Goal: Task Accomplishment & Management: Manage account settings

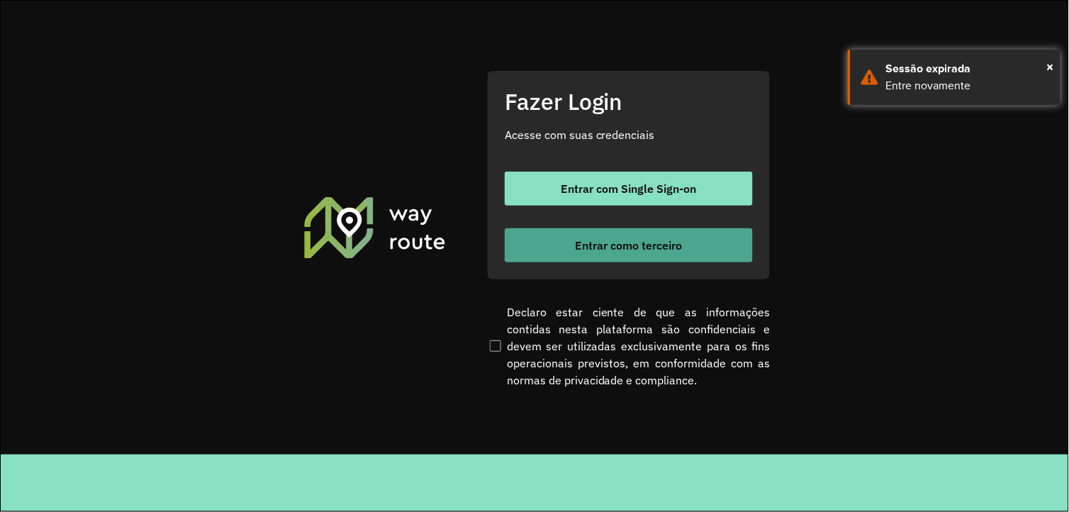
click at [738, 238] on button "Entrar como terceiro" at bounding box center [629, 245] width 248 height 34
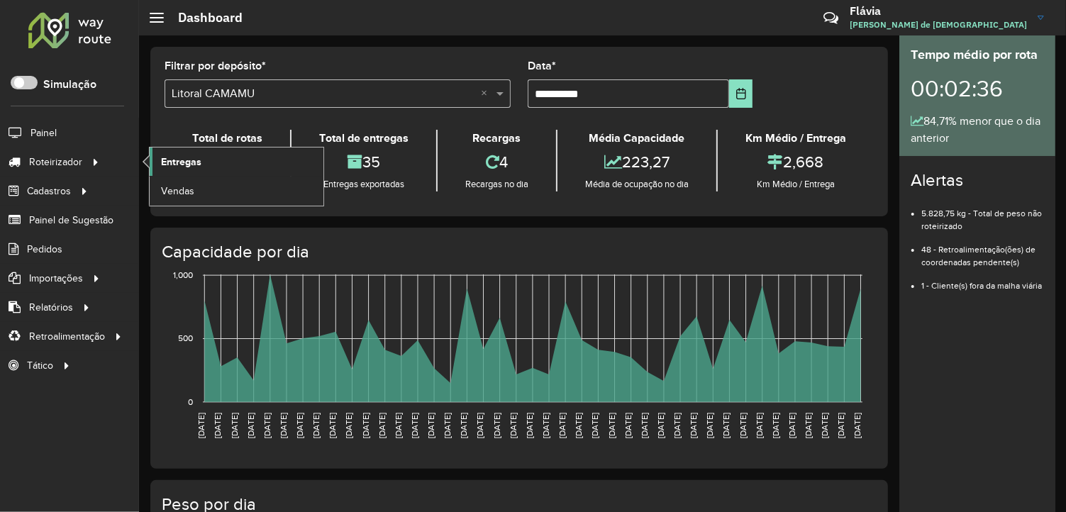
click at [186, 158] on span "Entregas" at bounding box center [181, 162] width 40 height 15
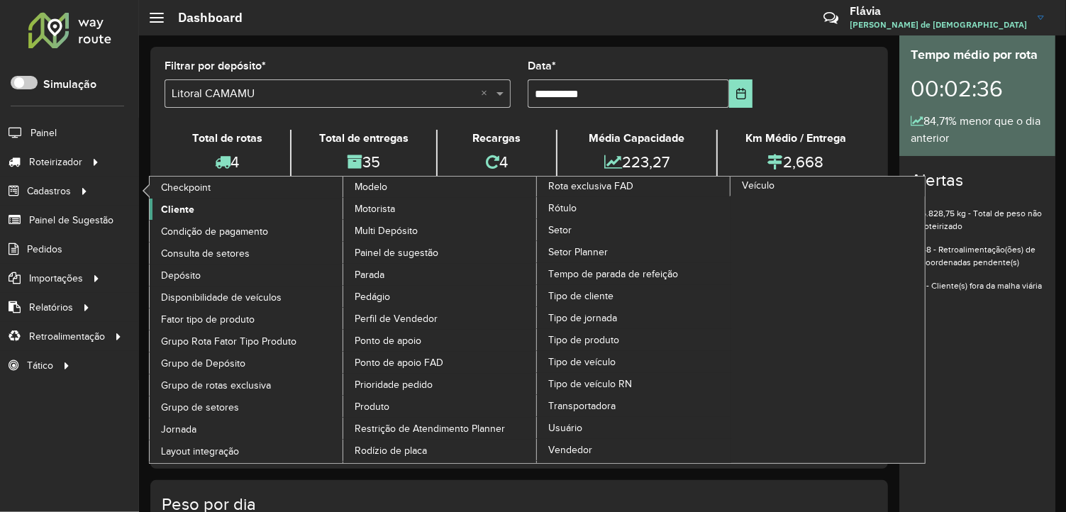
click at [160, 208] on link "Cliente" at bounding box center [247, 209] width 194 height 21
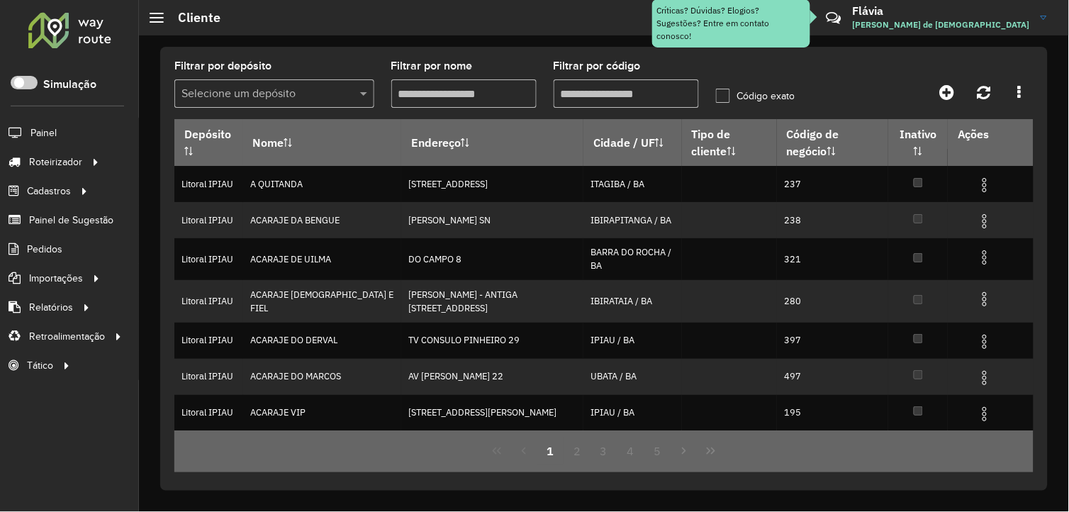
click at [594, 103] on input "Filtrar por código" at bounding box center [626, 93] width 145 height 28
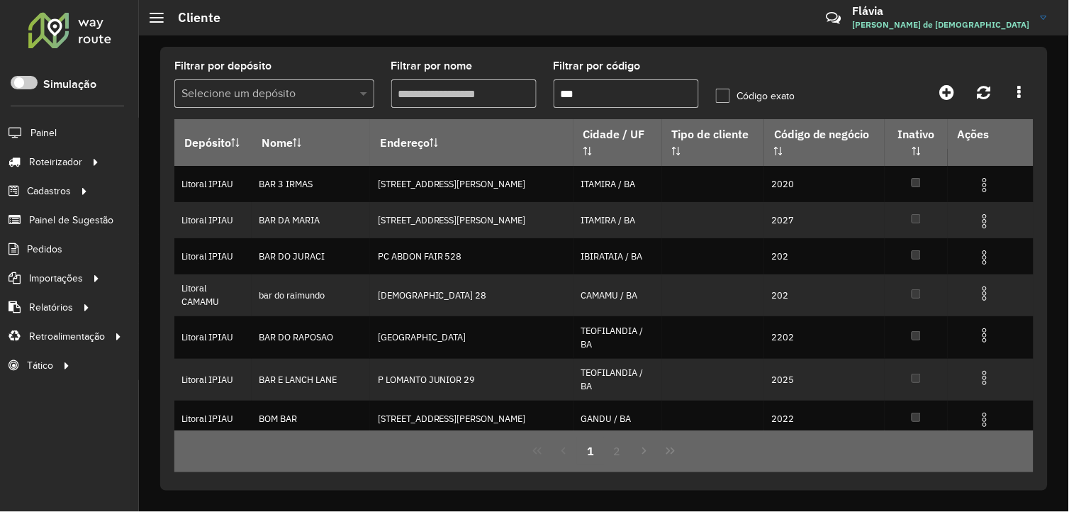
type input "***"
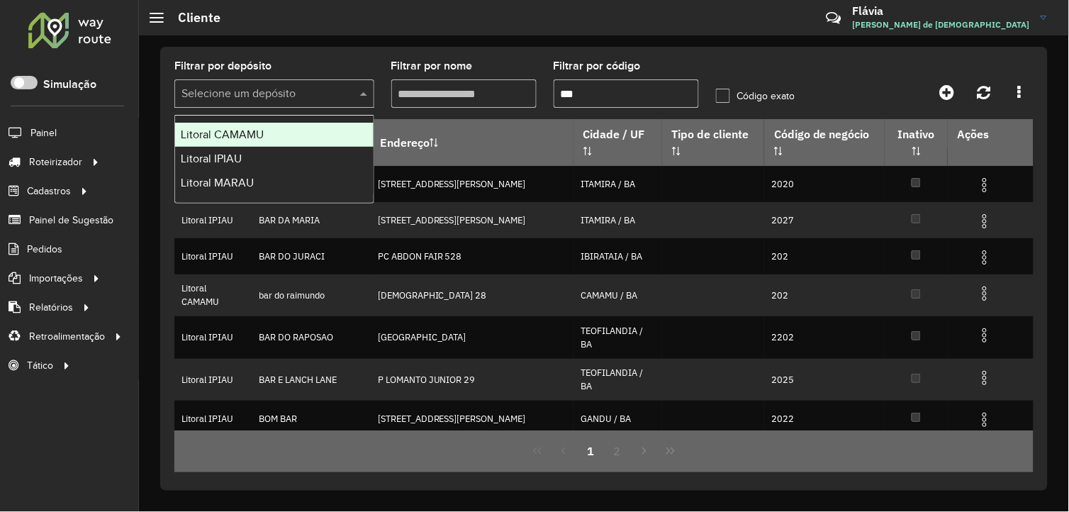
click at [357, 95] on span at bounding box center [366, 93] width 18 height 17
click at [306, 136] on div "Litoral CAMAMU" at bounding box center [274, 135] width 199 height 24
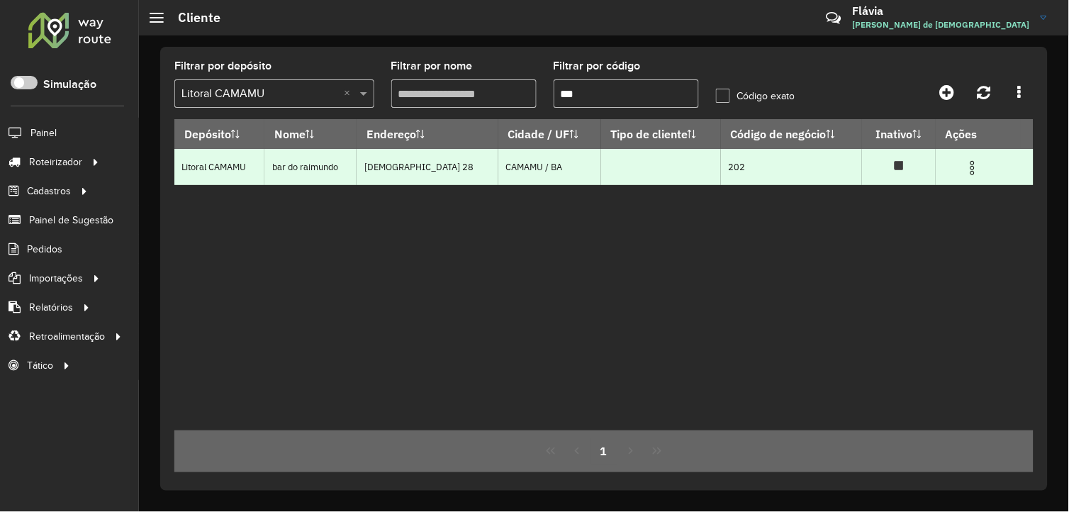
click at [967, 169] on img at bounding box center [972, 168] width 17 height 17
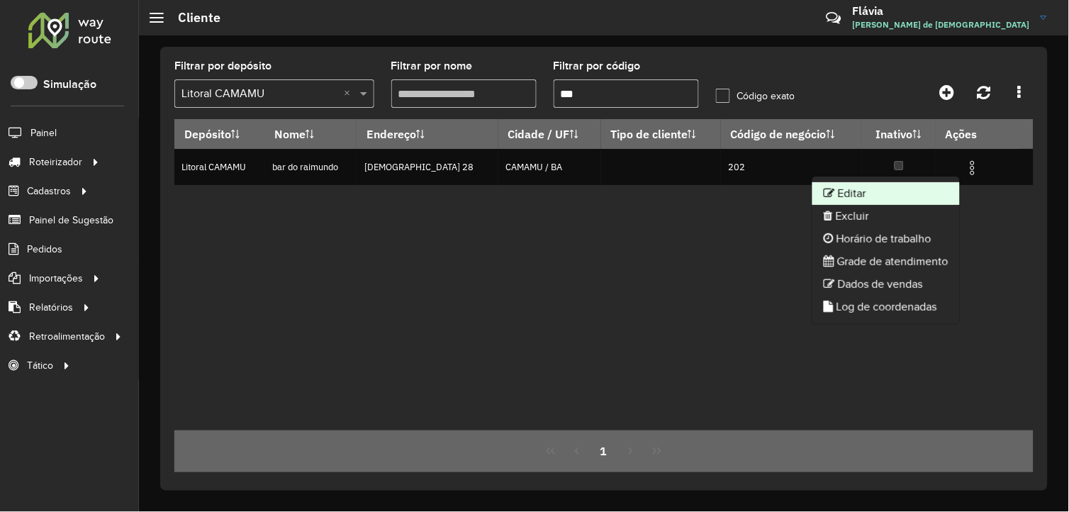
click at [878, 197] on li "Editar" at bounding box center [886, 193] width 147 height 23
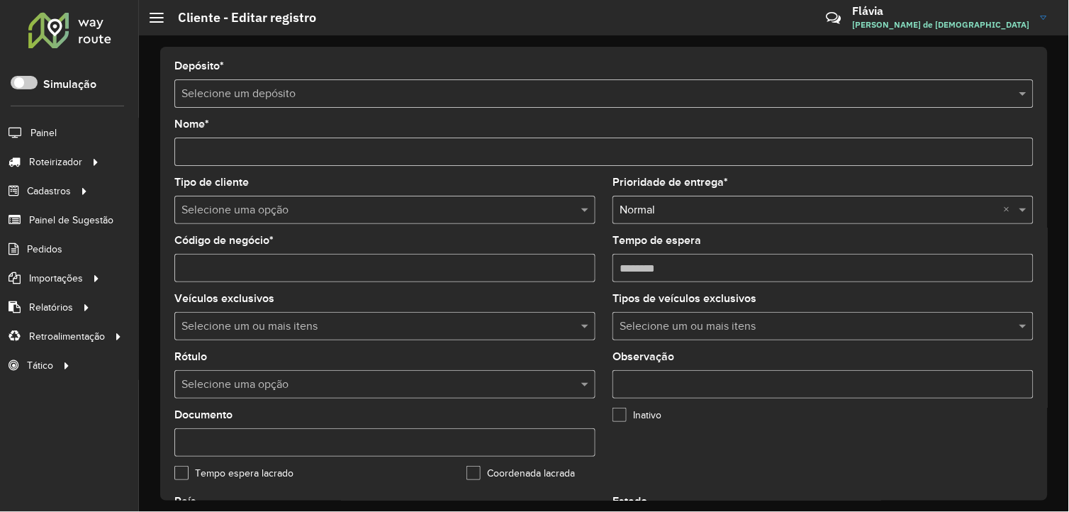
type input "**********"
type input "***"
type input "********"
type input "*********"
type input "******"
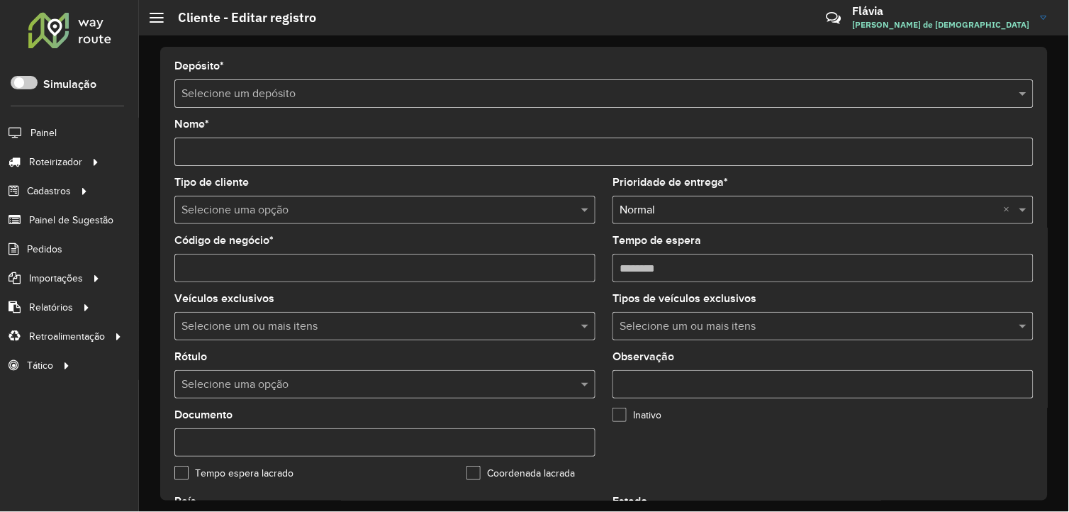
type input "******"
type input "**********"
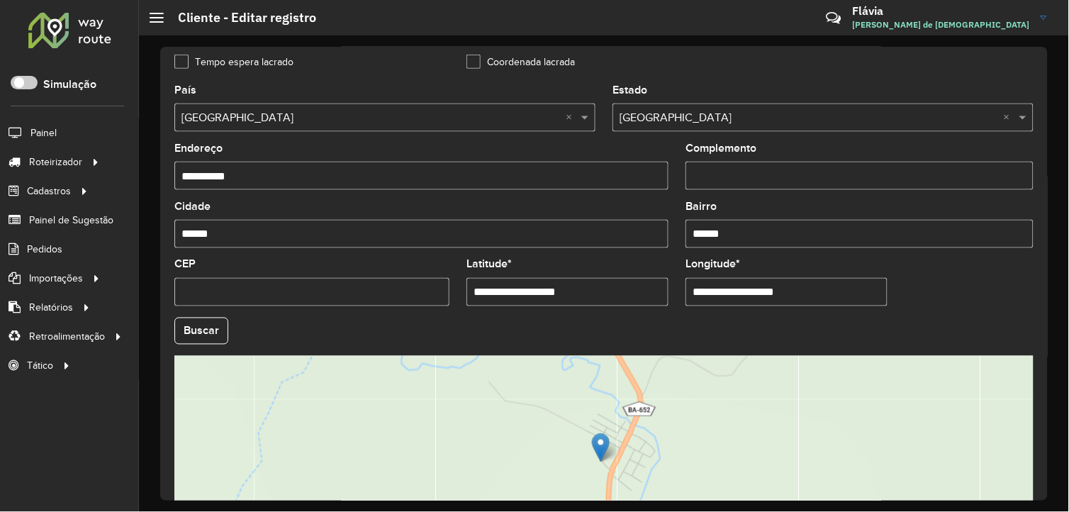
scroll to position [546, 0]
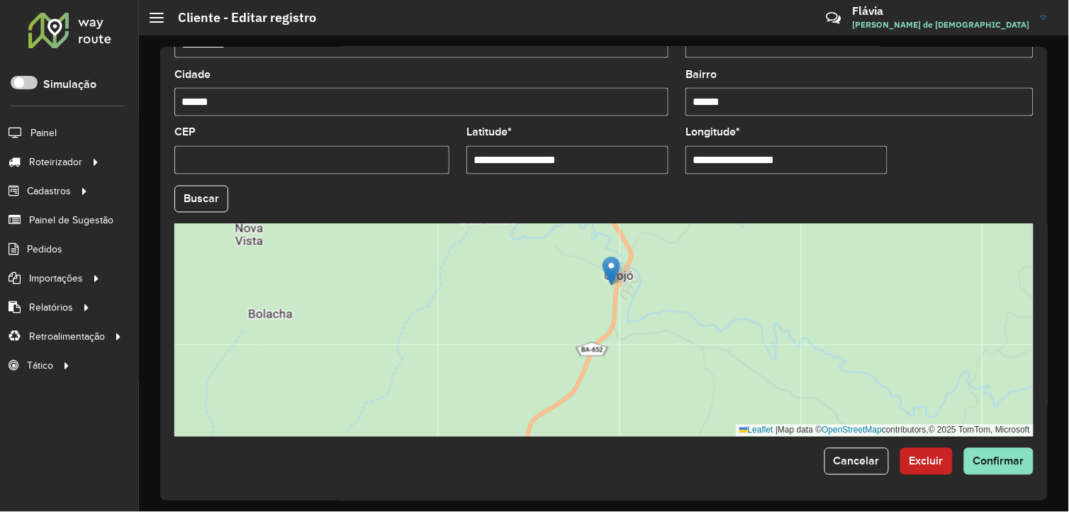
drag, startPoint x: 576, startPoint y: 164, endPoint x: 381, endPoint y: 185, distance: 195.4
click at [381, 185] on formly-group "**********" at bounding box center [604, 195] width 876 height 484
paste input "**********"
type input "**********"
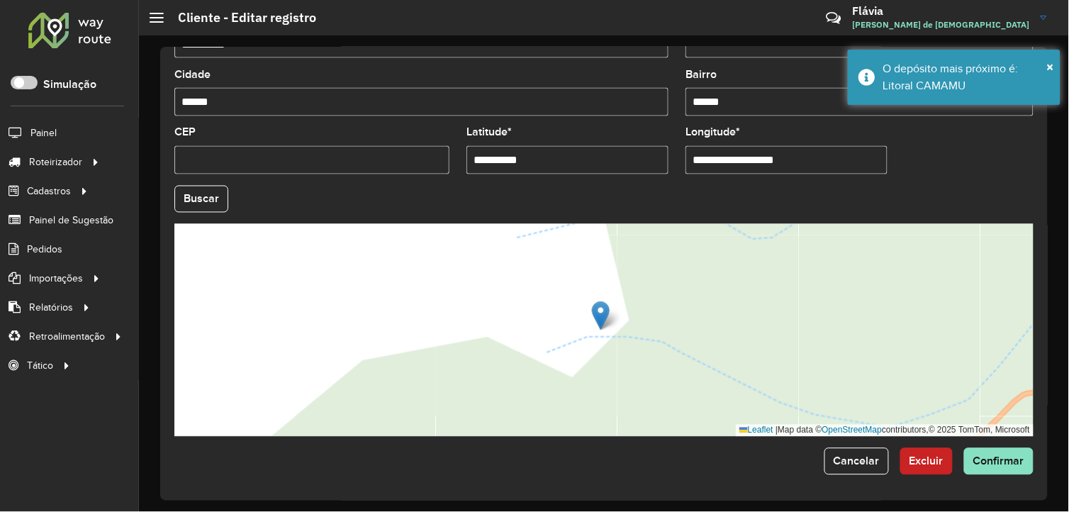
click at [771, 162] on input "**********" at bounding box center [787, 160] width 202 height 28
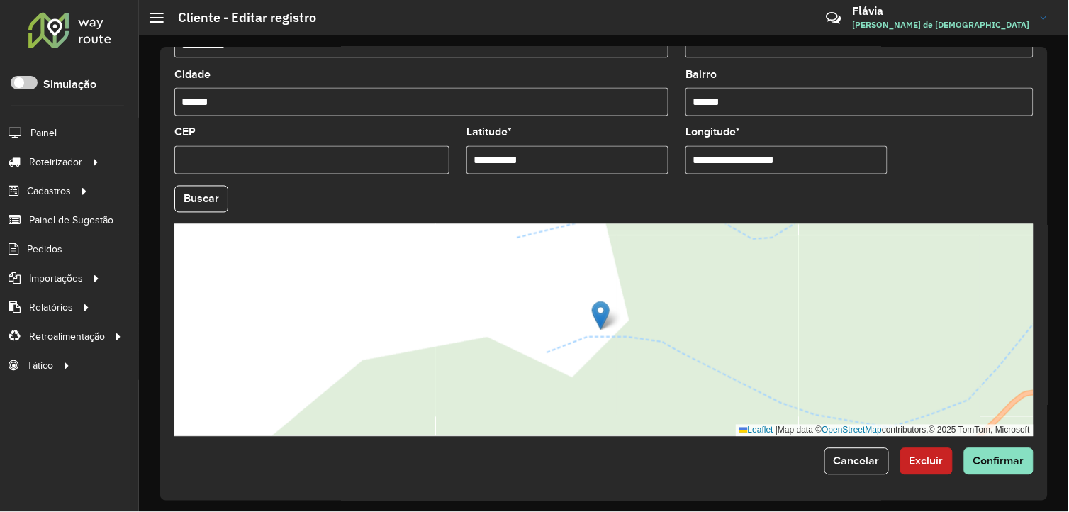
click at [771, 162] on input "**********" at bounding box center [787, 160] width 202 height 28
paste input "**********"
type input "**********"
click at [218, 210] on hb-app "Aguarde... Pop-up bloqueado! Seu navegador bloqueou automáticamente a abertura …" at bounding box center [534, 256] width 1069 height 512
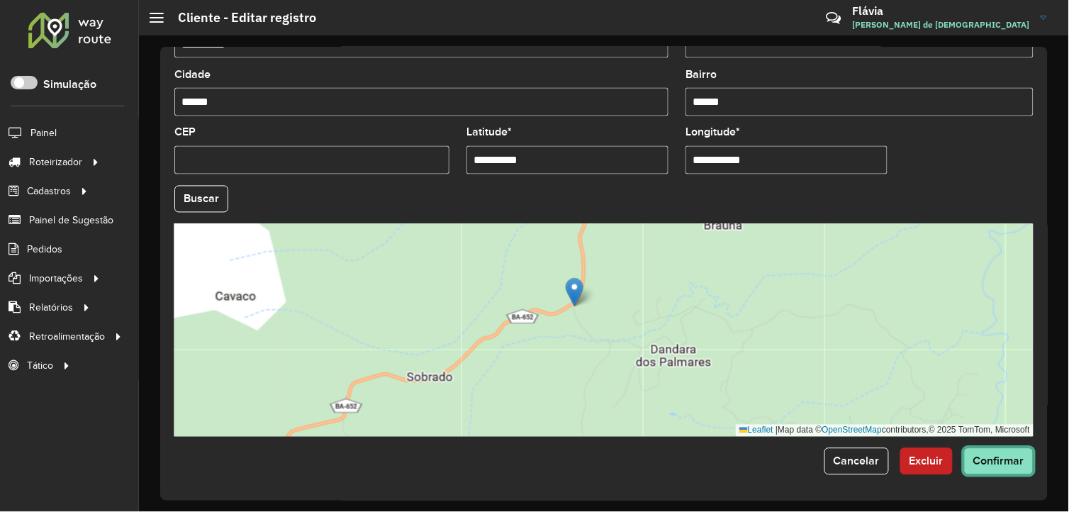
click at [967, 455] on button "Confirmar" at bounding box center [998, 461] width 69 height 27
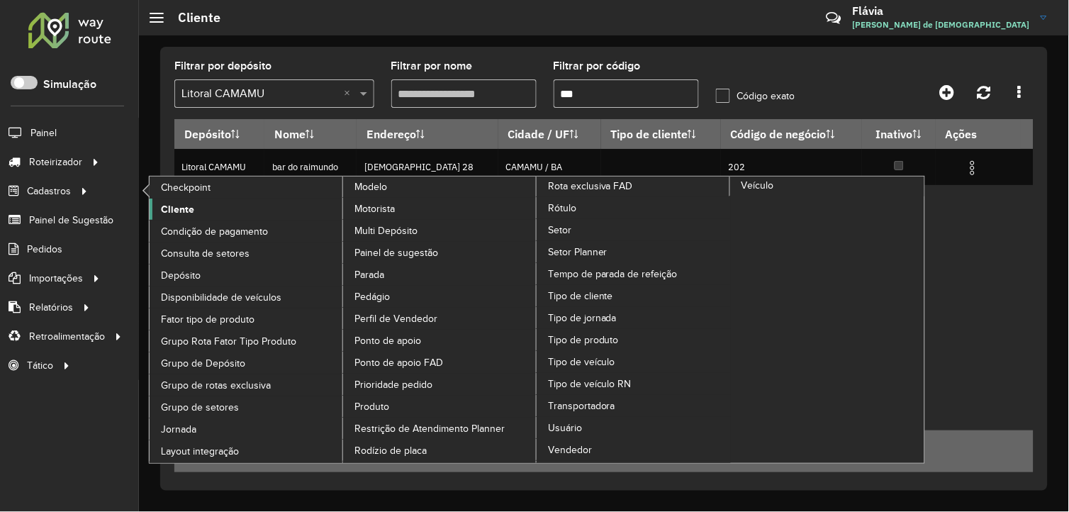
click at [156, 206] on link "Cliente" at bounding box center [247, 209] width 194 height 21
click at [179, 209] on span "Cliente" at bounding box center [177, 209] width 33 height 15
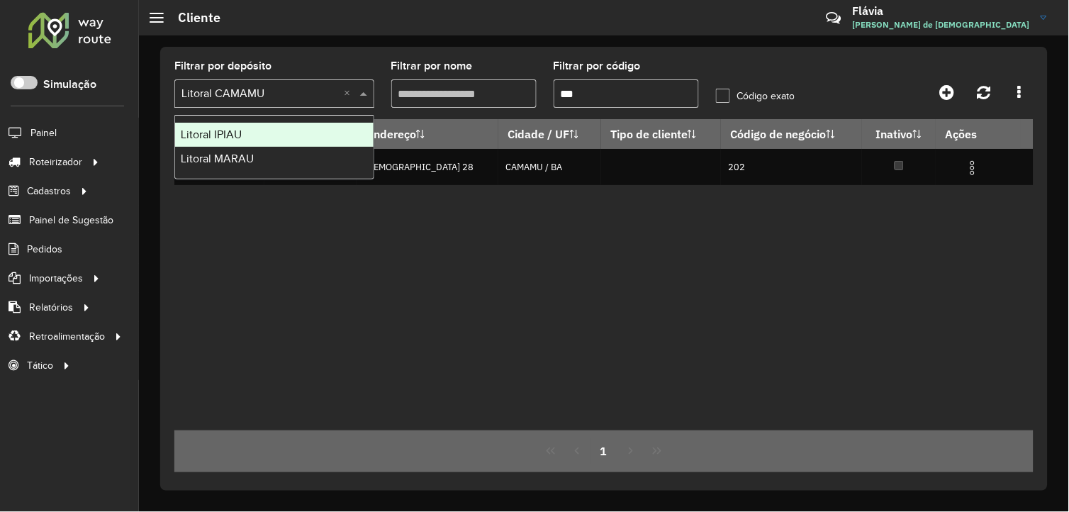
click at [362, 89] on span at bounding box center [366, 93] width 18 height 17
click at [302, 142] on div "Litoral IPIAU" at bounding box center [274, 135] width 199 height 24
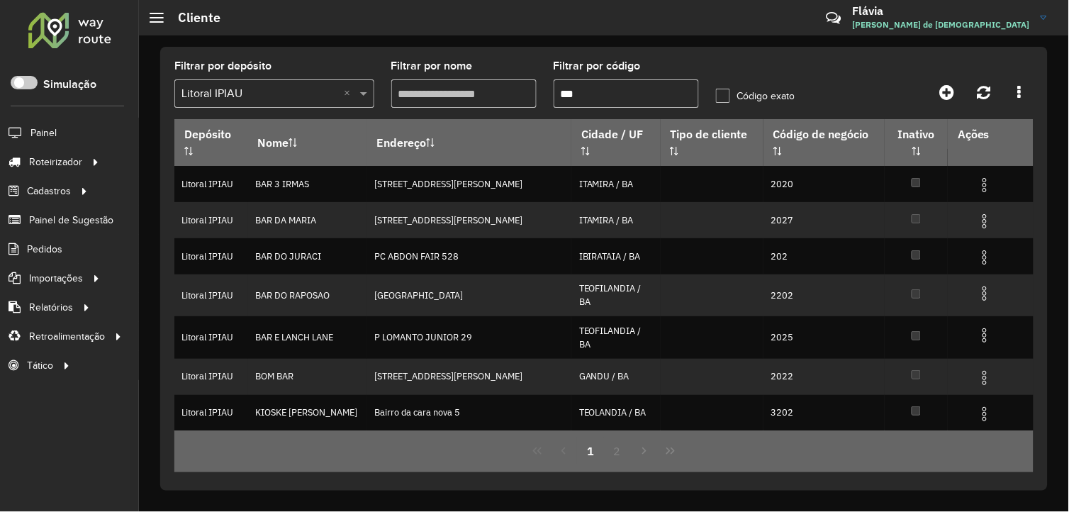
click at [608, 89] on input "***" at bounding box center [626, 93] width 145 height 28
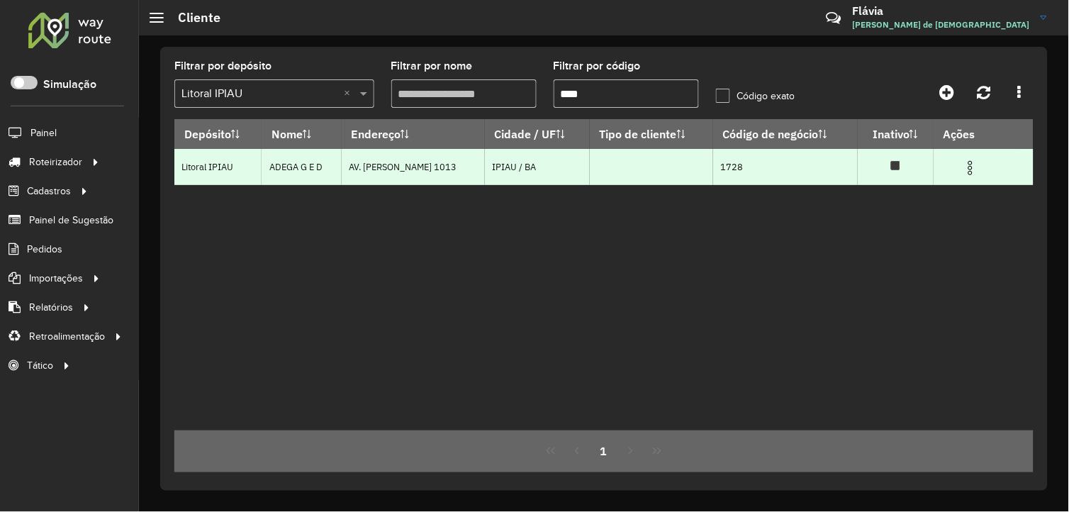
type input "****"
click at [974, 165] on img at bounding box center [970, 168] width 17 height 17
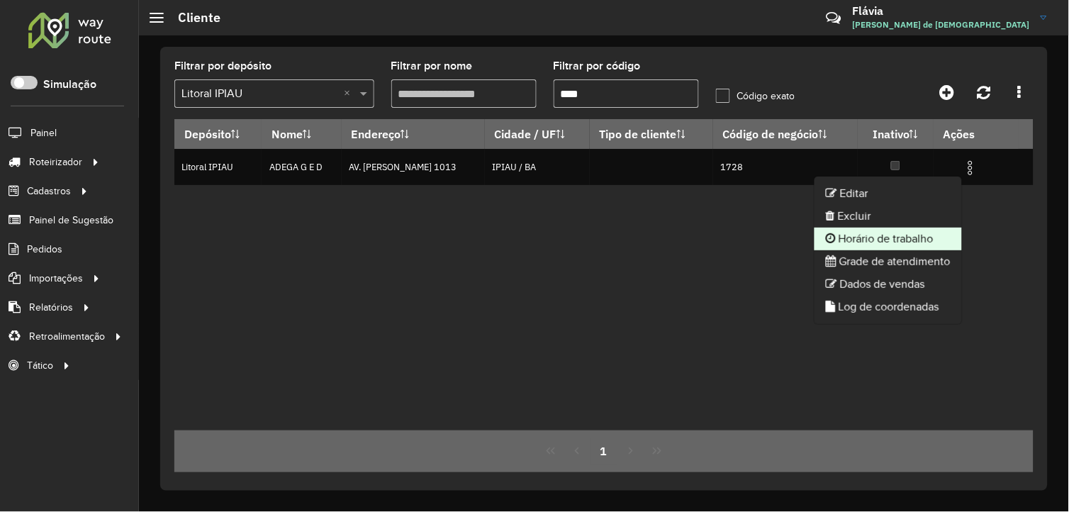
click at [902, 235] on li "Horário de trabalho" at bounding box center [888, 239] width 147 height 23
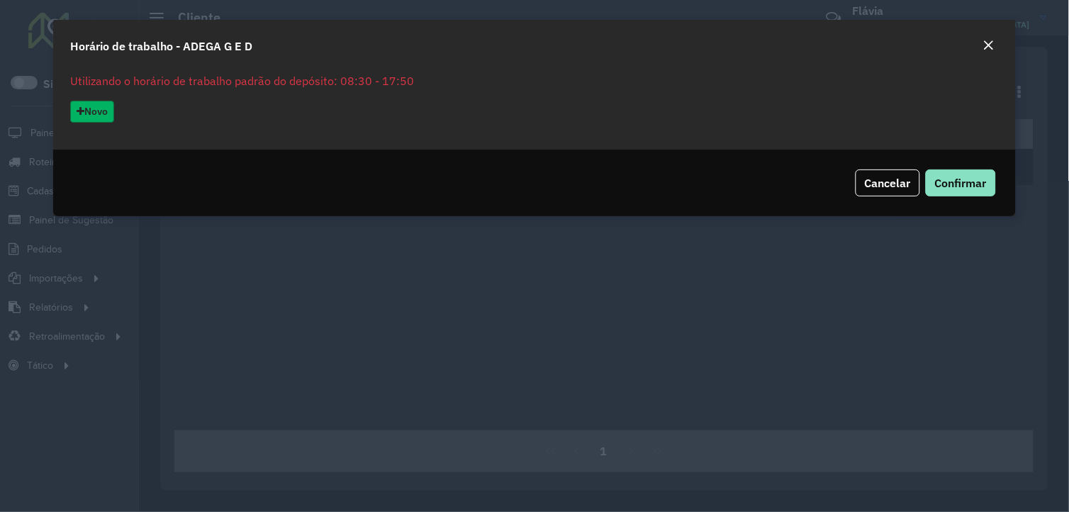
click at [111, 108] on button "Novo" at bounding box center [92, 112] width 44 height 22
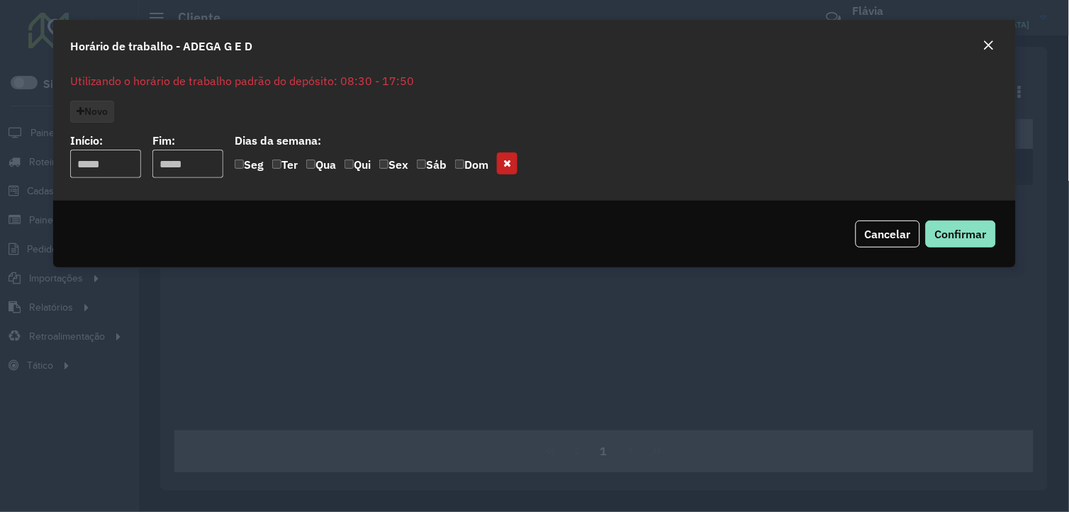
click at [130, 169] on input "input" at bounding box center [105, 164] width 71 height 28
click at [201, 167] on input "input" at bounding box center [187, 164] width 71 height 28
click at [92, 169] on input "input" at bounding box center [105, 164] width 71 height 28
type input "*****"
click at [179, 157] on input "input" at bounding box center [187, 164] width 71 height 28
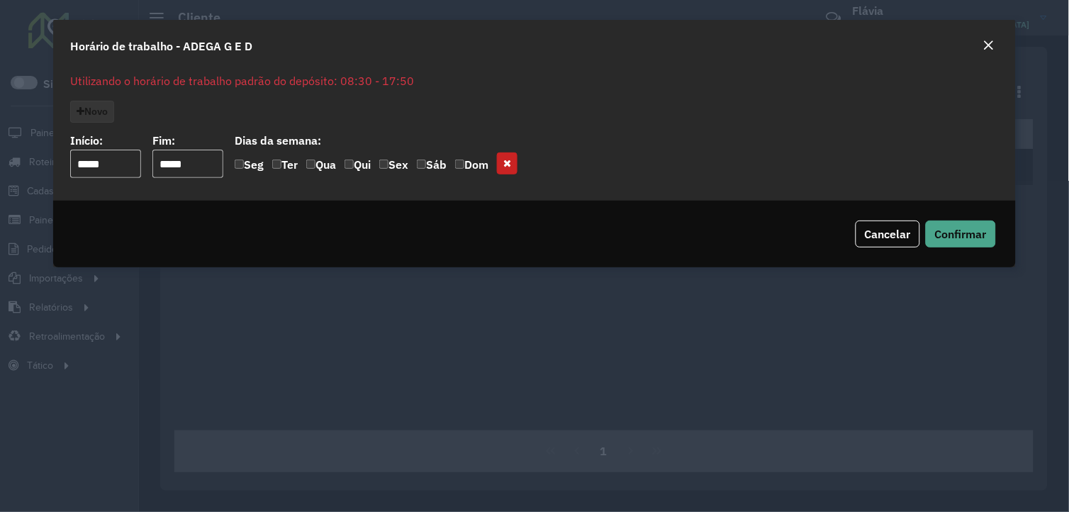
type input "*****"
click at [959, 235] on span "Confirmar" at bounding box center [961, 234] width 52 height 14
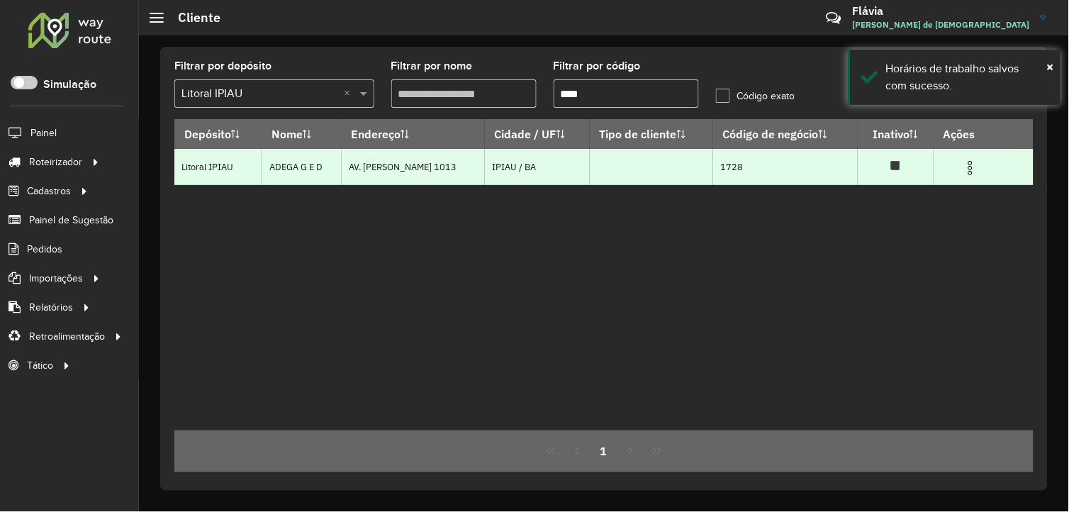
click at [972, 160] on img at bounding box center [970, 168] width 17 height 17
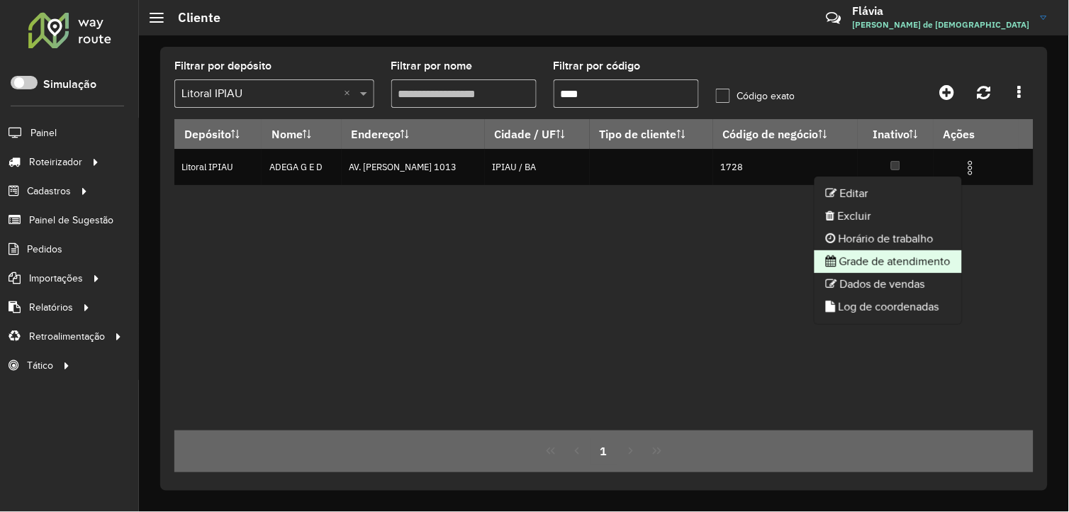
click at [901, 256] on li "Grade de atendimento" at bounding box center [888, 261] width 147 height 23
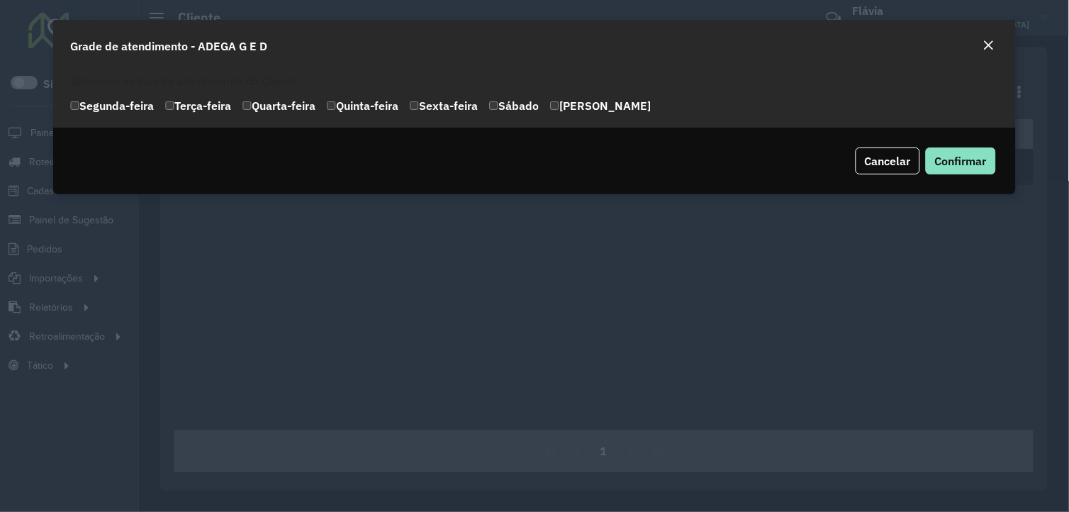
click at [986, 43] on em "Close" at bounding box center [988, 45] width 11 height 11
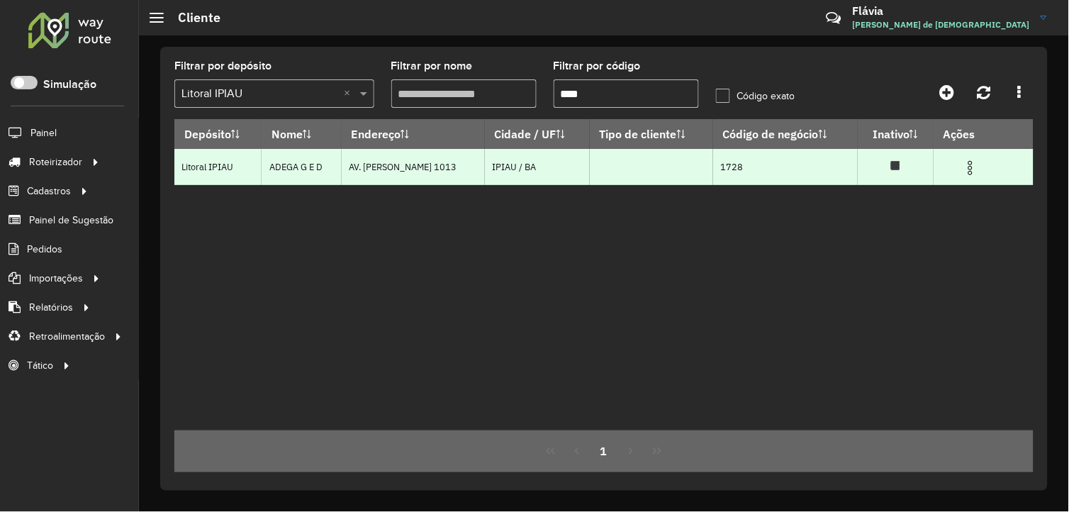
click at [971, 165] on img at bounding box center [970, 168] width 17 height 17
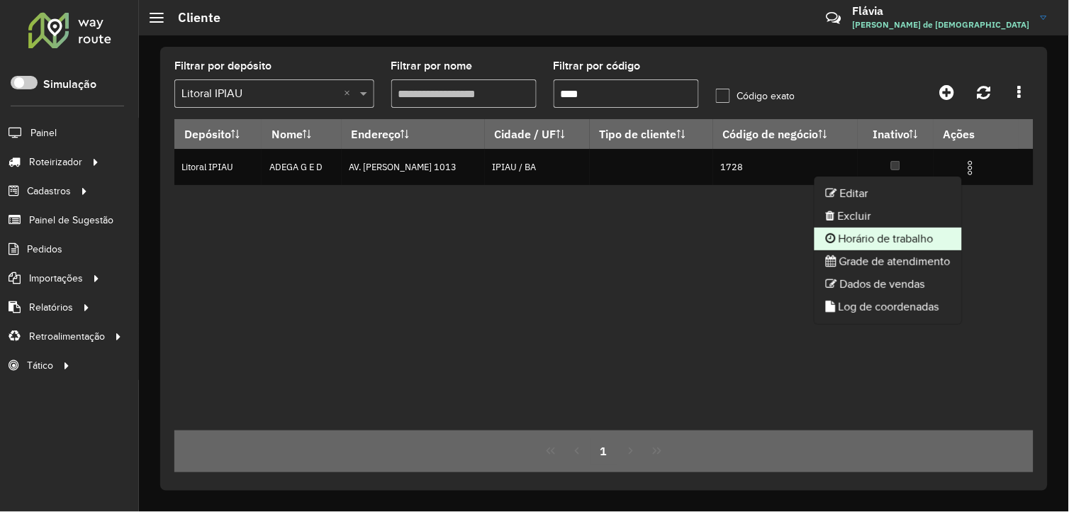
click at [920, 240] on li "Horário de trabalho" at bounding box center [888, 239] width 147 height 23
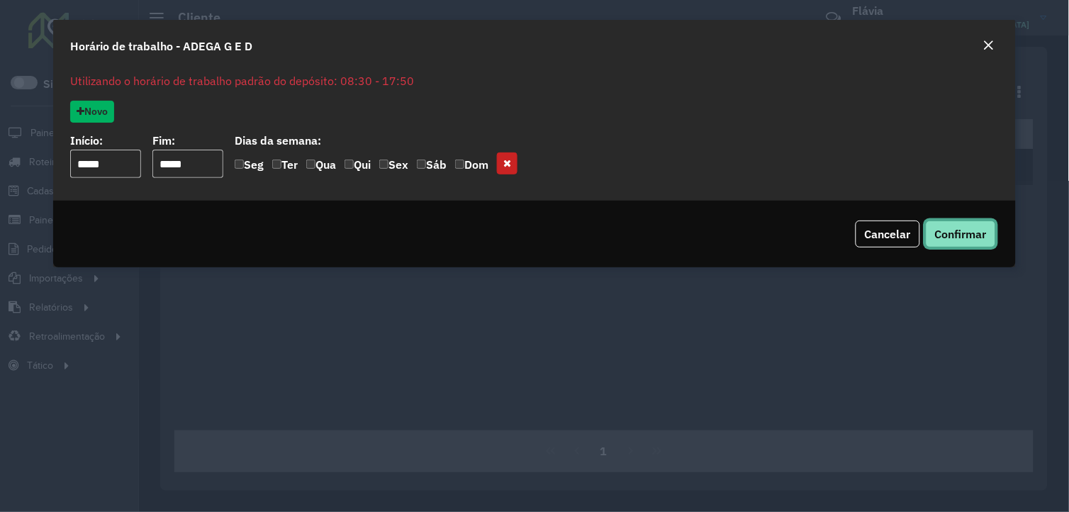
click at [949, 235] on span "Confirmar" at bounding box center [961, 234] width 52 height 14
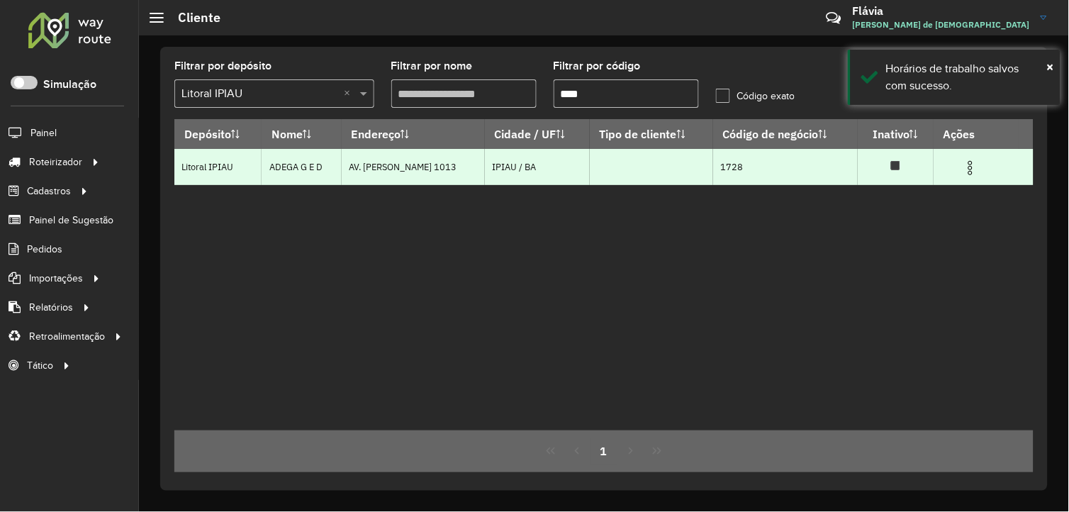
click at [965, 162] on img at bounding box center [970, 168] width 17 height 17
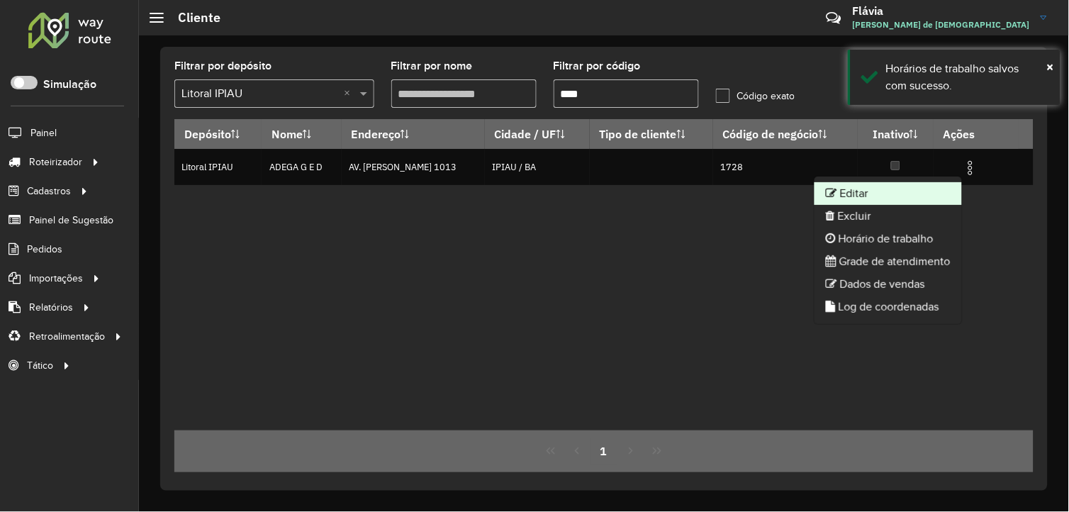
click at [923, 184] on li "Editar" at bounding box center [888, 193] width 147 height 23
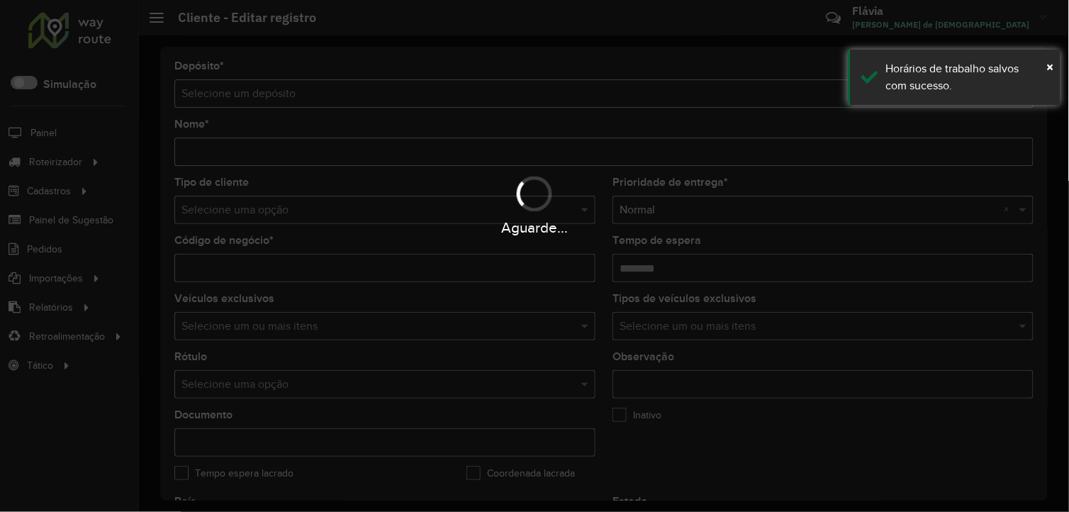
type input "**********"
type input "****"
type input "********"
type input "**********"
type input "*****"
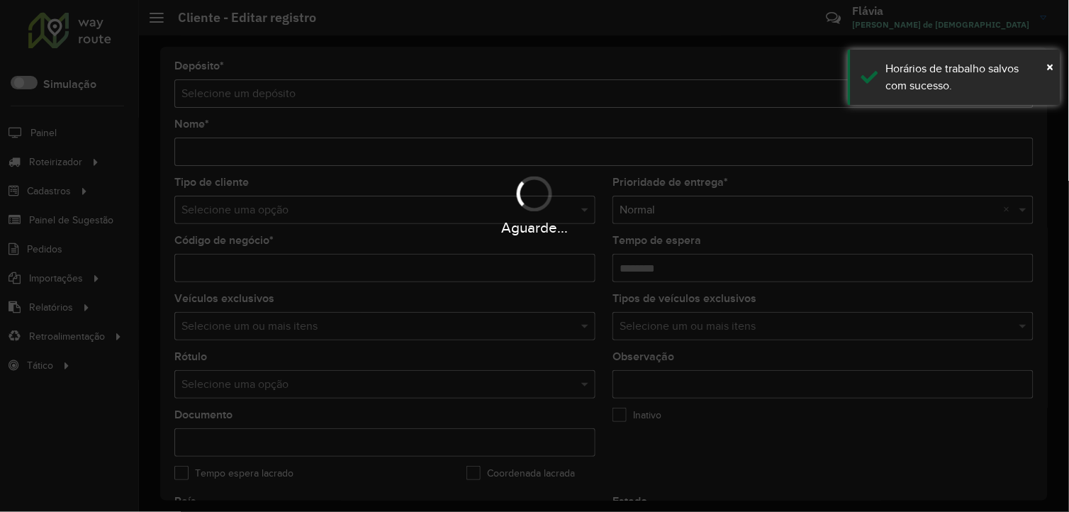
type input "******"
type input "*********"
type input "**********"
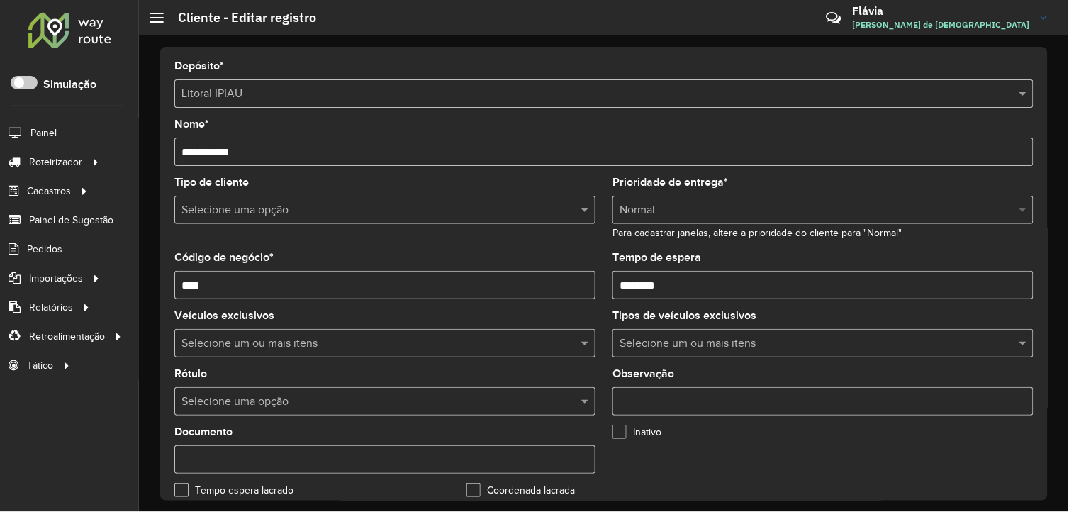
click at [1018, 210] on span at bounding box center [1025, 209] width 18 height 17
click at [692, 200] on div "Selecione uma opção × Normal" at bounding box center [823, 210] width 421 height 28
click at [494, 202] on input "text" at bounding box center [371, 210] width 379 height 17
click at [573, 210] on div at bounding box center [384, 210] width 421 height 18
click at [710, 199] on div "Selecione uma opção × Normal" at bounding box center [823, 210] width 421 height 28
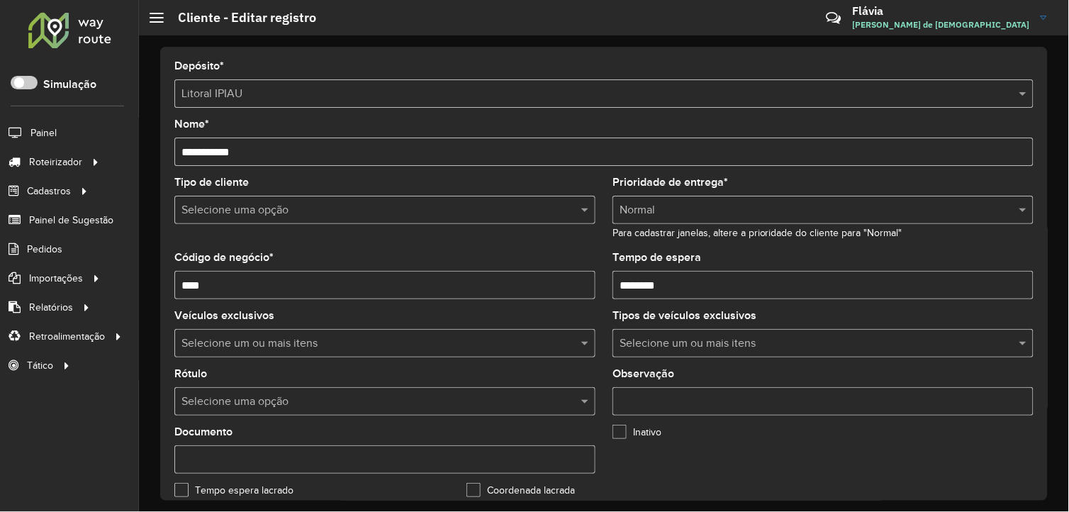
click at [728, 177] on div "Prioridade de entrega * Selecione uma opção × Normal Para cadastrar janelas, al…" at bounding box center [823, 209] width 421 height 64
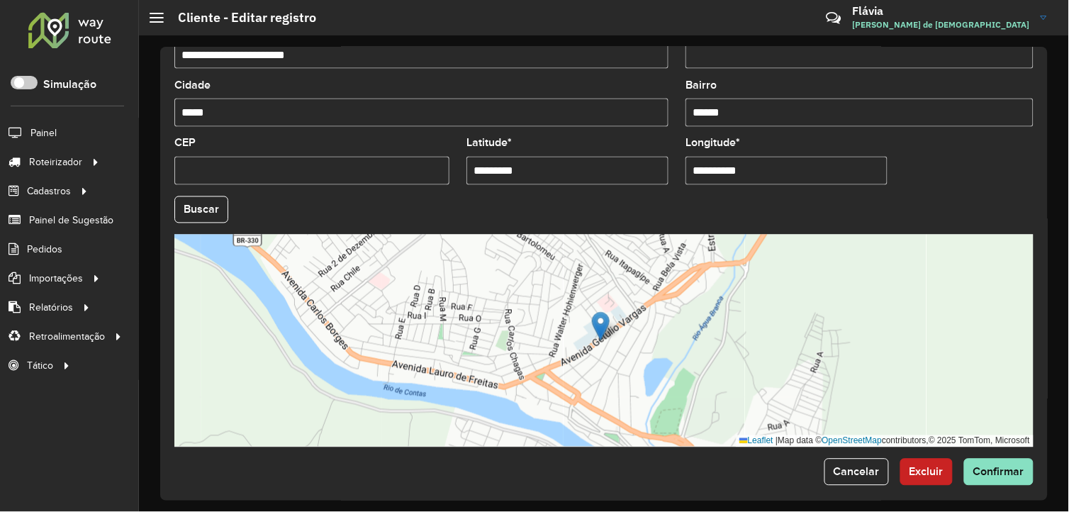
scroll to position [562, 0]
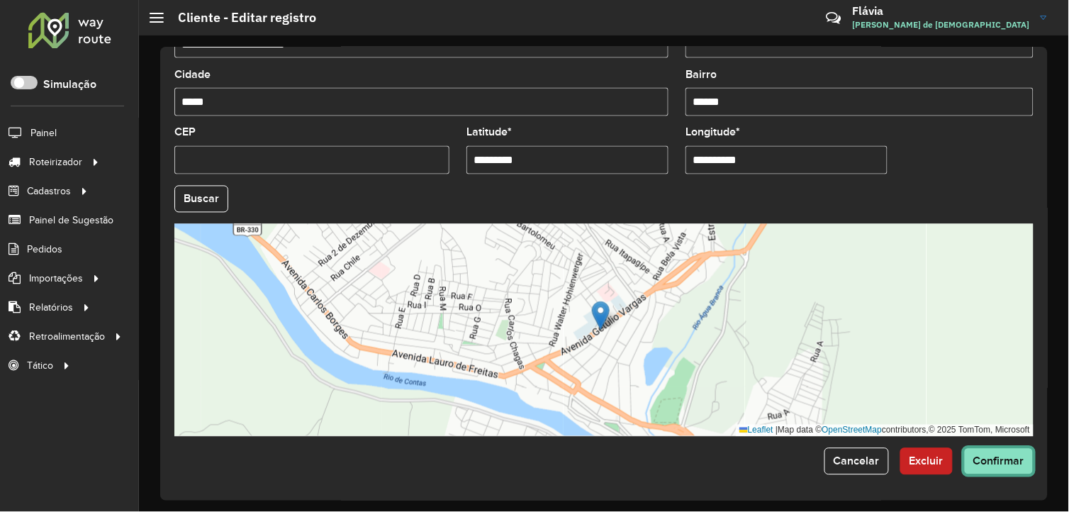
click at [1003, 463] on span "Confirmar" at bounding box center [999, 461] width 51 height 12
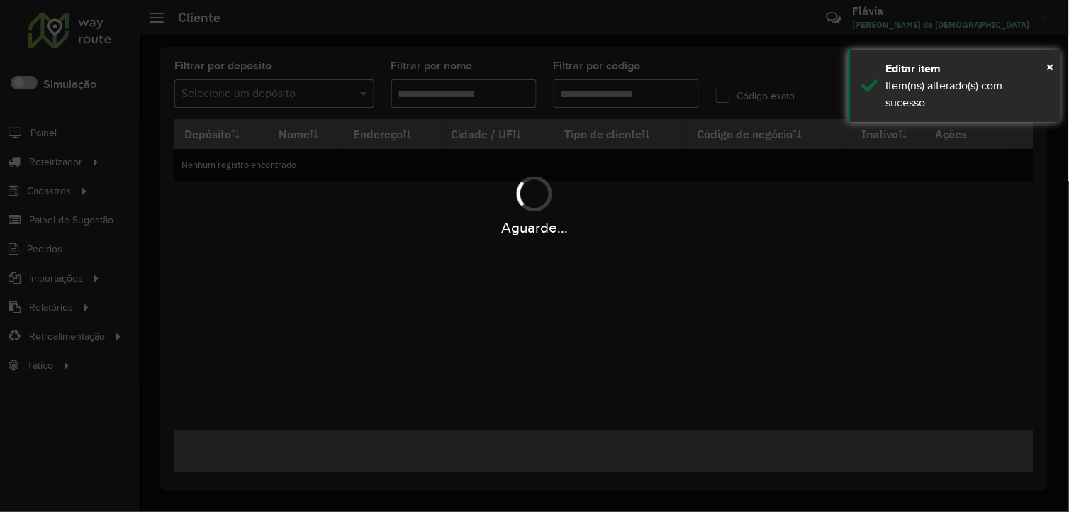
type input "****"
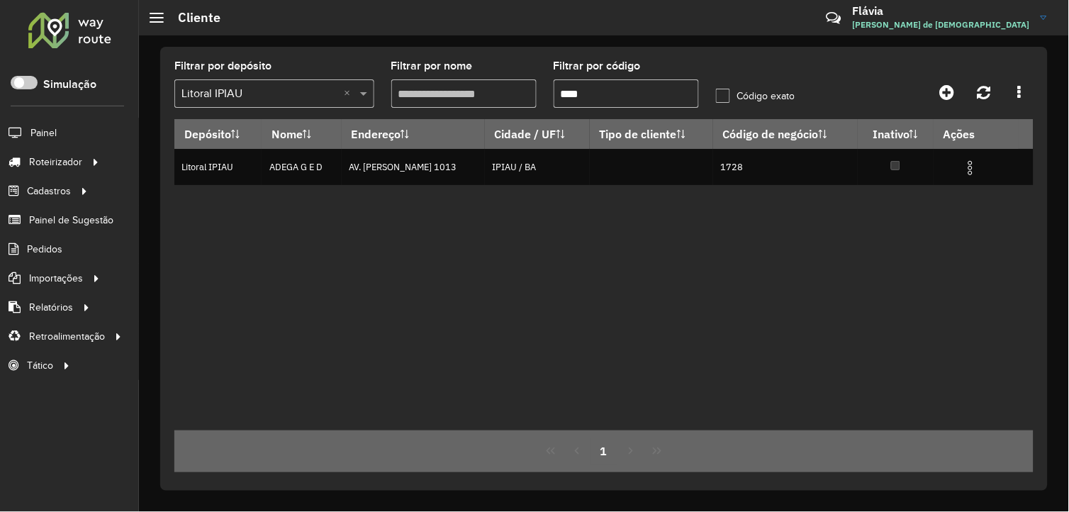
click at [734, 94] on label "Código exato" at bounding box center [755, 96] width 79 height 15
click at [937, 296] on div "Depósito Nome Endereço Cidade / UF Tipo de cliente Código de negócio Inativo Aç…" at bounding box center [603, 274] width 859 height 311
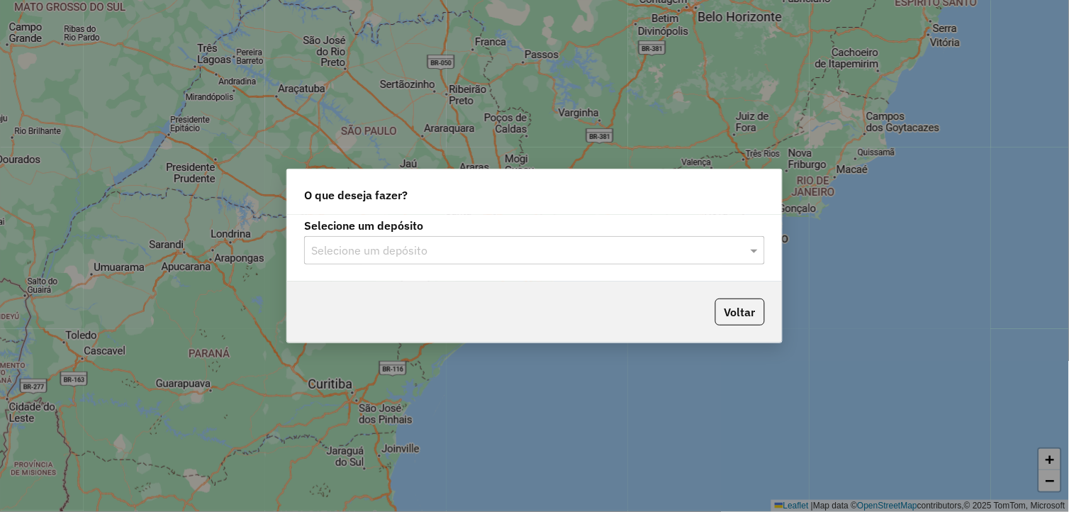
click at [437, 254] on input "text" at bounding box center [520, 250] width 418 height 17
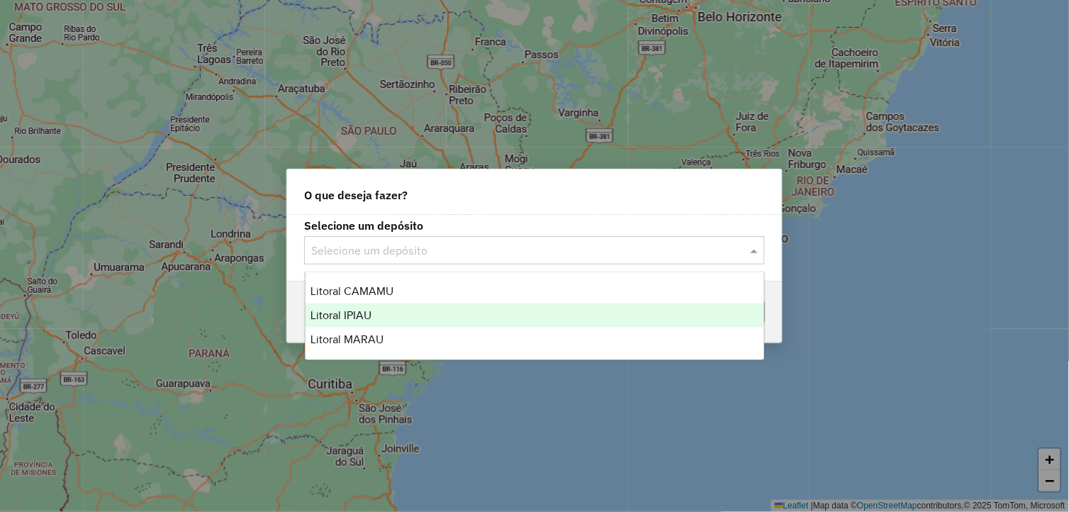
click at [355, 306] on div "Litoral IPIAU" at bounding box center [535, 315] width 459 height 24
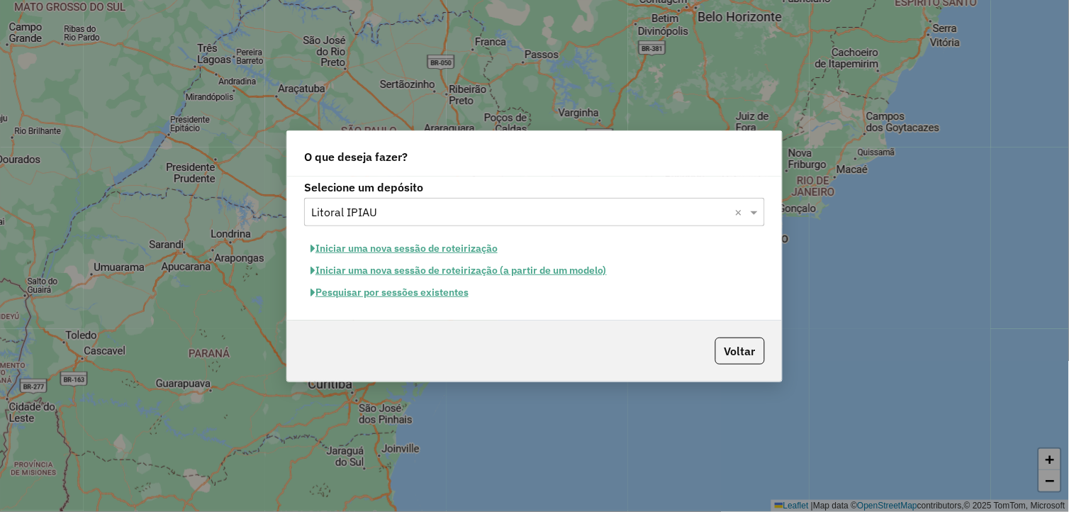
click at [429, 291] on button "Pesquisar por sessões existentes" at bounding box center [389, 292] width 171 height 22
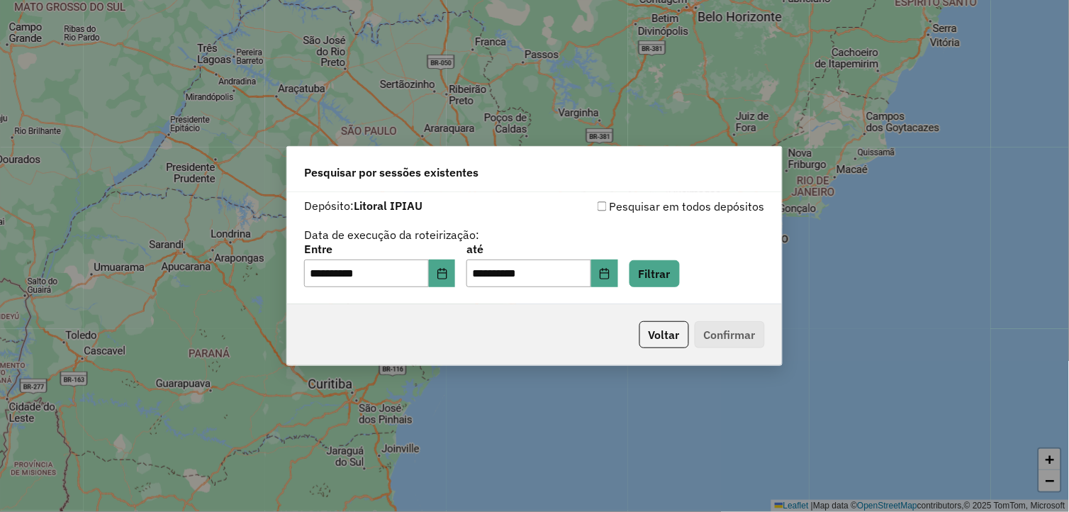
click at [617, 208] on div "Pesquisar em todos depósitos" at bounding box center [650, 206] width 230 height 17
click at [667, 268] on button "Filtrar" at bounding box center [655, 273] width 50 height 27
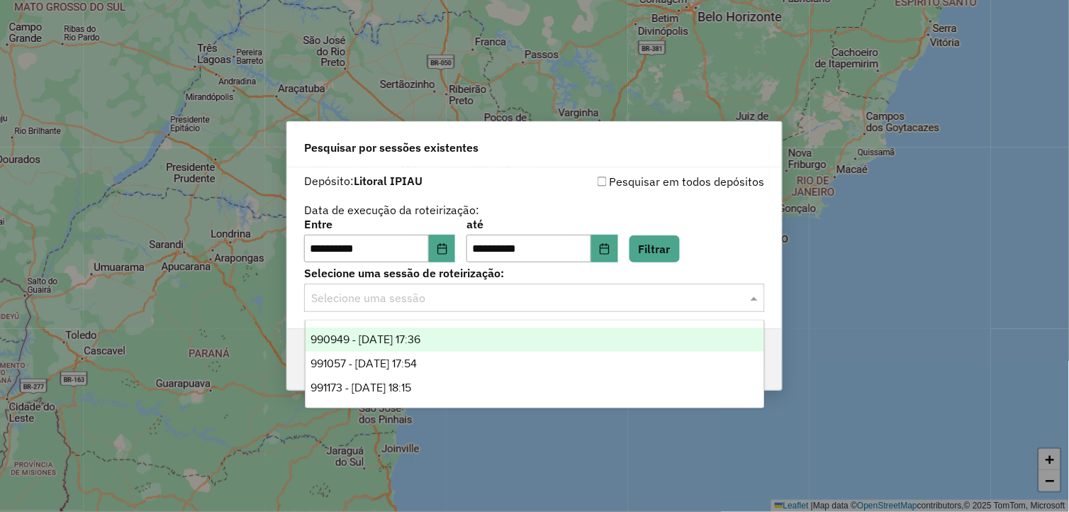
click at [752, 303] on span at bounding box center [756, 297] width 18 height 17
click at [416, 337] on span "990949 - 19/08/2025 17:36" at bounding box center [366, 339] width 110 height 12
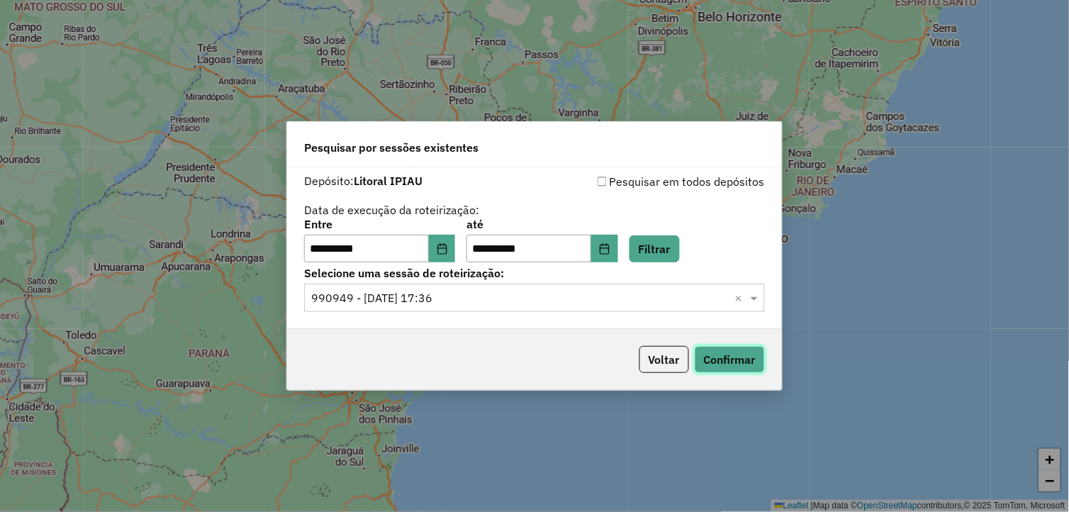
click at [736, 356] on button "Confirmar" at bounding box center [730, 359] width 70 height 27
click at [752, 299] on span at bounding box center [756, 297] width 18 height 17
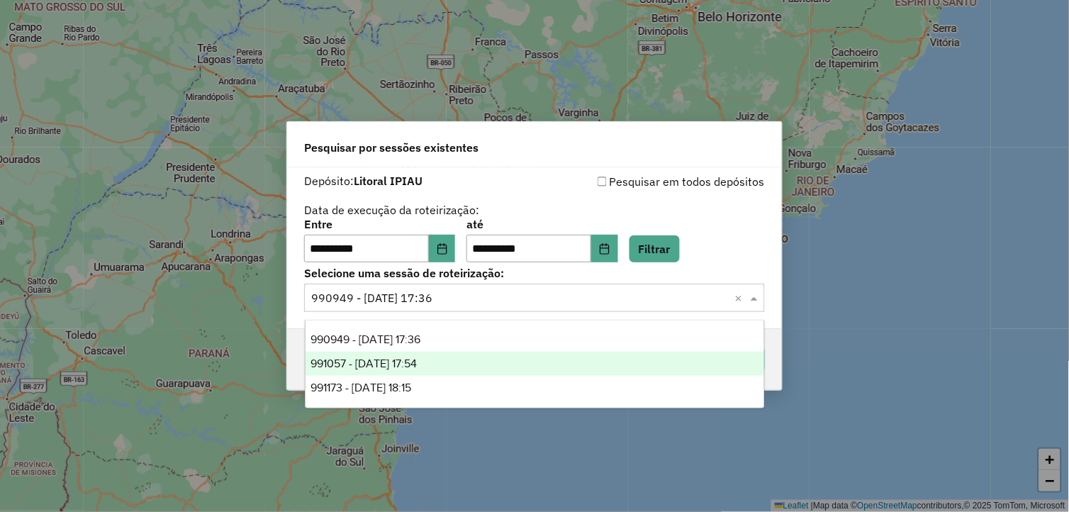
click at [596, 357] on div "991057 - 19/08/2025 17:54" at bounding box center [535, 364] width 459 height 24
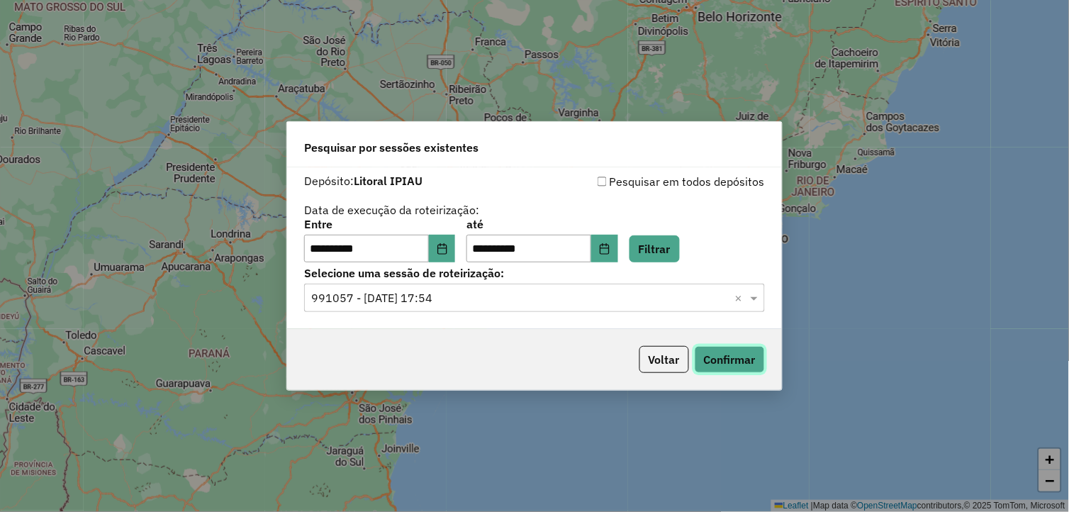
click at [745, 364] on button "Confirmar" at bounding box center [730, 359] width 70 height 27
click at [754, 296] on span at bounding box center [756, 297] width 18 height 17
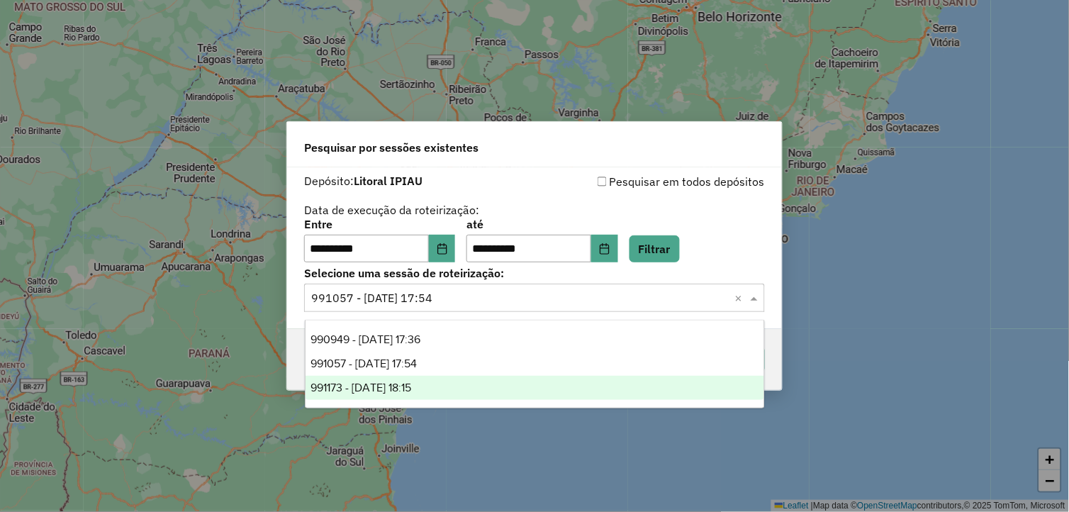
click at [606, 388] on div "991173 - 19/08/2025 18:15" at bounding box center [535, 388] width 459 height 24
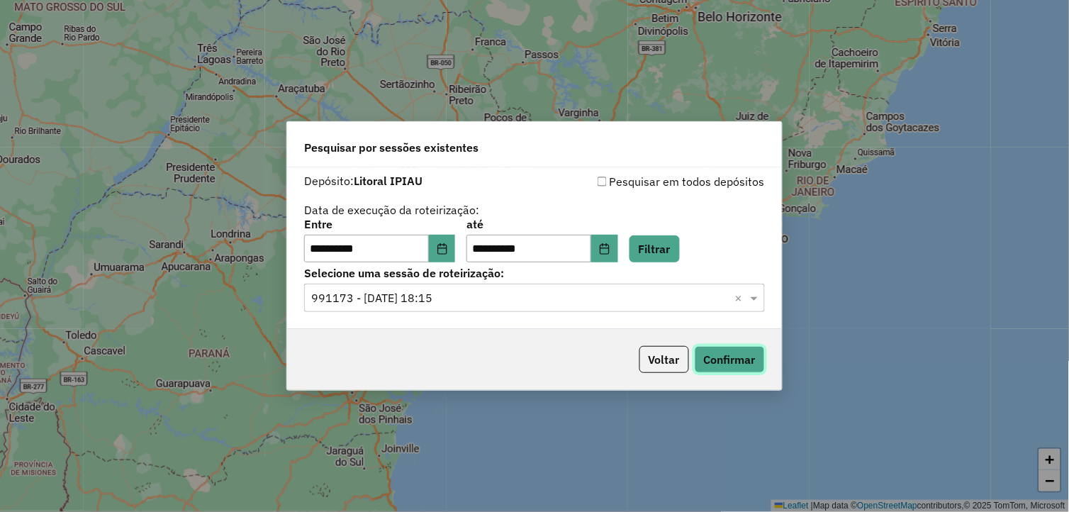
click at [722, 358] on button "Confirmar" at bounding box center [730, 359] width 70 height 27
click at [445, 249] on icon "Choose Date" at bounding box center [442, 248] width 11 height 11
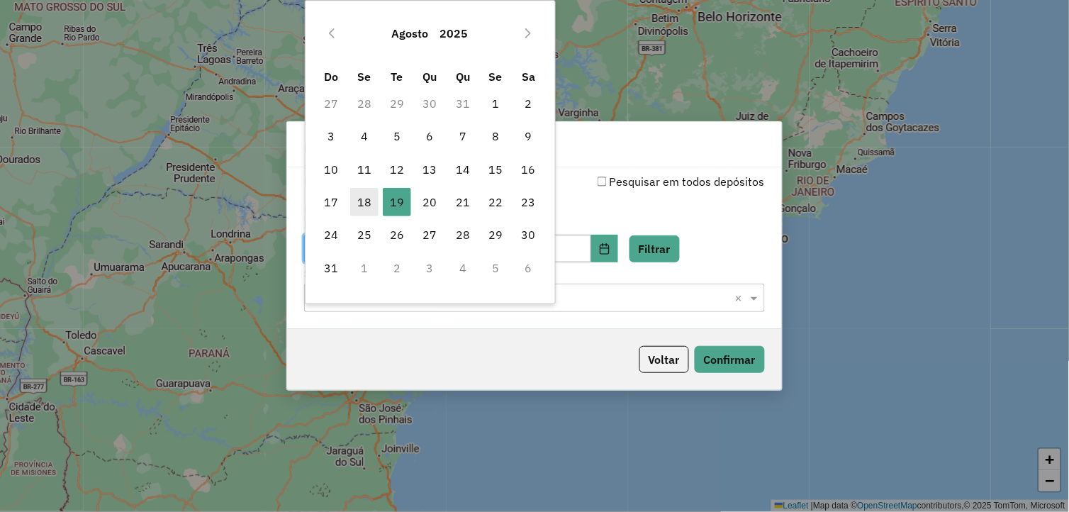
click at [369, 204] on span "18" at bounding box center [364, 202] width 28 height 28
type input "**********"
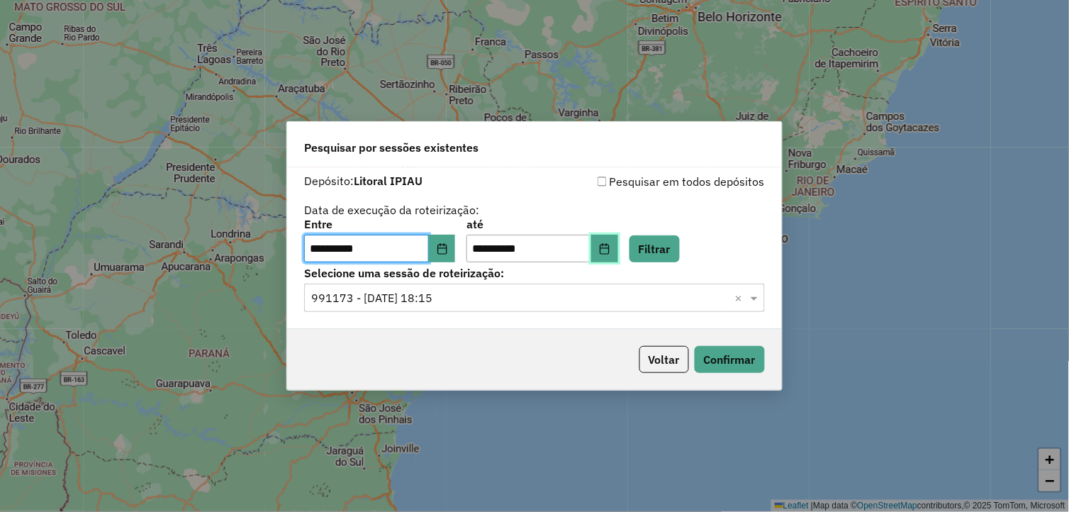
click at [609, 248] on icon "Choose Date" at bounding box center [604, 248] width 9 height 11
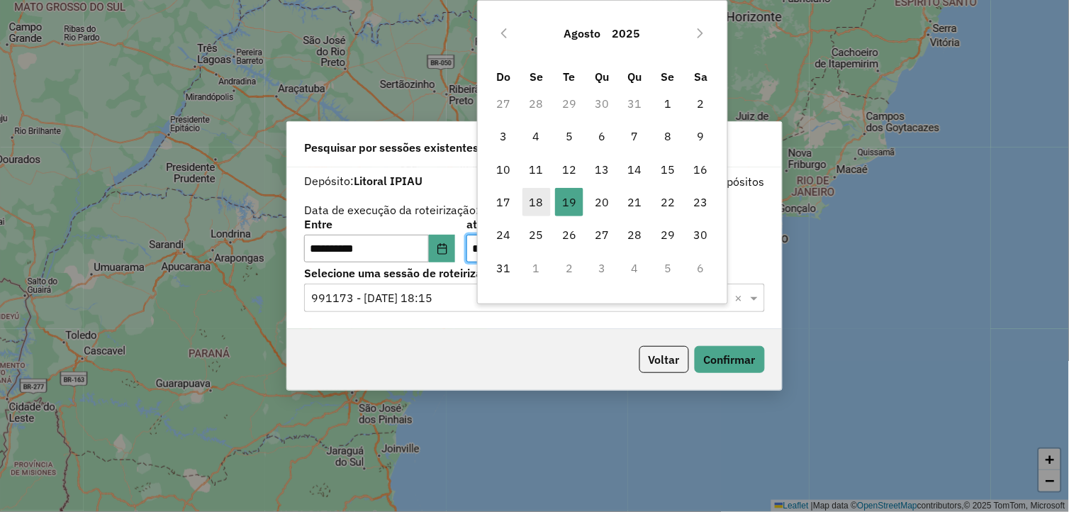
drag, startPoint x: 537, startPoint y: 197, endPoint x: 607, endPoint y: 213, distance: 71.9
click at [539, 197] on span "18" at bounding box center [537, 202] width 28 height 28
type input "**********"
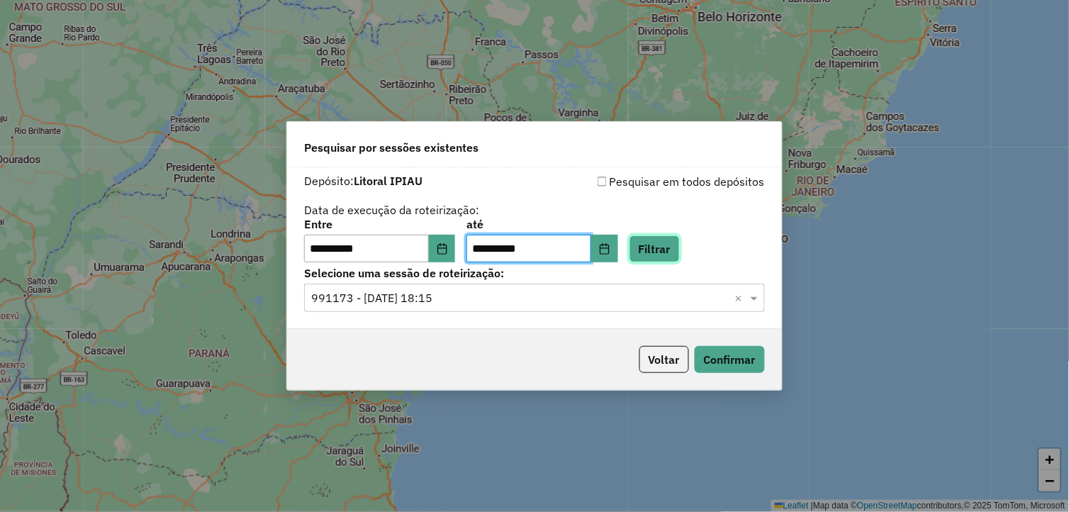
click at [675, 245] on button "Filtrar" at bounding box center [655, 248] width 50 height 27
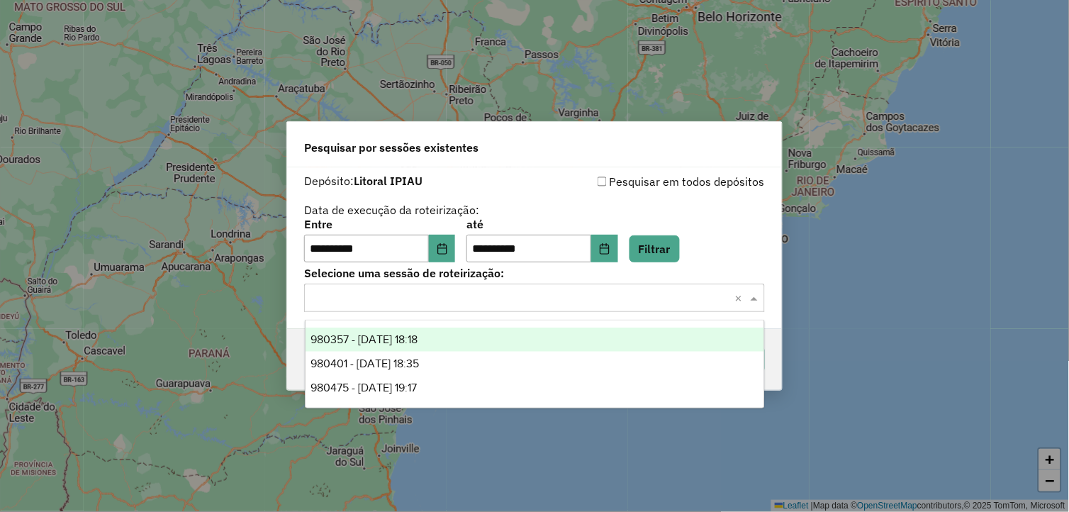
click at [754, 299] on span at bounding box center [756, 297] width 18 height 17
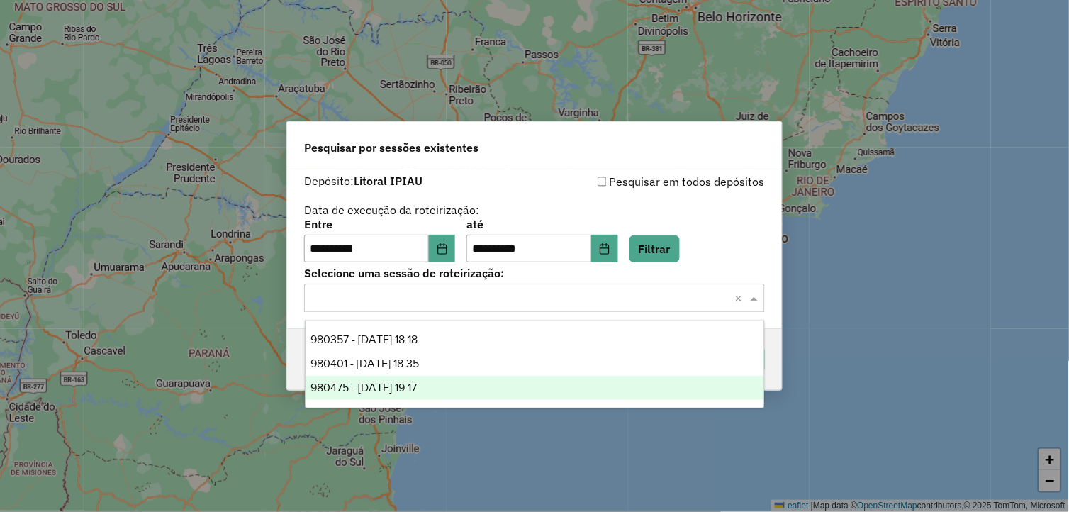
click at [457, 384] on div "980475 - 18/08/2025 19:17" at bounding box center [535, 388] width 459 height 24
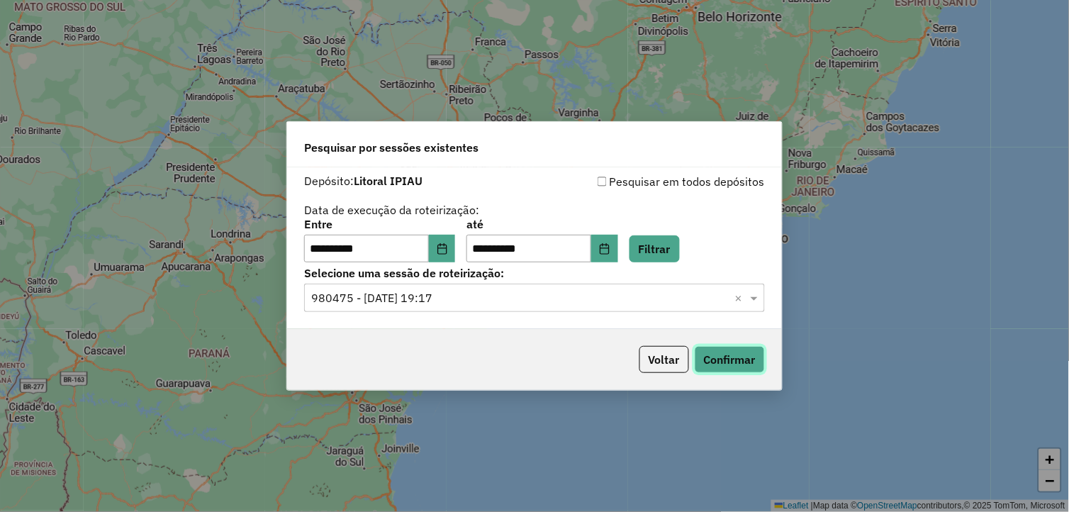
click at [721, 359] on button "Confirmar" at bounding box center [730, 359] width 70 height 27
click at [754, 298] on span at bounding box center [756, 297] width 18 height 17
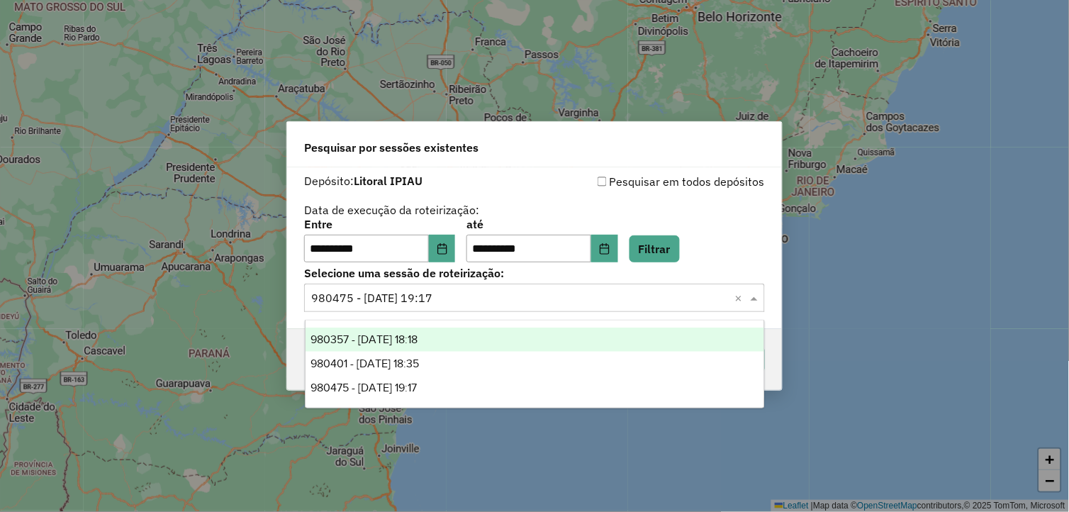
click at [528, 342] on div "980357 - 18/08/2025 18:18" at bounding box center [535, 340] width 459 height 24
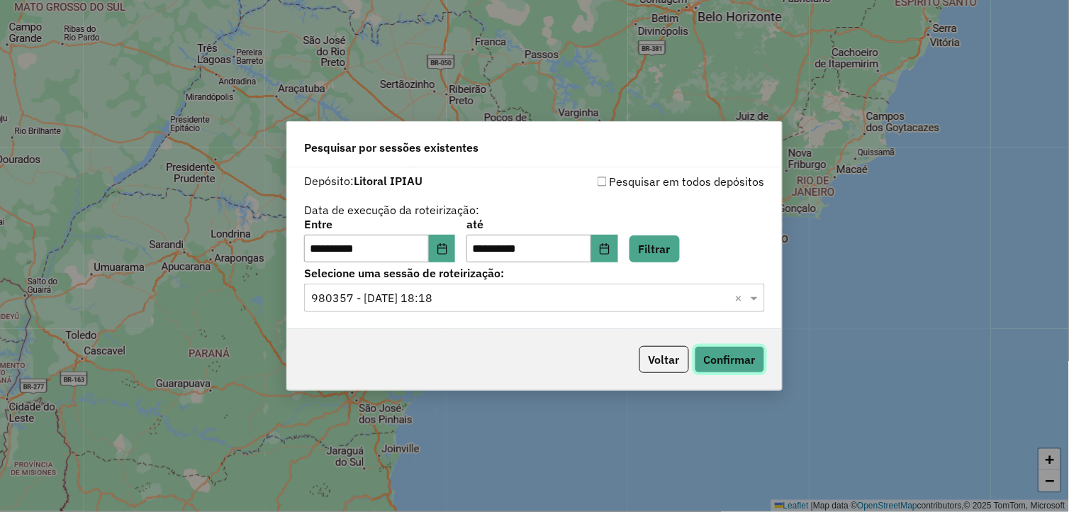
click at [727, 357] on button "Confirmar" at bounding box center [730, 359] width 70 height 27
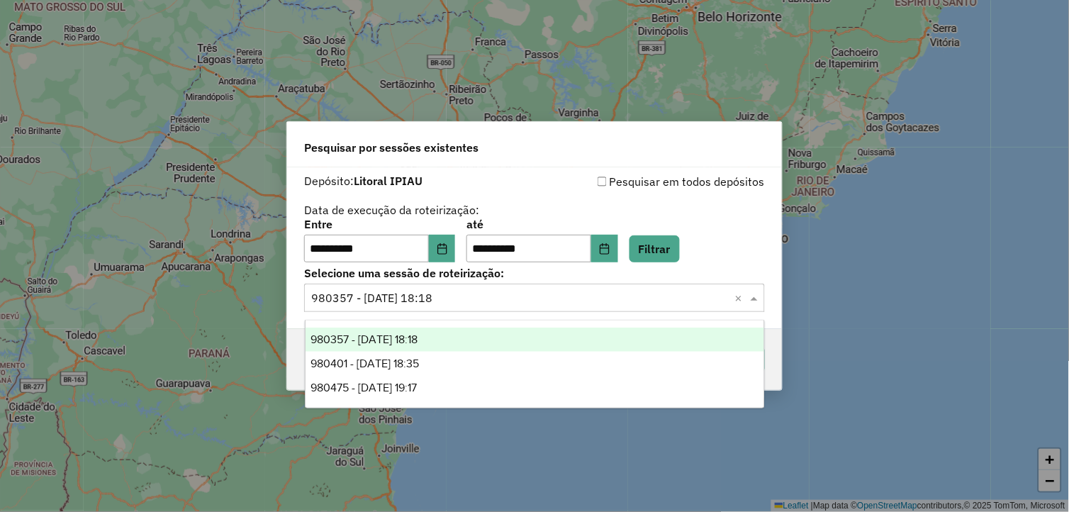
click at [757, 302] on span at bounding box center [756, 297] width 18 height 17
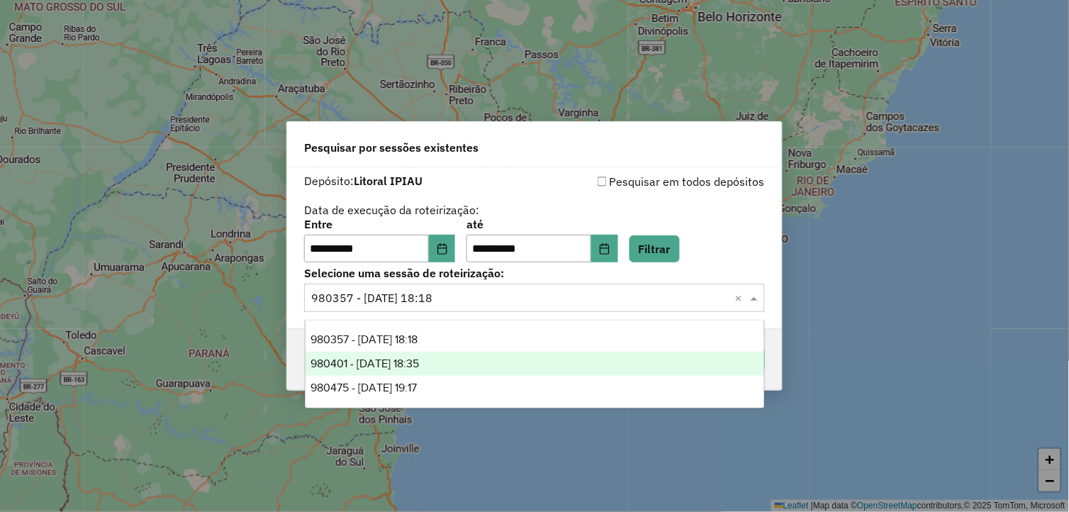
click at [589, 364] on div "980401 - 18/08/2025 18:35" at bounding box center [535, 364] width 459 height 24
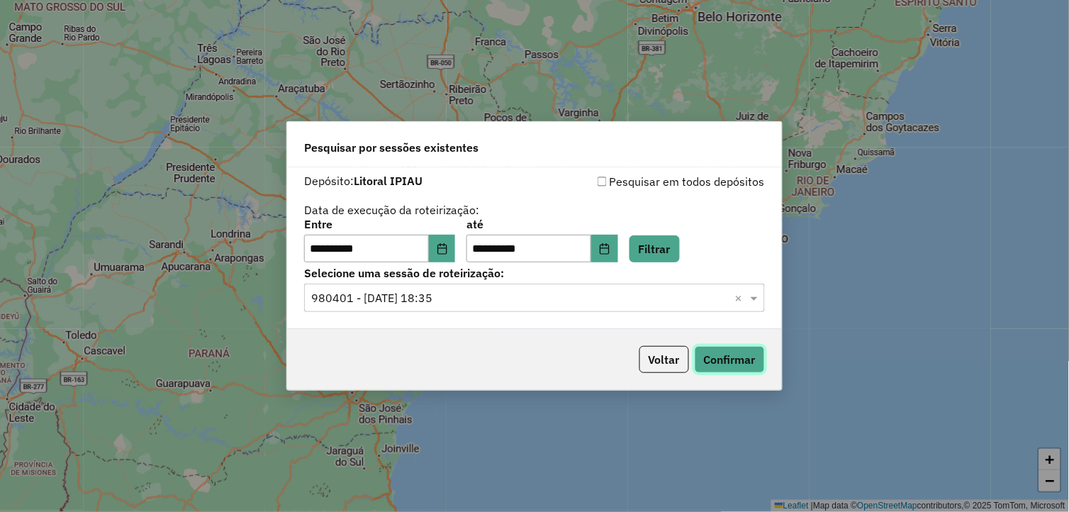
click at [714, 357] on button "Confirmar" at bounding box center [730, 359] width 70 height 27
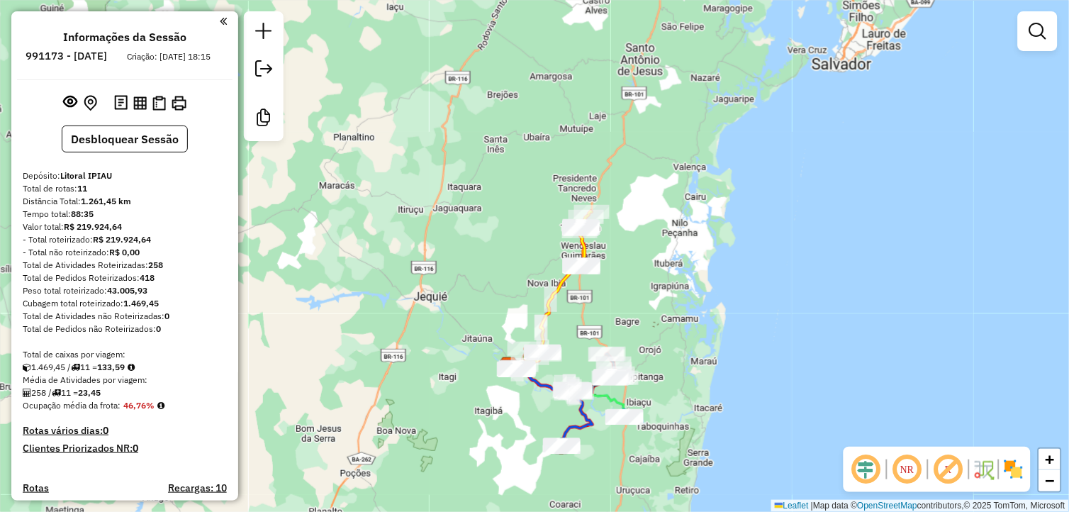
drag, startPoint x: 735, startPoint y: 206, endPoint x: 659, endPoint y: 328, distance: 143.9
click at [659, 328] on div "Janela de atendimento Grade de atendimento Capacidade Transportadoras Veículos …" at bounding box center [534, 256] width 1069 height 512
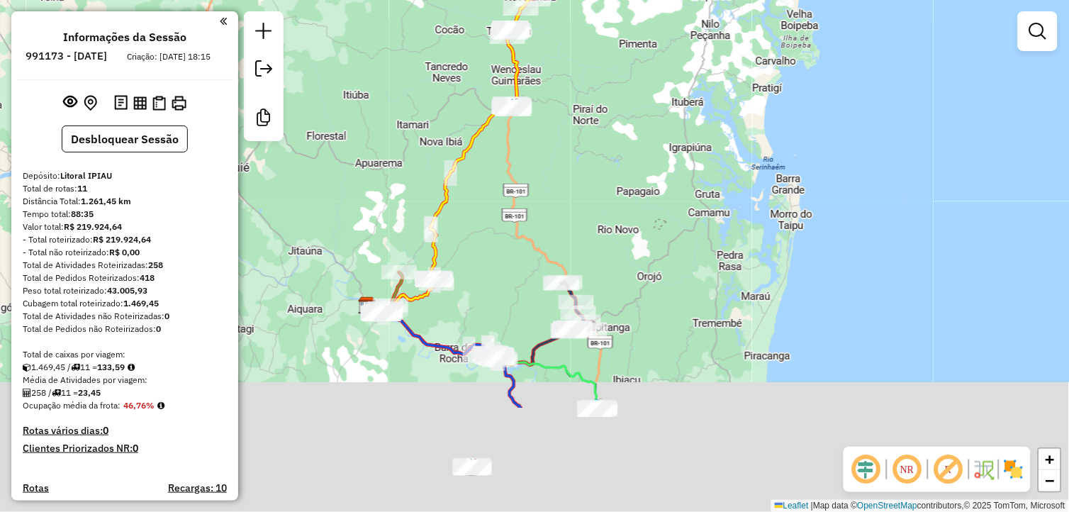
drag, startPoint x: 677, startPoint y: 239, endPoint x: 678, endPoint y: 195, distance: 44.0
click at [678, 196] on div "Janela de atendimento Grade de atendimento Capacidade Transportadoras Veículos …" at bounding box center [534, 256] width 1069 height 512
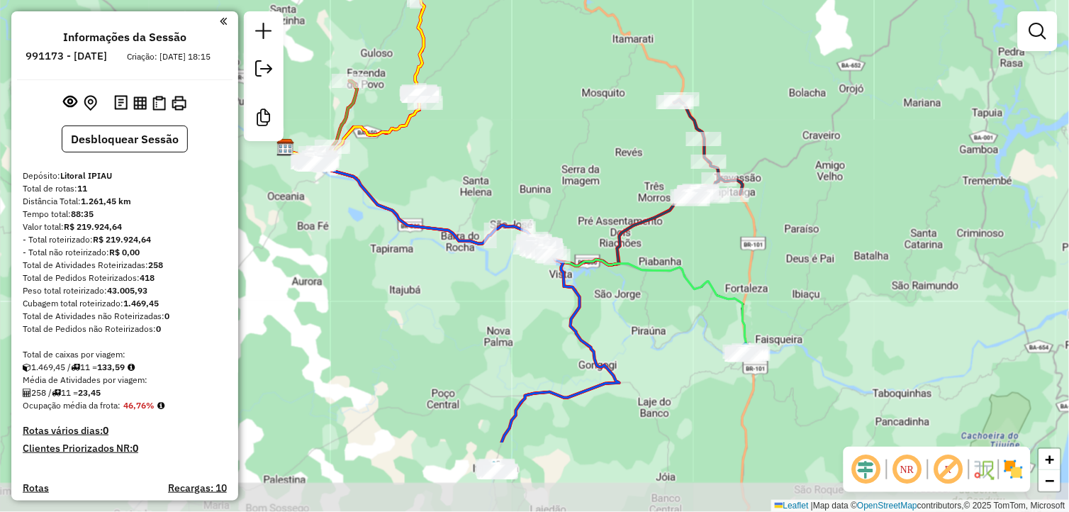
drag, startPoint x: 511, startPoint y: 260, endPoint x: 555, endPoint y: 147, distance: 121.7
click at [550, 143] on div "Janela de atendimento Grade de atendimento Capacidade Transportadoras Veículos …" at bounding box center [534, 256] width 1069 height 512
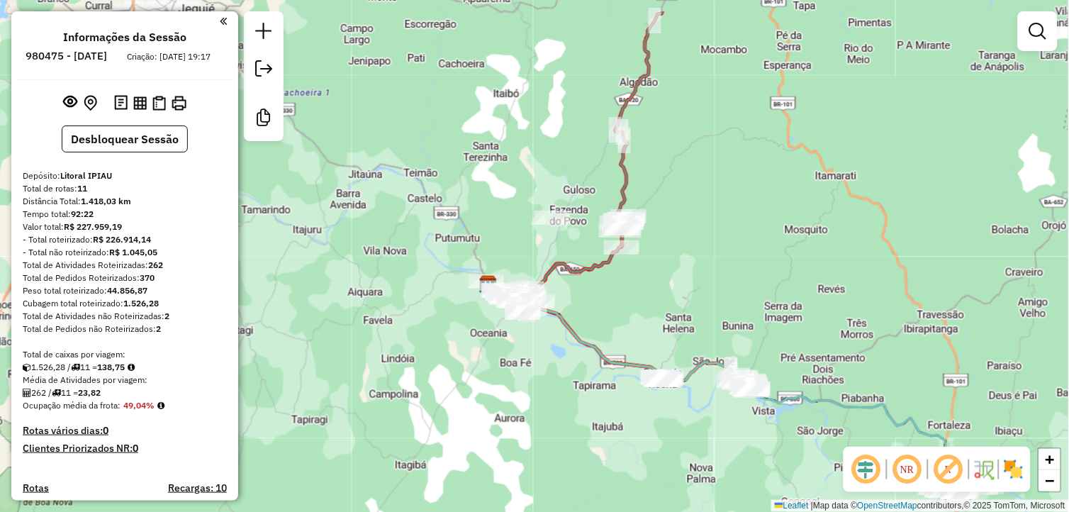
drag, startPoint x: 662, startPoint y: 176, endPoint x: 698, endPoint y: 238, distance: 71.8
click at [698, 238] on div "Janela de atendimento Grade de atendimento Capacidade Transportadoras Veículos …" at bounding box center [534, 256] width 1069 height 512
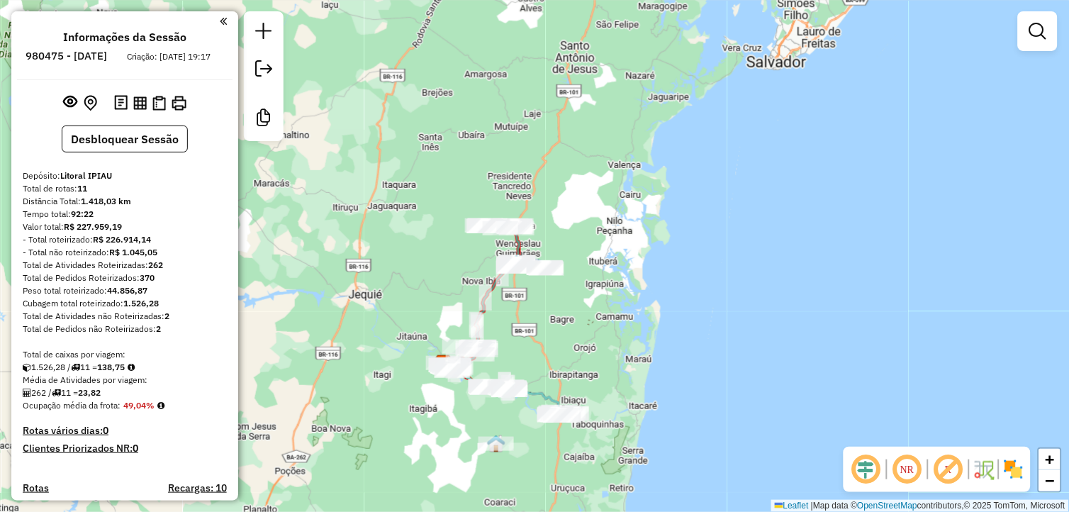
drag, startPoint x: 746, startPoint y: 232, endPoint x: 545, endPoint y: 346, distance: 231.5
click at [545, 346] on div "Janela de atendimento Grade de atendimento Capacidade Transportadoras Veículos …" at bounding box center [534, 256] width 1069 height 512
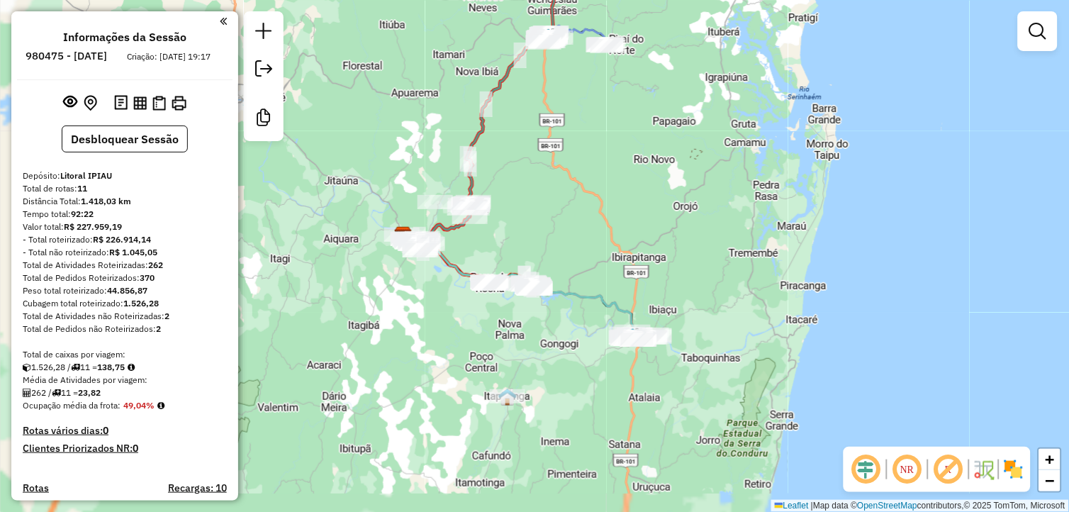
drag, startPoint x: 614, startPoint y: 239, endPoint x: 624, endPoint y: 229, distance: 14.0
click at [620, 232] on div "Janela de atendimento Grade de atendimento Capacidade Transportadoras Veículos …" at bounding box center [534, 256] width 1069 height 512
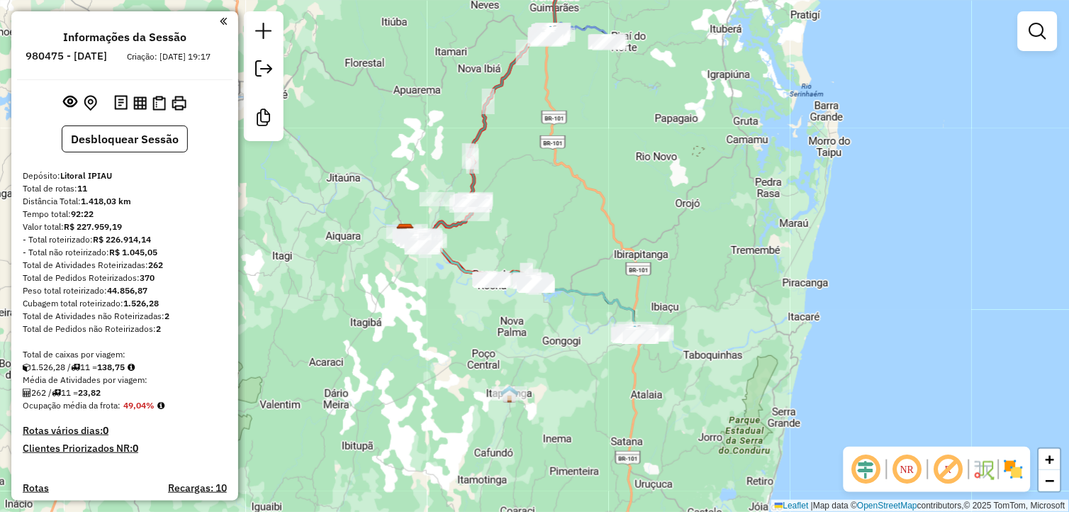
click at [355, 20] on div "Janela de atendimento Grade de atendimento Capacidade Transportadoras Veículos …" at bounding box center [534, 256] width 1069 height 512
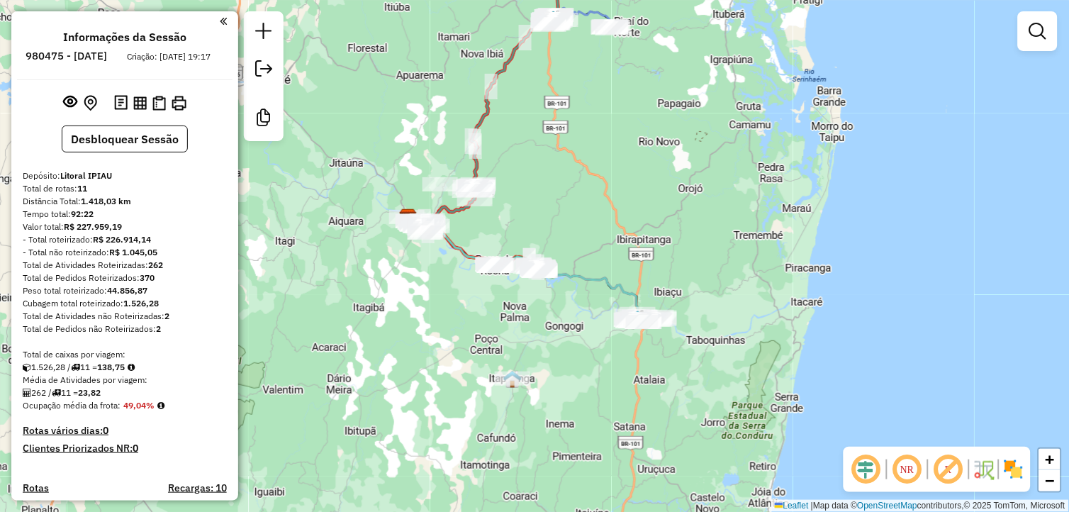
drag, startPoint x: 603, startPoint y: 239, endPoint x: 605, endPoint y: 223, distance: 15.7
click at [605, 223] on div "Janela de atendimento Grade de atendimento Capacidade Transportadoras Veículos …" at bounding box center [534, 256] width 1069 height 512
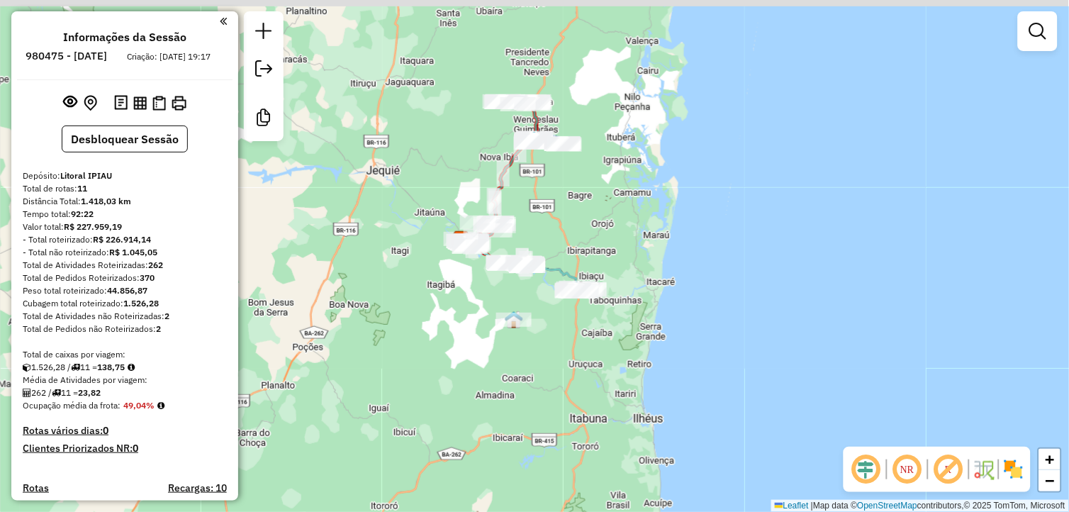
drag, startPoint x: 594, startPoint y: 207, endPoint x: 561, endPoint y: 270, distance: 71.4
click at [562, 269] on div "Janela de atendimento Grade de atendimento Capacidade Transportadoras Veículos …" at bounding box center [534, 256] width 1069 height 512
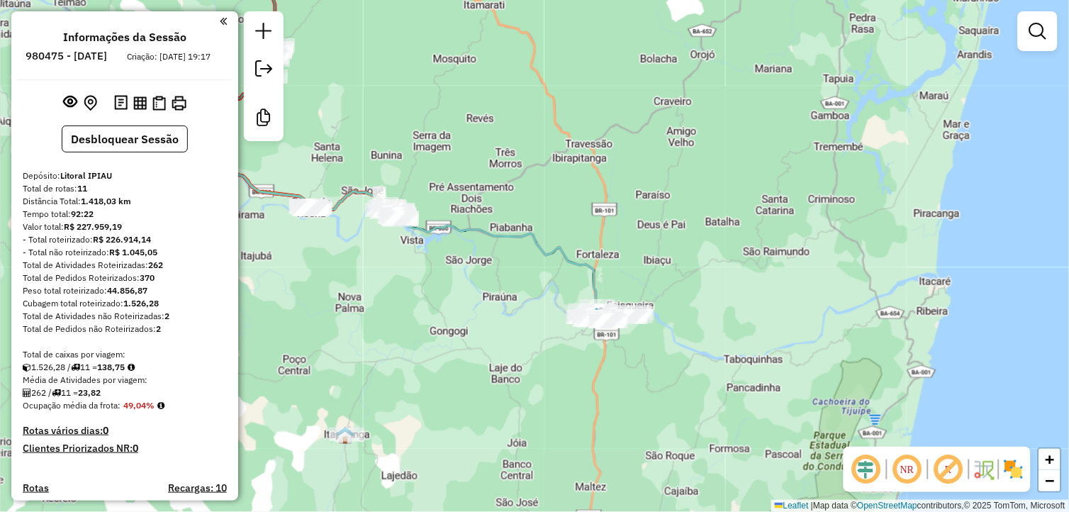
drag, startPoint x: 504, startPoint y: 318, endPoint x: 528, endPoint y: 151, distance: 168.4
click at [528, 151] on div "Janela de atendimento Grade de atendimento Capacidade Transportadoras Veículos …" at bounding box center [534, 256] width 1069 height 512
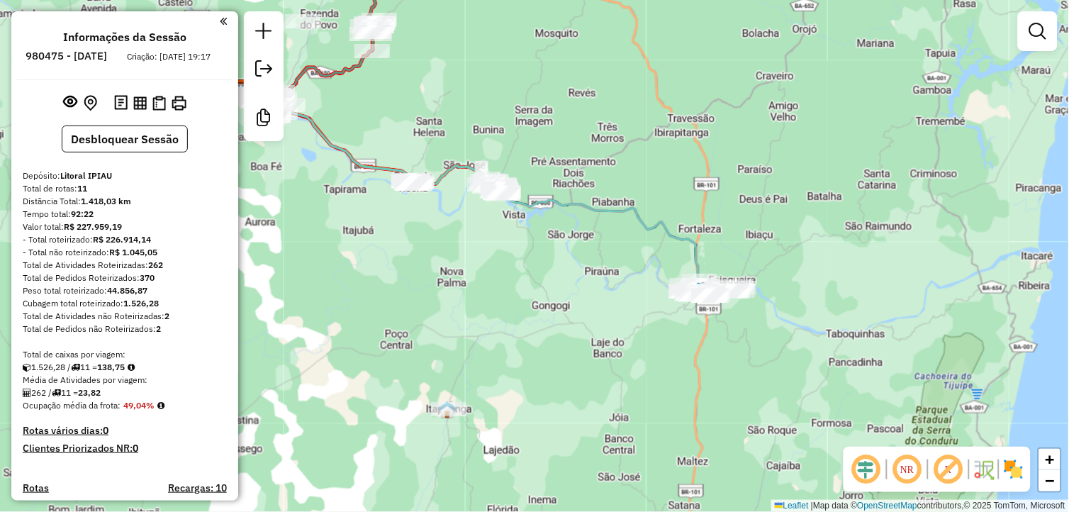
drag, startPoint x: 499, startPoint y: 173, endPoint x: 601, endPoint y: 147, distance: 105.2
click at [601, 147] on div "Janela de atendimento Grade de atendimento Capacidade Transportadoras Veículos …" at bounding box center [534, 256] width 1069 height 512
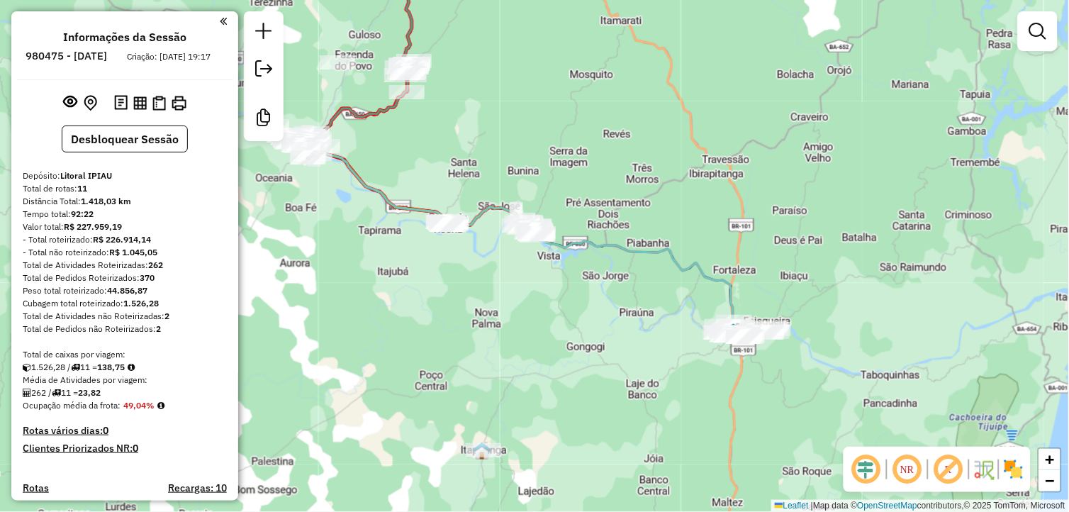
drag, startPoint x: 540, startPoint y: 130, endPoint x: 582, endPoint y: 177, distance: 63.8
click at [582, 177] on div "Janela de atendimento Grade de atendimento Capacidade Transportadoras Veículos …" at bounding box center [534, 256] width 1069 height 512
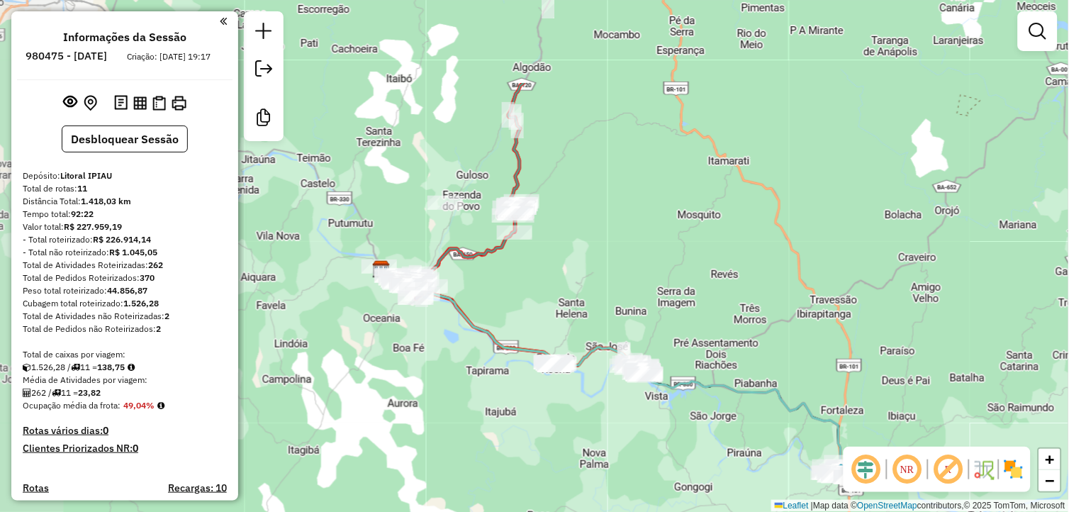
drag, startPoint x: 528, startPoint y: 183, endPoint x: 606, endPoint y: 279, distance: 124.0
click at [606, 279] on div "Janela de atendimento Grade de atendimento Capacidade Transportadoras Veículos …" at bounding box center [534, 256] width 1069 height 512
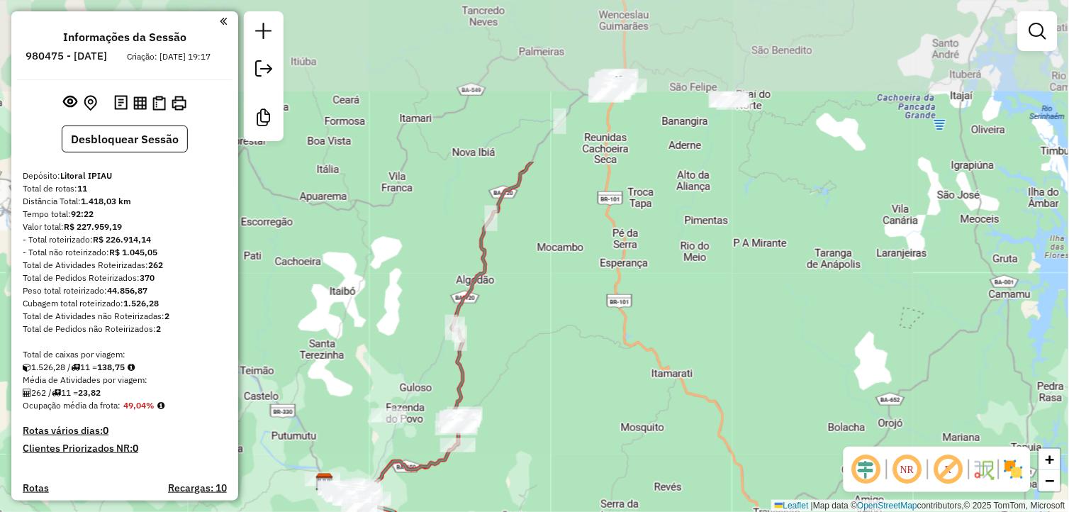
drag, startPoint x: 611, startPoint y: 72, endPoint x: 554, endPoint y: 285, distance: 220.2
click at [554, 285] on div "Janela de atendimento Grade de atendimento Capacidade Transportadoras Veículos …" at bounding box center [534, 256] width 1069 height 512
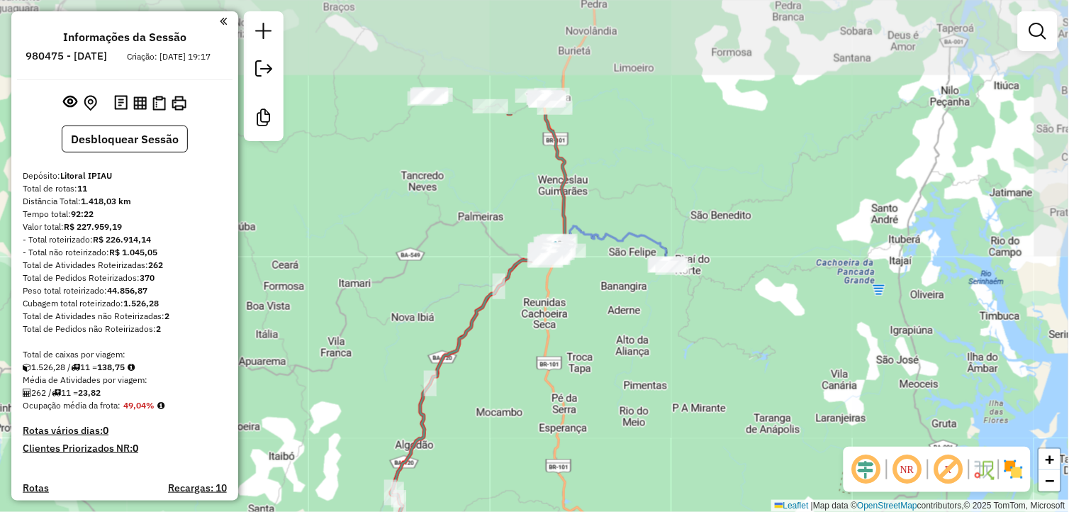
drag, startPoint x: 603, startPoint y: 187, endPoint x: 557, endPoint y: 301, distance: 122.5
click at [557, 301] on div "Janela de atendimento Grade de atendimento Capacidade Transportadoras Veículos …" at bounding box center [534, 256] width 1069 height 512
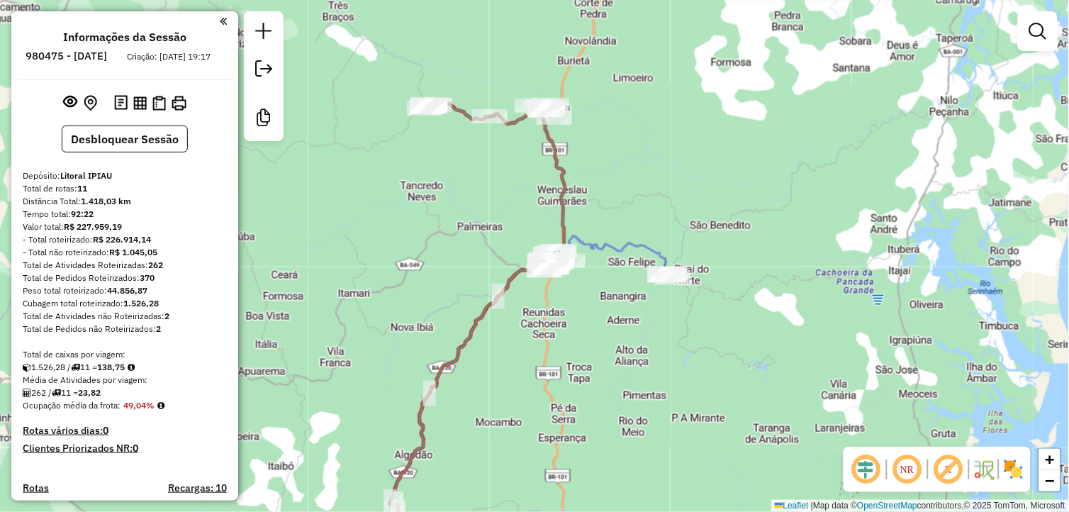
drag, startPoint x: 614, startPoint y: 296, endPoint x: 593, endPoint y: 312, distance: 26.4
click at [603, 315] on div "Janela de atendimento Grade de atendimento Capacidade Transportadoras Veículos …" at bounding box center [534, 256] width 1069 height 512
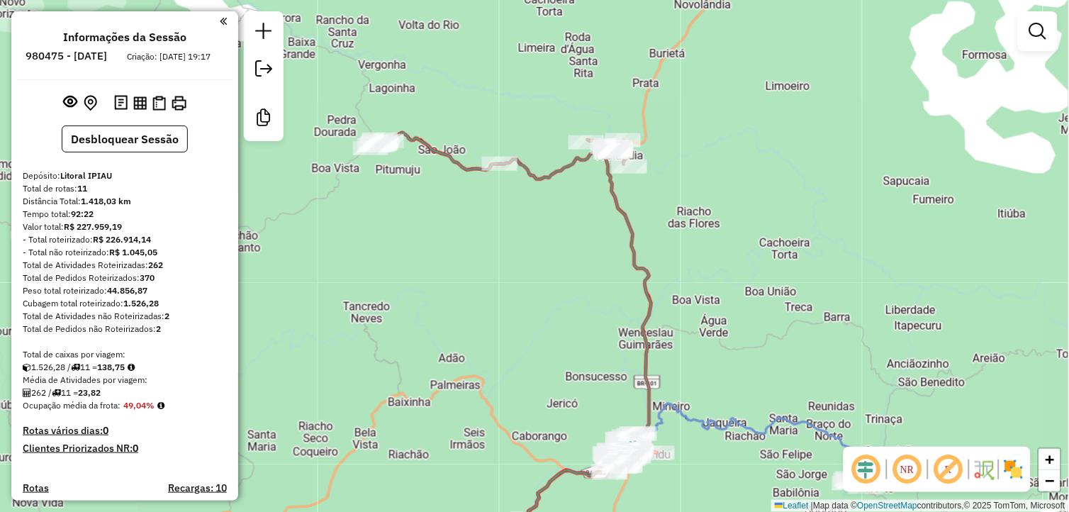
drag, startPoint x: 516, startPoint y: 215, endPoint x: 525, endPoint y: 246, distance: 32.5
click at [518, 247] on div "Janela de atendimento Grade de atendimento Capacidade Transportadoras Veículos …" at bounding box center [534, 256] width 1069 height 512
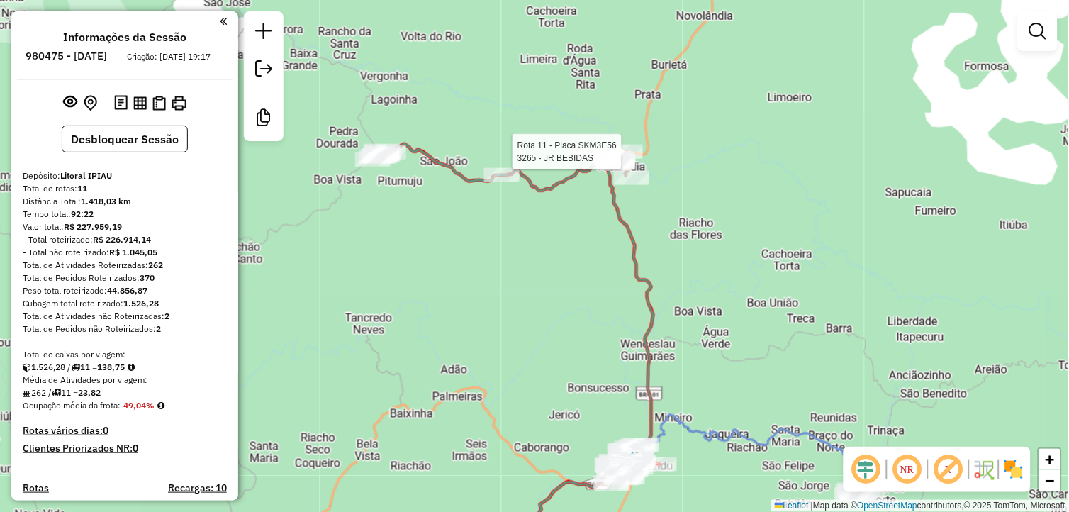
select select "**********"
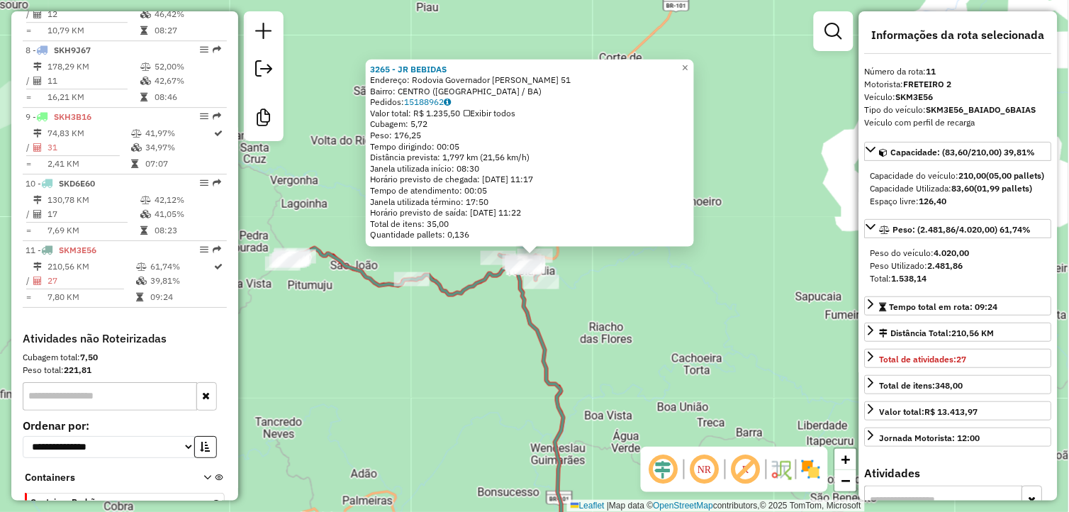
scroll to position [1032, 0]
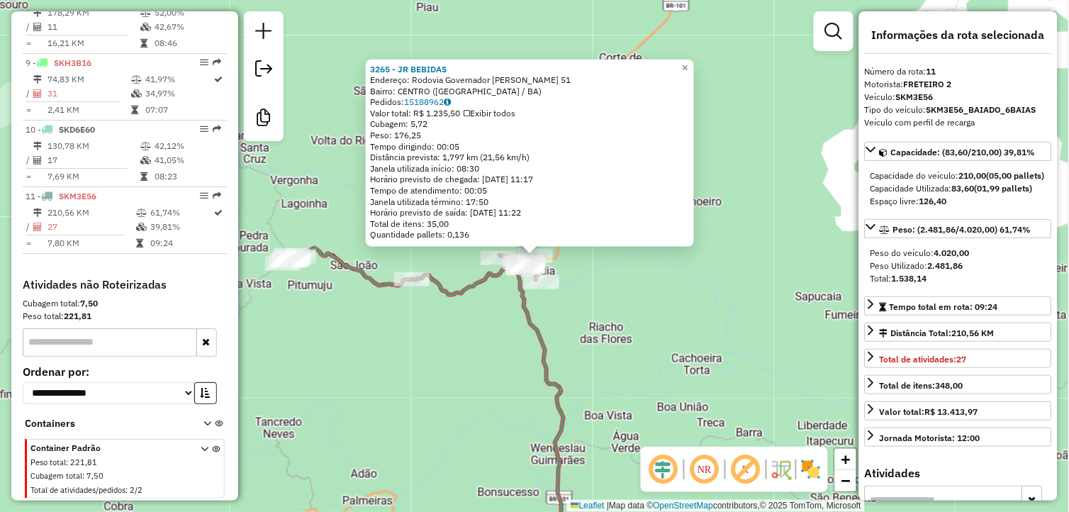
click at [428, 372] on div "3265 - JR BEBIDAS Endereço: Rodovia Governador Mario Covas 51 Bairro: CENTRO (T…" at bounding box center [534, 256] width 1069 height 512
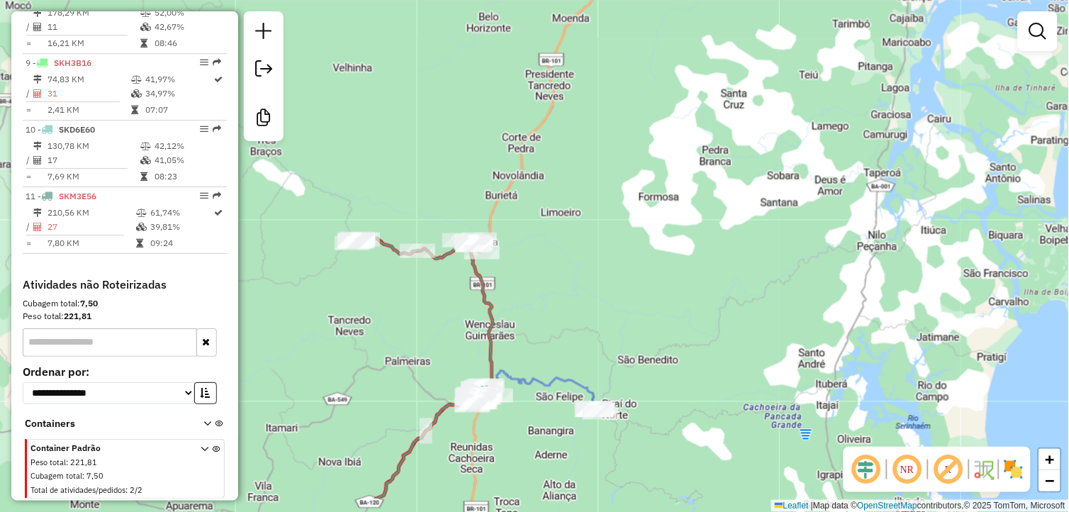
drag, startPoint x: 442, startPoint y: 362, endPoint x: 423, endPoint y: 235, distance: 129.2
click at [423, 235] on div "Janela de atendimento Grade de atendimento Capacidade Transportadoras Veículos …" at bounding box center [534, 256] width 1069 height 512
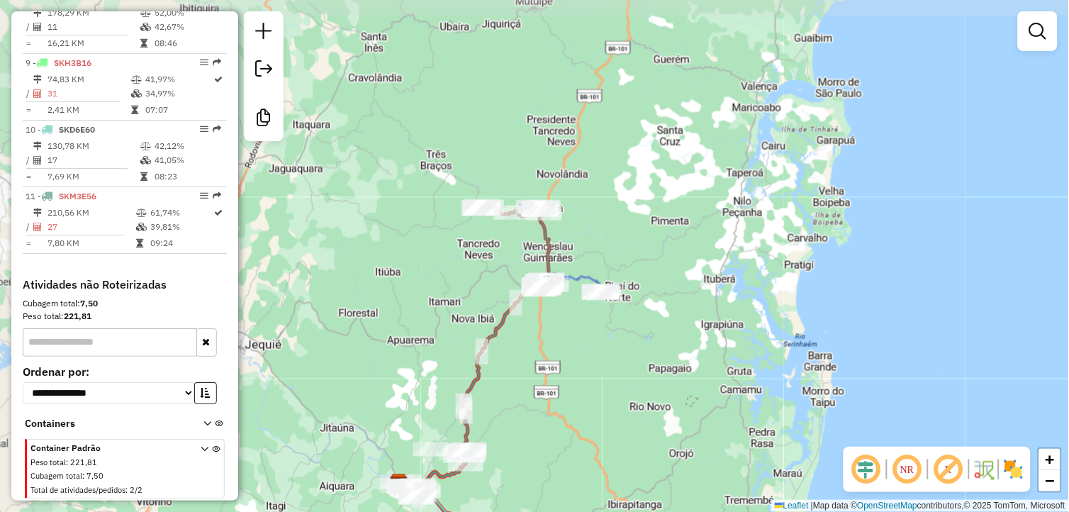
drag, startPoint x: 582, startPoint y: 391, endPoint x: 594, endPoint y: 244, distance: 148.0
click at [594, 245] on div "Janela de atendimento Grade de atendimento Capacidade Transportadoras Veículos …" at bounding box center [534, 256] width 1069 height 512
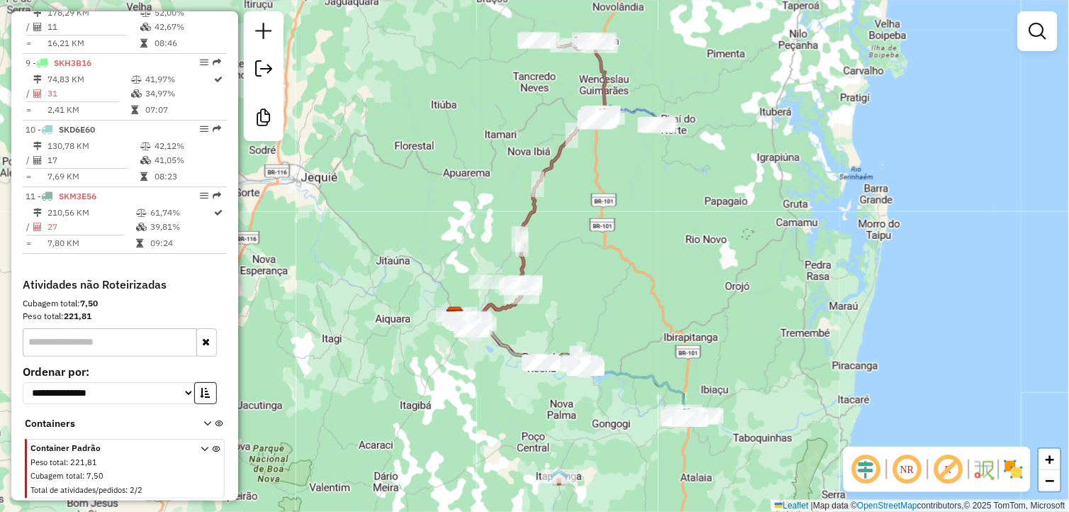
drag, startPoint x: 625, startPoint y: 313, endPoint x: 601, endPoint y: 299, distance: 27.7
click at [681, 280] on div "Janela de atendimento Grade de atendimento Capacidade Transportadoras Veículos …" at bounding box center [534, 256] width 1069 height 512
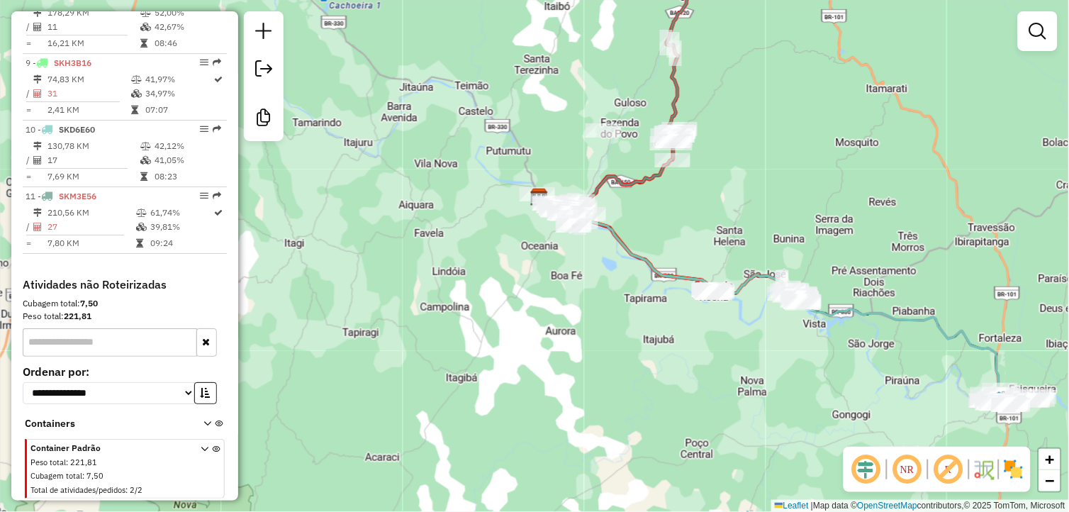
drag, startPoint x: 556, startPoint y: 372, endPoint x: 437, endPoint y: 379, distance: 119.3
click at [437, 379] on div "Janela de atendimento Grade de atendimento Capacidade Transportadoras Veículos …" at bounding box center [534, 256] width 1069 height 512
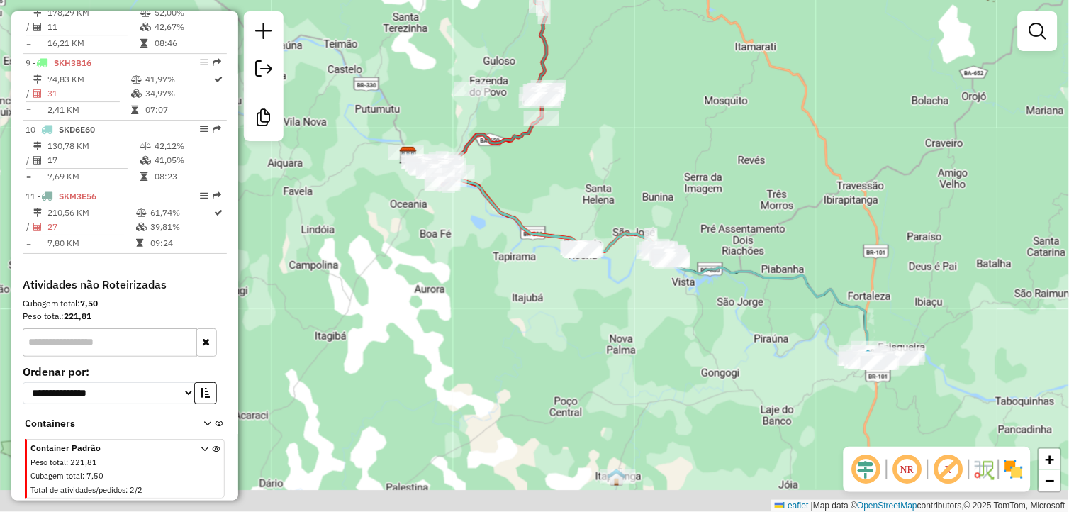
drag, startPoint x: 518, startPoint y: 384, endPoint x: 480, endPoint y: 265, distance: 125.1
click at [480, 265] on div "Janela de atendimento Grade de atendimento Capacidade Transportadoras Veículos …" at bounding box center [534, 256] width 1069 height 512
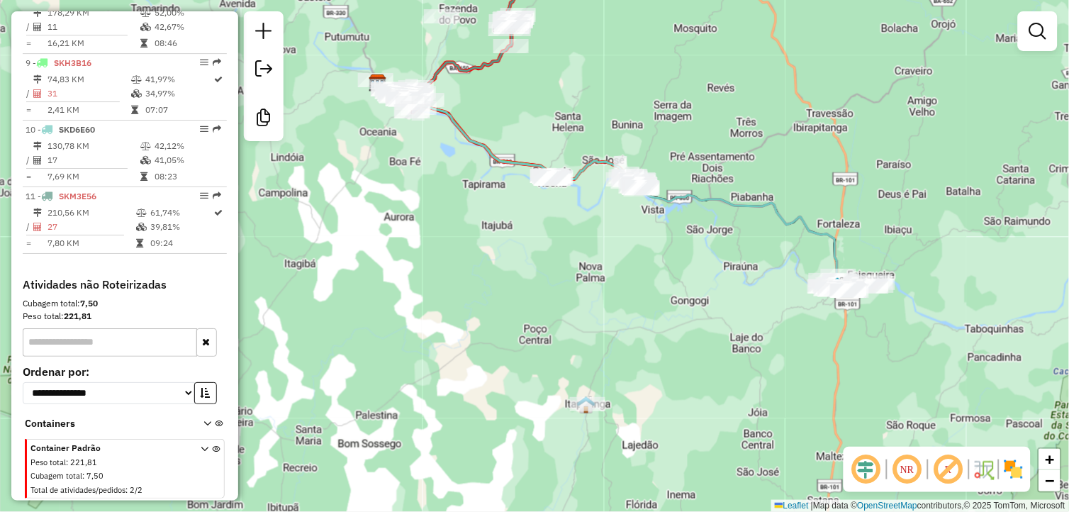
drag, startPoint x: 713, startPoint y: 362, endPoint x: 482, endPoint y: 325, distance: 233.4
click at [483, 325] on div "Janela de atendimento Grade de atendimento Capacidade Transportadoras Veículos …" at bounding box center [534, 256] width 1069 height 512
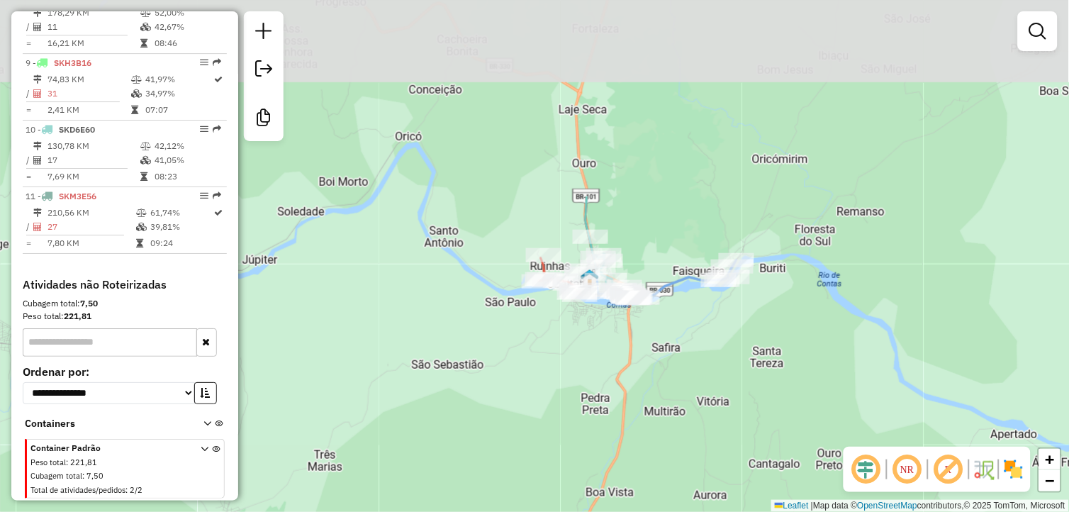
drag, startPoint x: 634, startPoint y: 255, endPoint x: 628, endPoint y: 508, distance: 253.2
click at [628, 511] on html "Aguarde... Pop-up bloqueado! Seu navegador bloqueou automáticamente a abertura …" at bounding box center [534, 256] width 1069 height 512
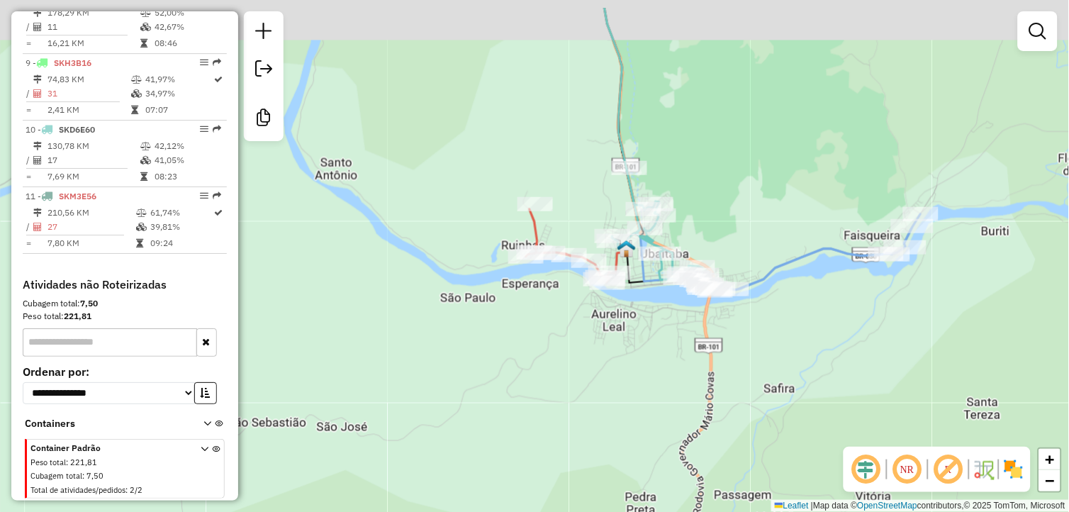
drag, startPoint x: 592, startPoint y: 325, endPoint x: 591, endPoint y: 401, distance: 75.9
click at [591, 401] on div "Janela de atendimento Grade de atendimento Capacidade Transportadoras Veículos …" at bounding box center [534, 256] width 1069 height 512
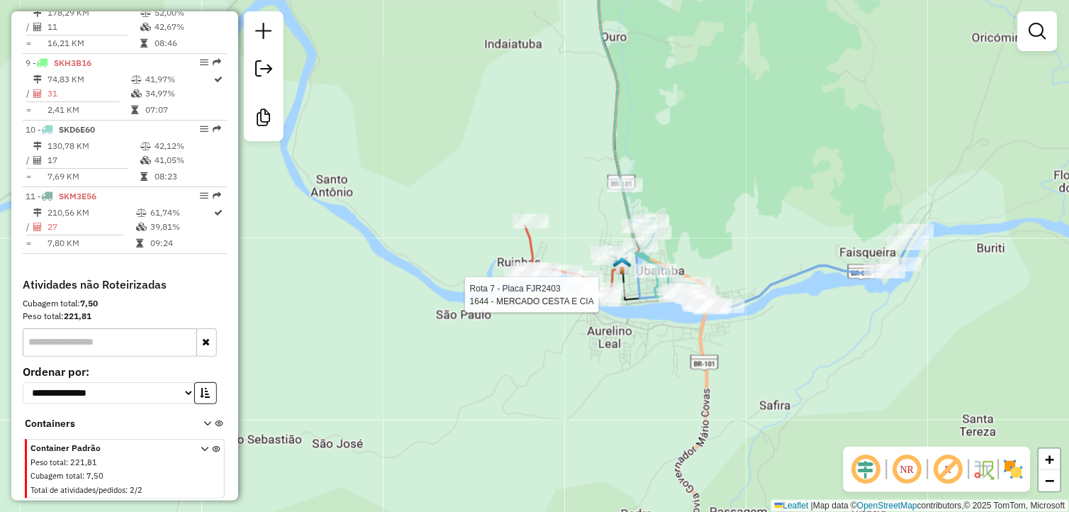
select select "**********"
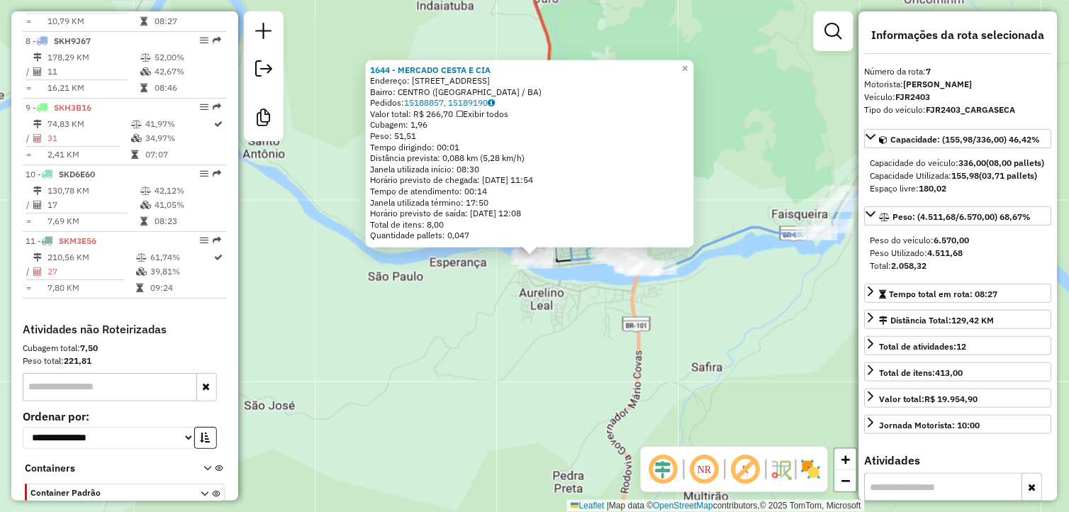
scroll to position [940, 0]
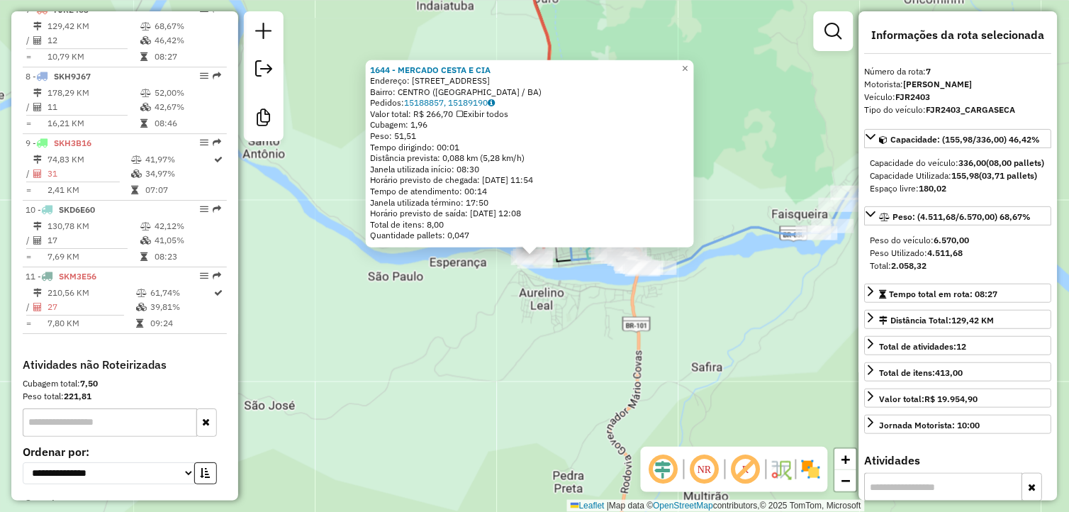
click at [561, 415] on div "1644 - MERCADO CESTA E CIA Endereço: RUA DAS PEDRAS 51 Bairro: CENTRO (UBAITABA…" at bounding box center [534, 256] width 1069 height 512
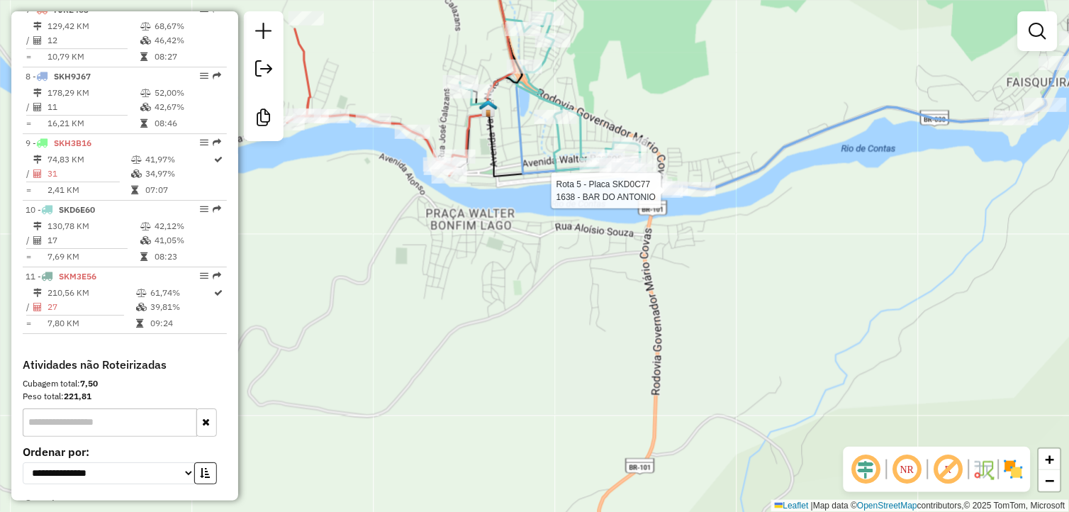
click at [667, 197] on div at bounding box center [665, 191] width 35 height 14
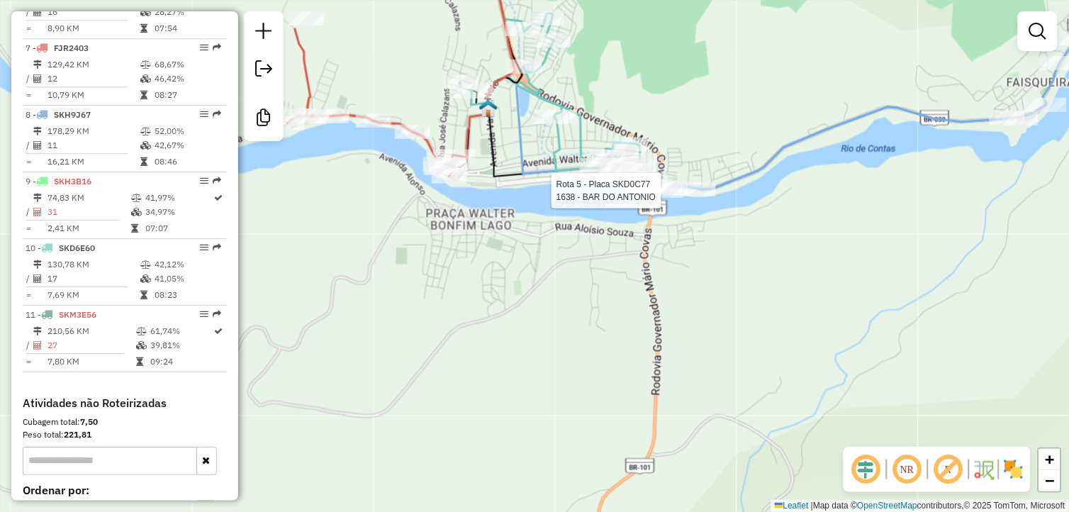
select select "**********"
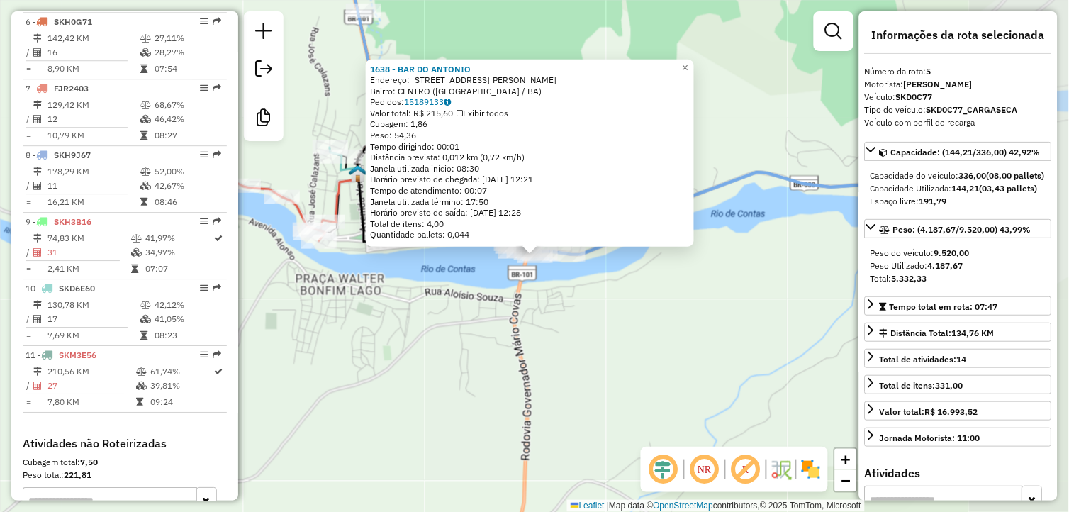
scroll to position [807, 0]
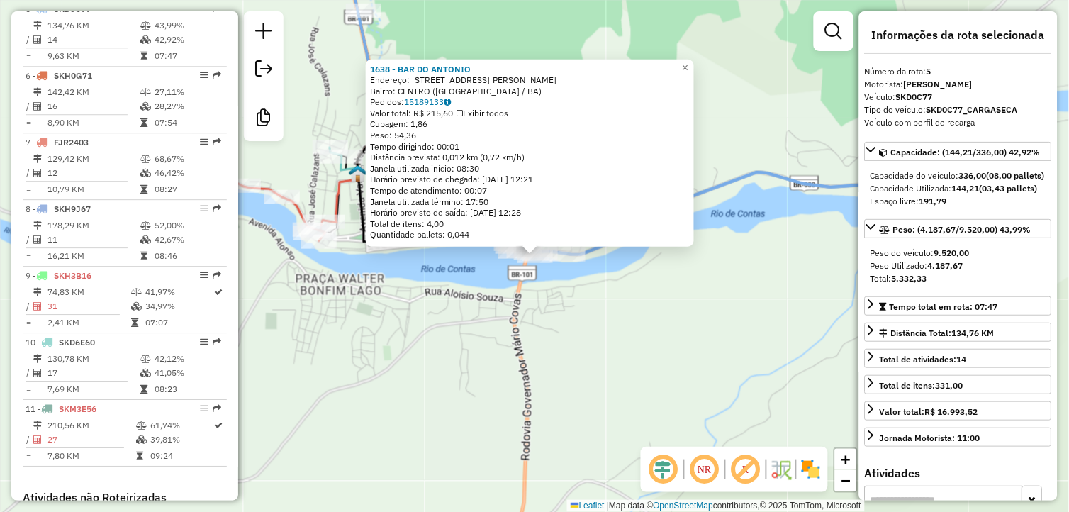
click at [643, 329] on div "1638 - BAR DO ANTONIO Endereço: RUA WILMA MAGALHAES 261 Bairro: CENTRO (UBAITAB…" at bounding box center [534, 256] width 1069 height 512
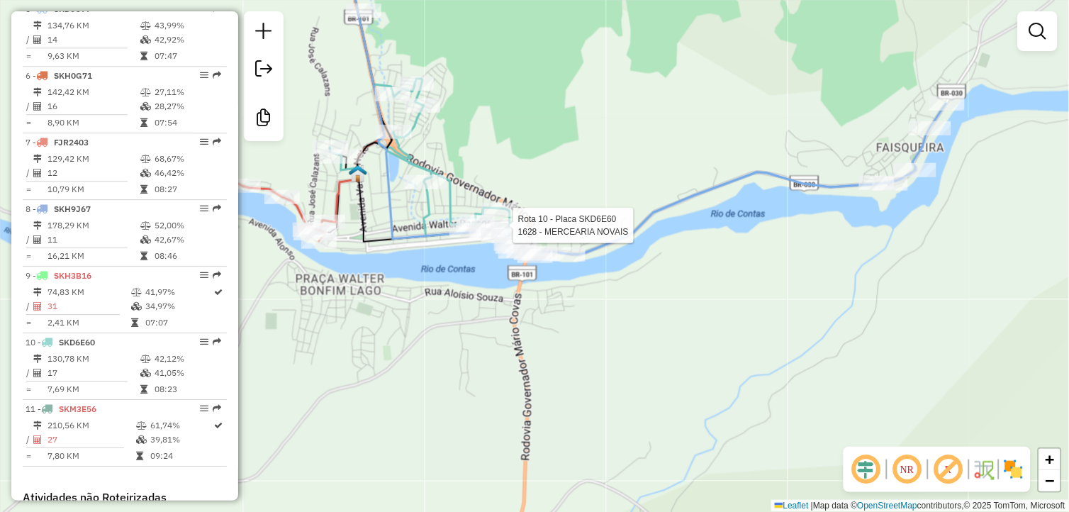
select select "**********"
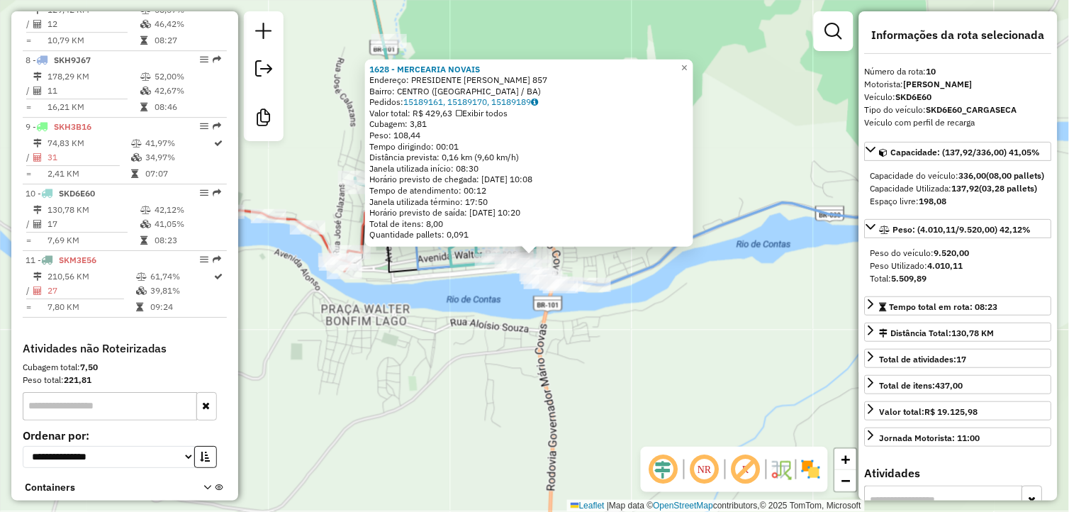
scroll to position [1032, 0]
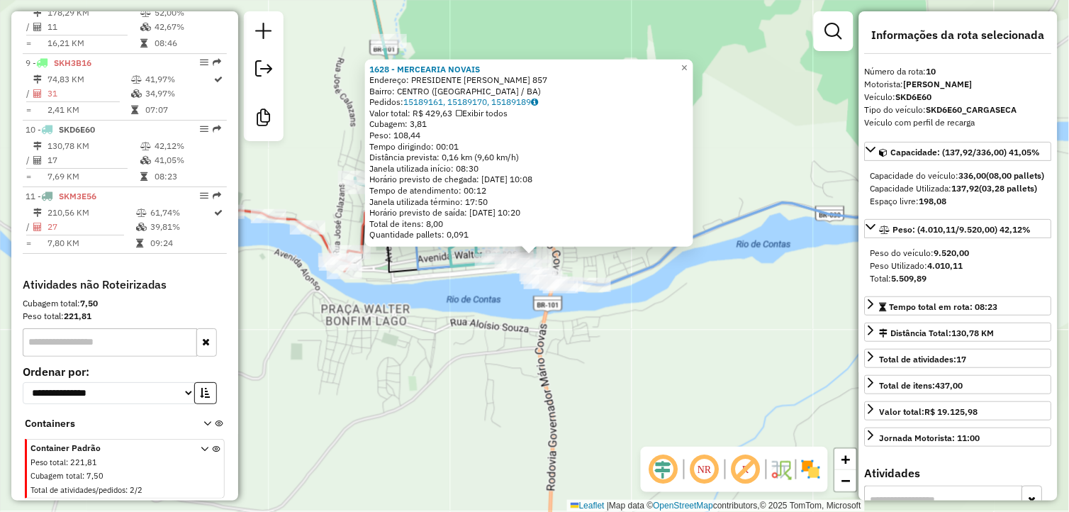
click at [418, 364] on div "1628 - MERCEARIA NOVAIS Endereço: PRESIDENTE VARGAS 857 Bairro: CENTRO (UBAITAB…" at bounding box center [534, 256] width 1069 height 512
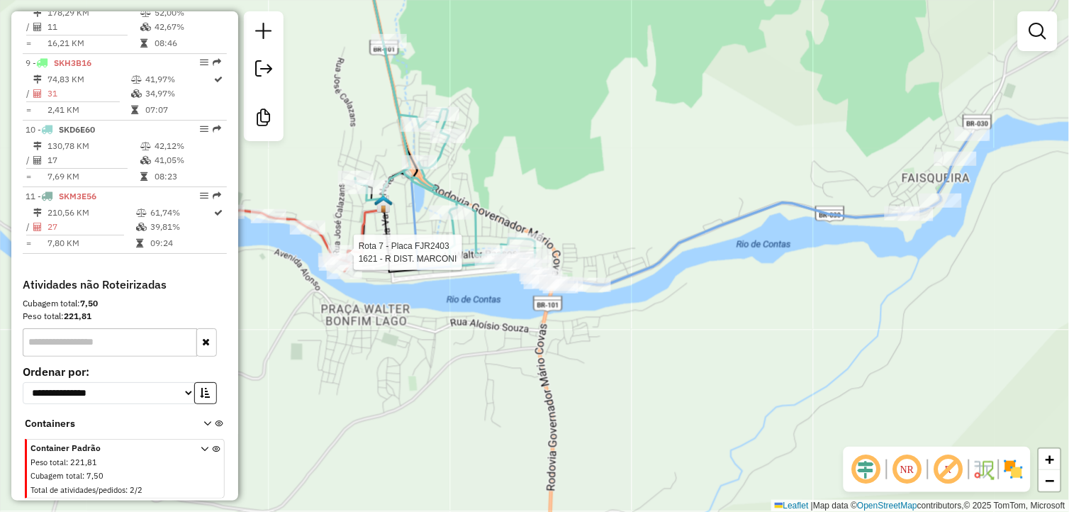
select select "**********"
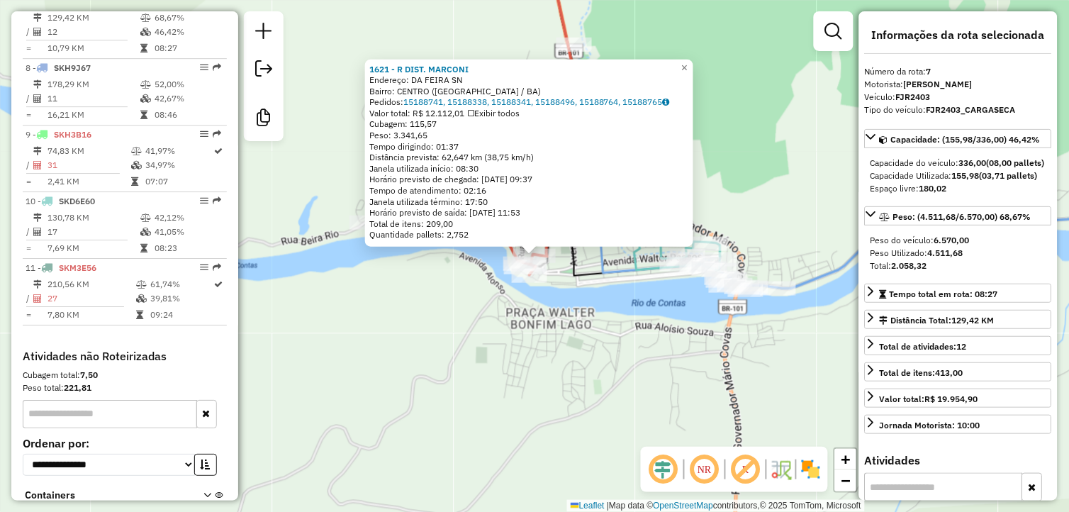
scroll to position [940, 0]
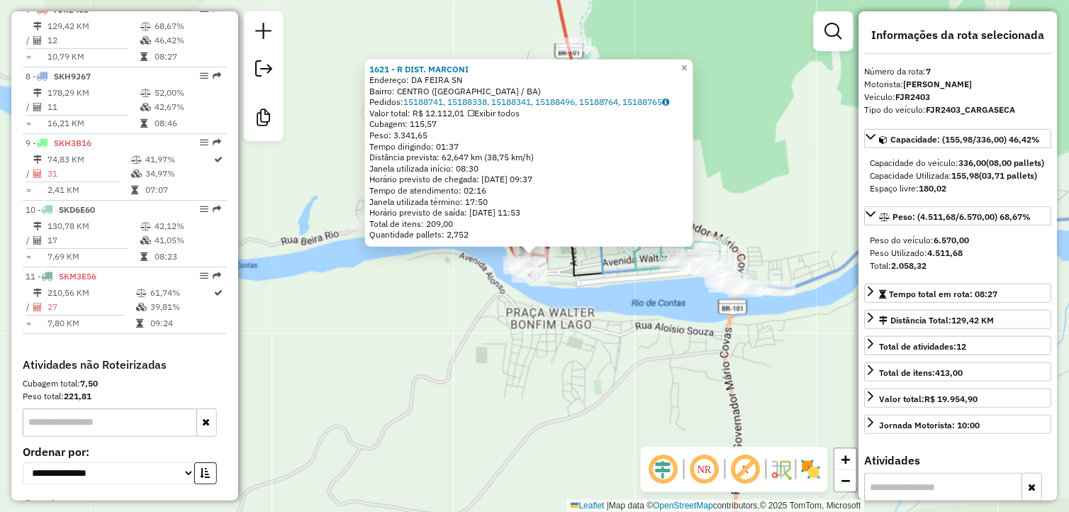
click at [506, 377] on div "1621 - R DIST. MARCONI Endereço: DA FEIRA SN Bairro: CENTRO (UBAITABA / BA) Ped…" at bounding box center [534, 256] width 1069 height 512
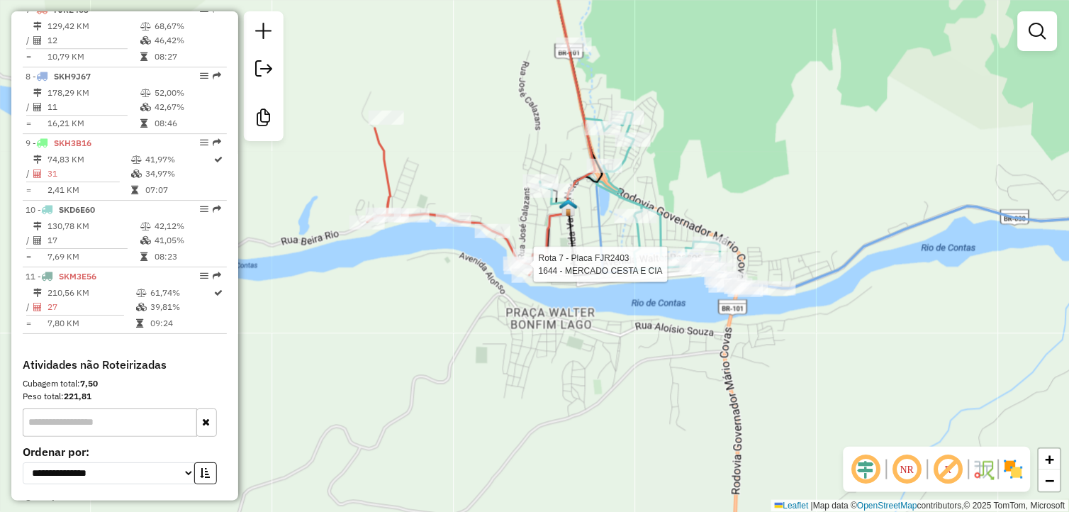
select select "**********"
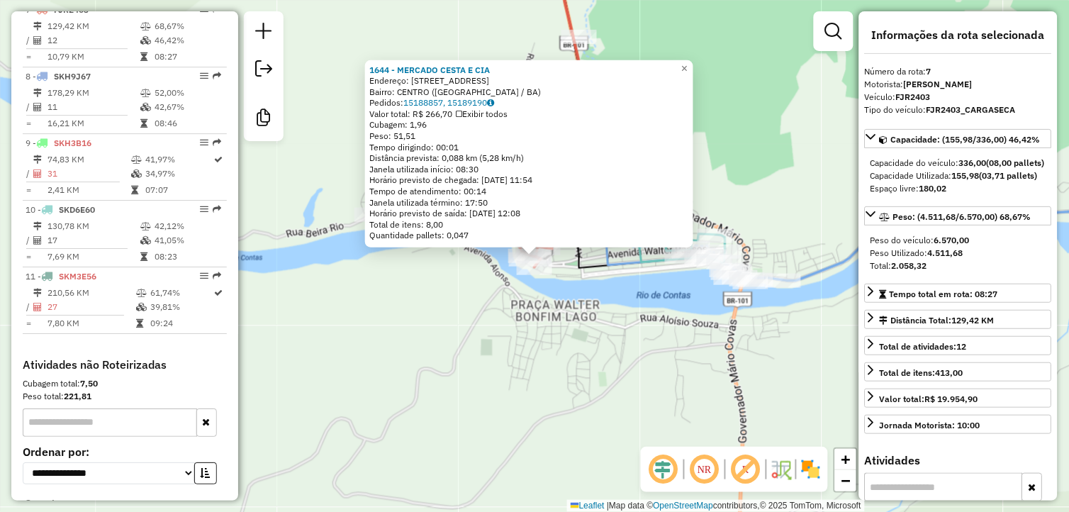
click at [484, 357] on div "1644 - MERCADO CESTA E CIA Endereço: RUA DAS PEDRAS 51 Bairro: CENTRO (UBAITABA…" at bounding box center [534, 256] width 1069 height 512
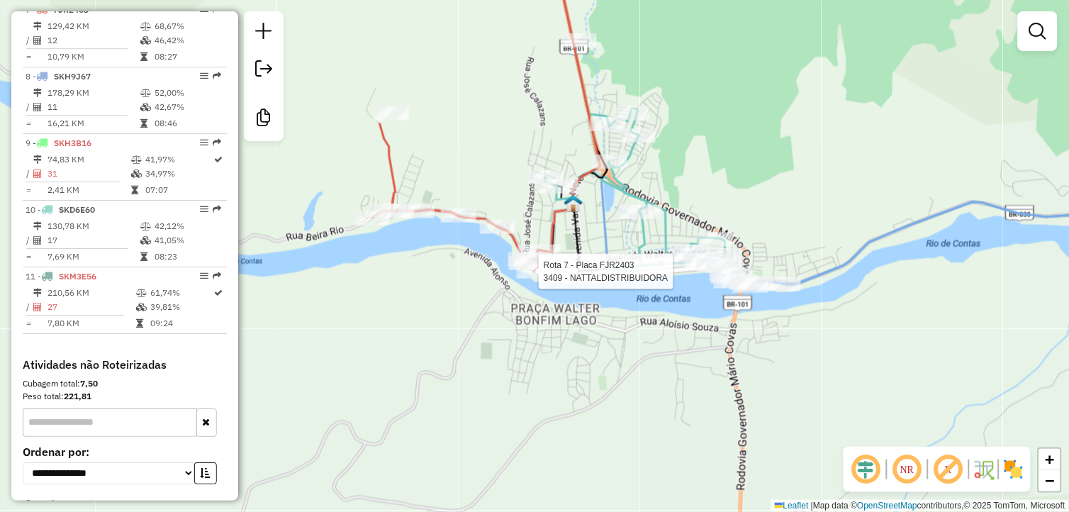
select select "**********"
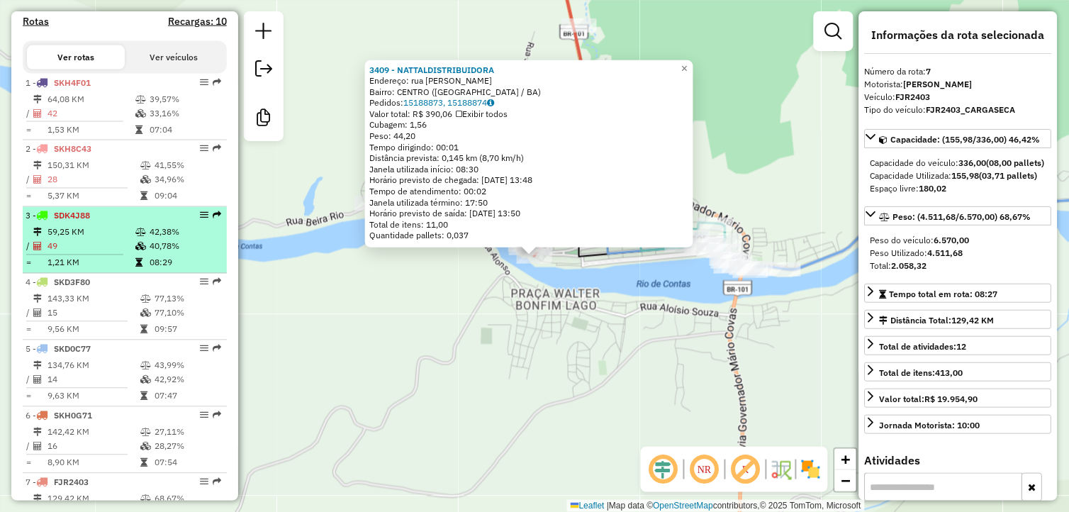
scroll to position [0, 0]
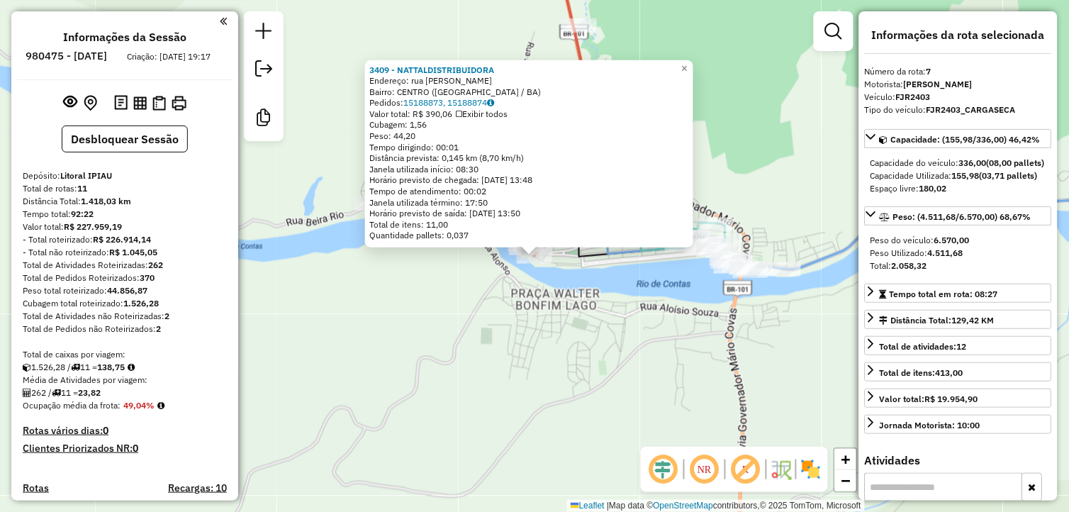
click at [498, 413] on div "3409 - NATTALDISTRIBUIDORA Endereço: rua Arthur Ribeiro SN Bairro: CENTRO (UBAI…" at bounding box center [534, 256] width 1069 height 512
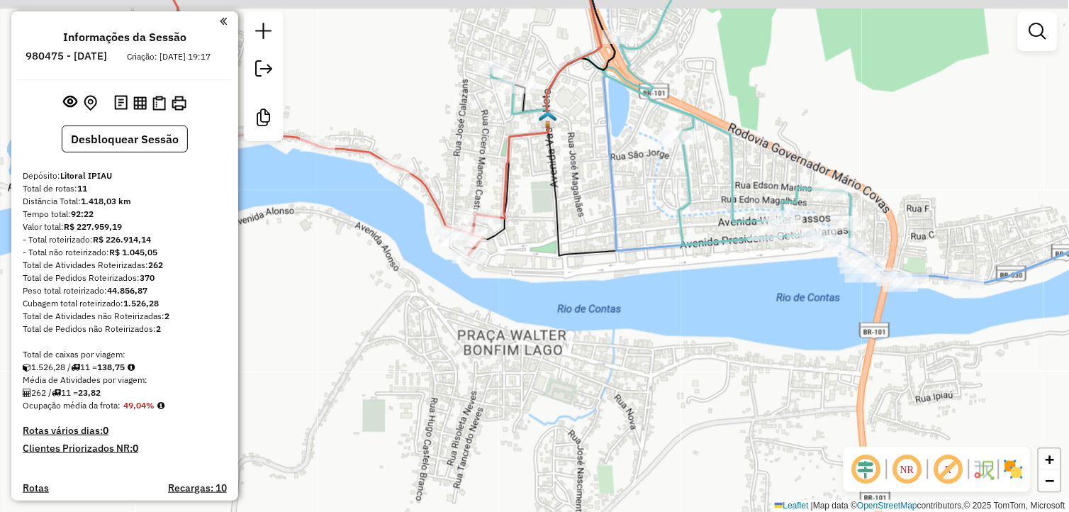
drag, startPoint x: 501, startPoint y: 274, endPoint x: 488, endPoint y: 299, distance: 27.9
click at [488, 299] on div "Janela de atendimento Grade de atendimento Capacidade Transportadoras Veículos …" at bounding box center [534, 256] width 1069 height 512
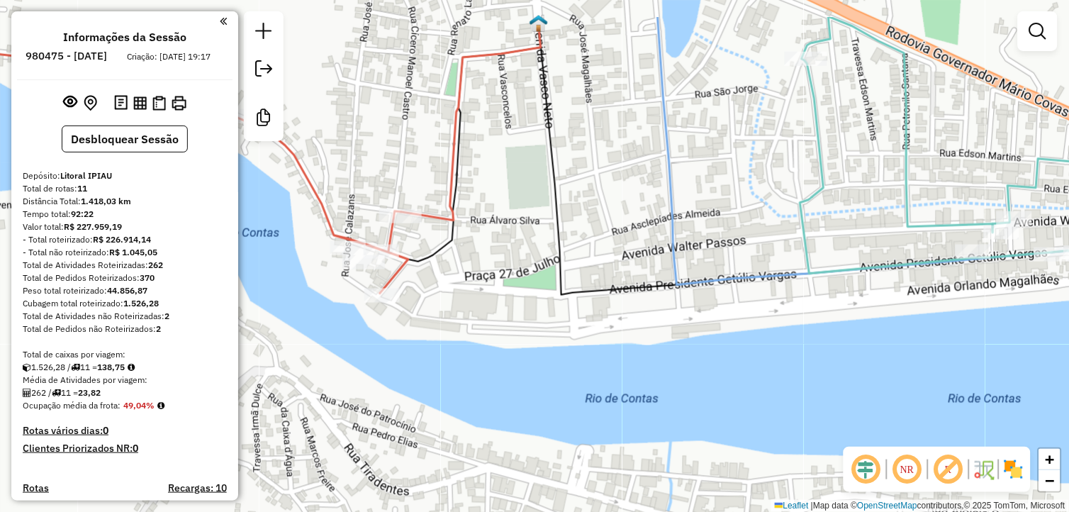
drag, startPoint x: 455, startPoint y: 292, endPoint x: 452, endPoint y: 408, distance: 116.3
click at [452, 408] on div "Janela de atendimento Grade de atendimento Capacidade Transportadoras Veículos …" at bounding box center [534, 256] width 1069 height 512
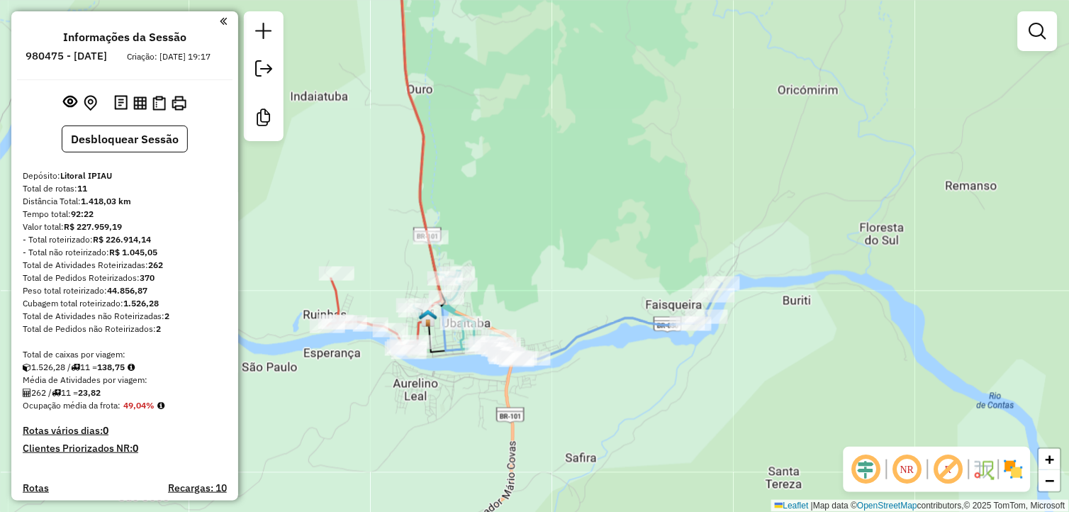
drag, startPoint x: 684, startPoint y: 401, endPoint x: 620, endPoint y: 416, distance: 64.8
click at [620, 416] on div "Janela de atendimento Grade de atendimento Capacidade Transportadoras Veículos …" at bounding box center [534, 256] width 1069 height 512
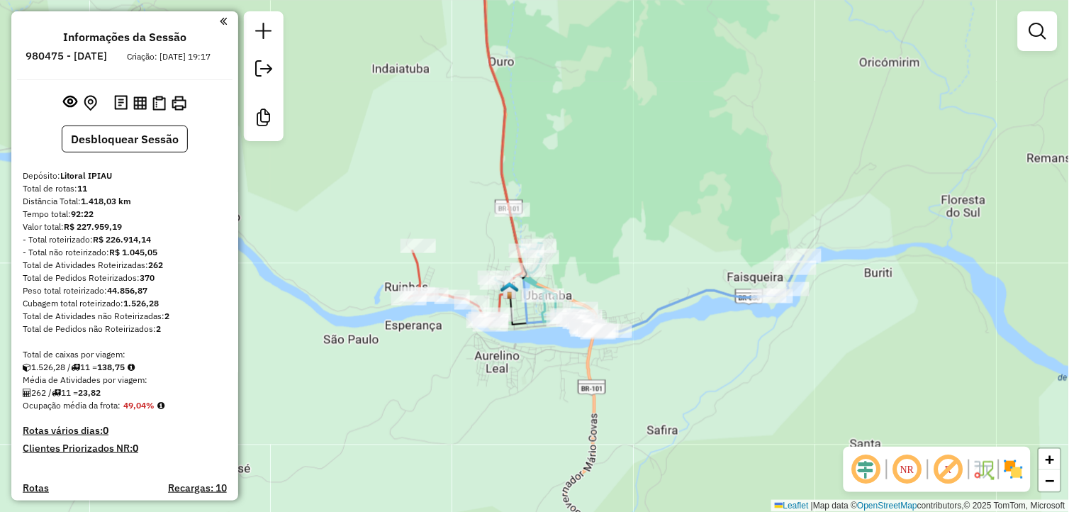
drag, startPoint x: 372, startPoint y: 416, endPoint x: 520, endPoint y: 379, distance: 152.7
click at [520, 379] on div "Janela de atendimento Grade de atendimento Capacidade Transportadoras Veículos …" at bounding box center [534, 256] width 1069 height 512
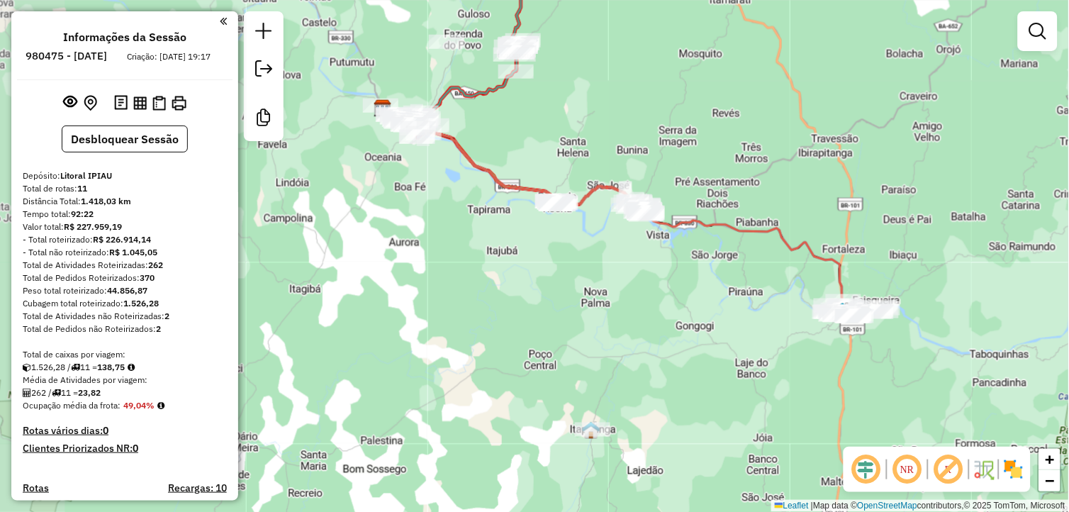
drag, startPoint x: 491, startPoint y: 376, endPoint x: 789, endPoint y: 385, distance: 297.9
click at [789, 385] on div "Janela de atendimento Grade de atendimento Capacidade Transportadoras Veículos …" at bounding box center [534, 256] width 1069 height 512
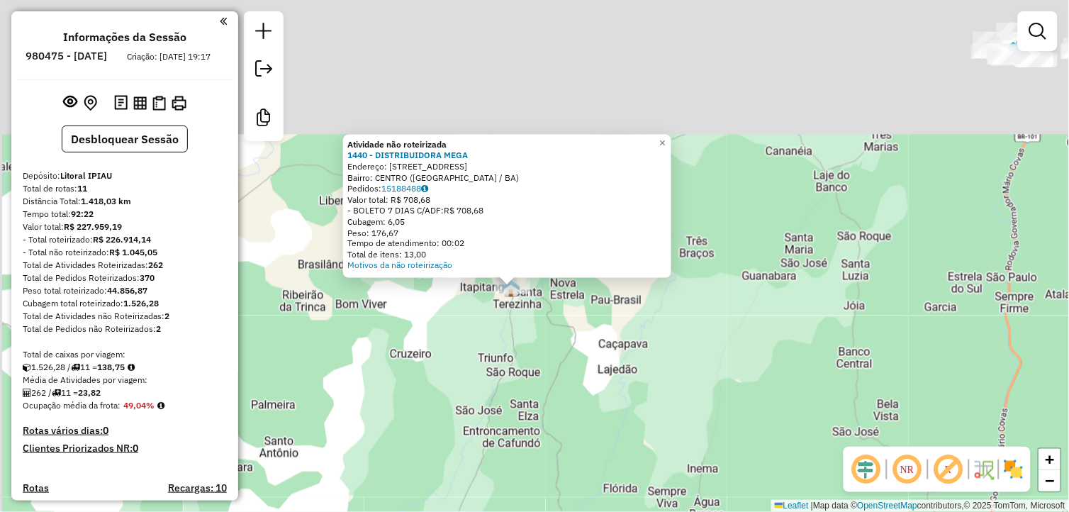
drag, startPoint x: 547, startPoint y: 518, endPoint x: 542, endPoint y: 457, distance: 61.2
click at [548, 511] on html "Aguarde... Pop-up bloqueado! Seu navegador bloqueou automáticamente a abertura …" at bounding box center [534, 256] width 1069 height 512
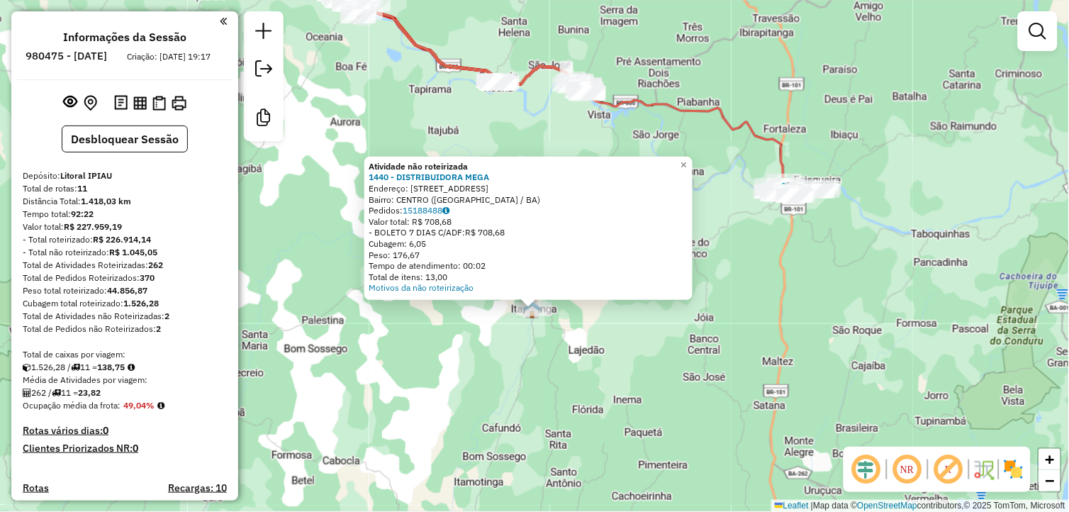
click at [543, 390] on div "Atividade não roteirizada 1440 - DISTRIBUIDORA MEGA Endereço: RUA ALTO DA COLIN…" at bounding box center [534, 256] width 1069 height 512
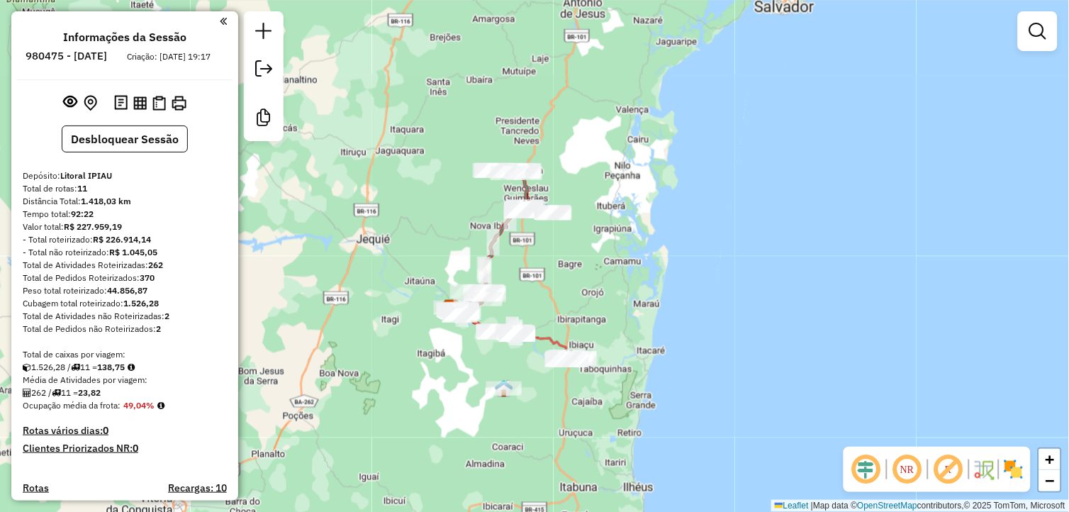
drag, startPoint x: 434, startPoint y: 330, endPoint x: 457, endPoint y: 447, distance: 119.3
click at [457, 447] on div "Janela de atendimento Grade de atendimento Capacidade Transportadoras Veículos …" at bounding box center [534, 256] width 1069 height 512
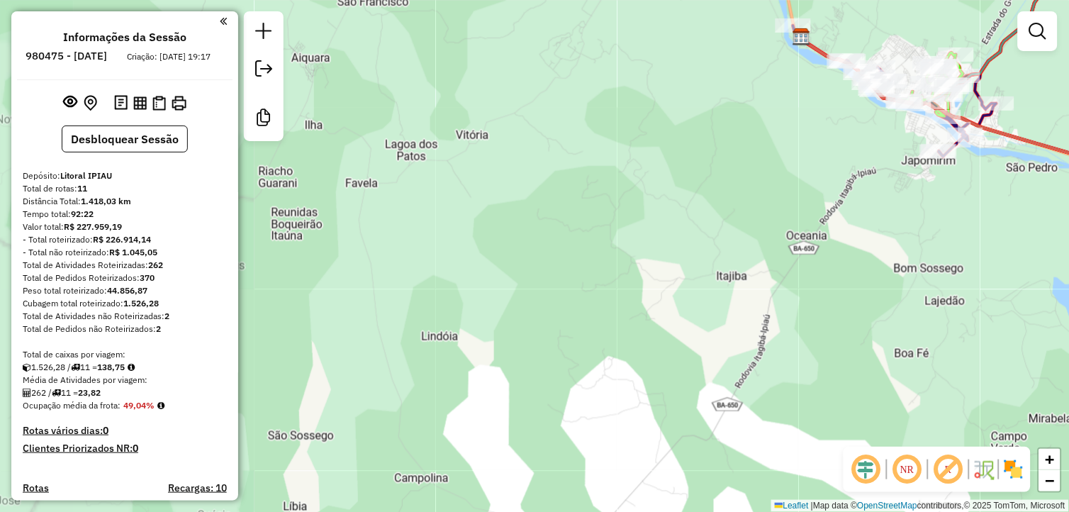
drag, startPoint x: 613, startPoint y: 383, endPoint x: 325, endPoint y: 450, distance: 296.3
click at [327, 450] on div "Janela de atendimento Grade de atendimento Capacidade Transportadoras Veículos …" at bounding box center [534, 256] width 1069 height 512
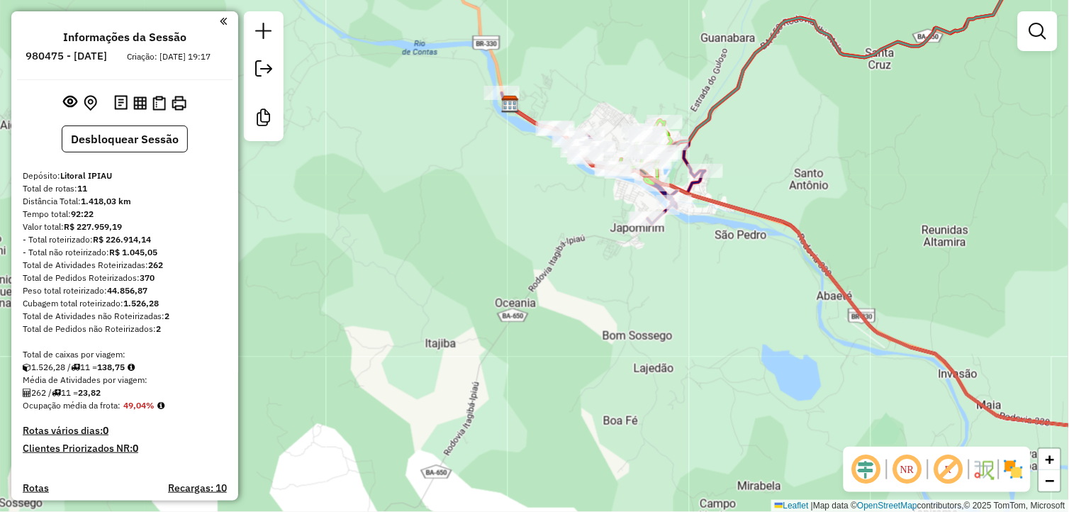
drag, startPoint x: 500, startPoint y: 273, endPoint x: 342, endPoint y: 497, distance: 273.8
click at [342, 497] on div "Janela de atendimento Grade de atendimento Capacidade Transportadoras Veículos …" at bounding box center [534, 256] width 1069 height 512
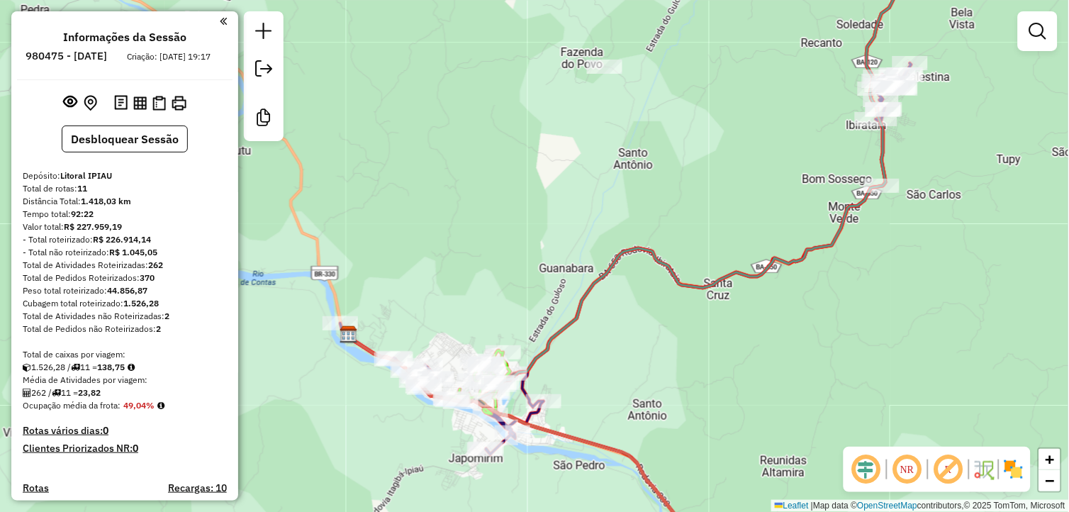
drag, startPoint x: 501, startPoint y: 239, endPoint x: 442, endPoint y: 386, distance: 158.8
click at [442, 386] on div "Janela de atendimento Grade de atendimento Capacidade Transportadoras Veículos …" at bounding box center [534, 256] width 1069 height 512
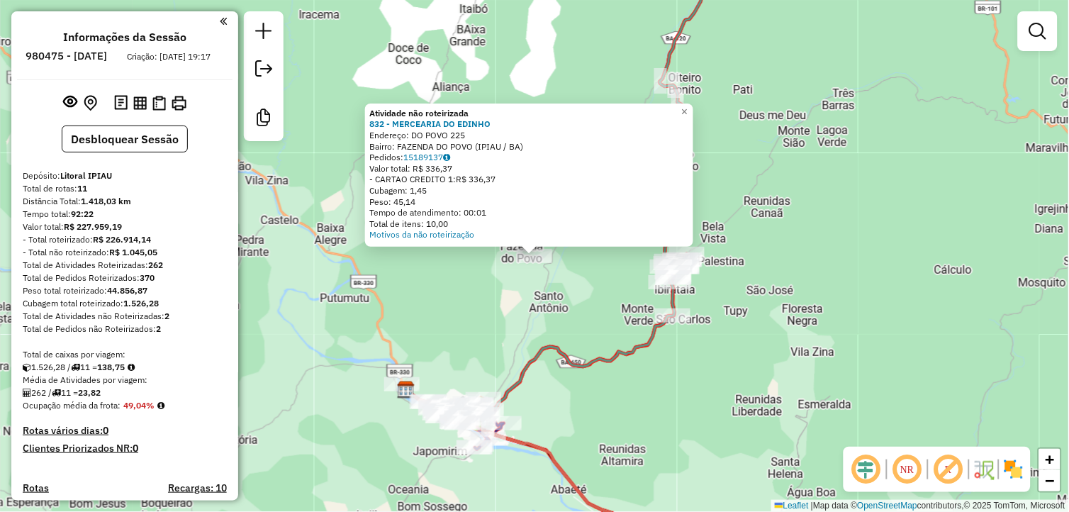
click at [484, 356] on div "Atividade não roteirizada 832 - MERCEARIA DO EDINHO Endereço: DO POVO 225 Bairr…" at bounding box center [534, 256] width 1069 height 512
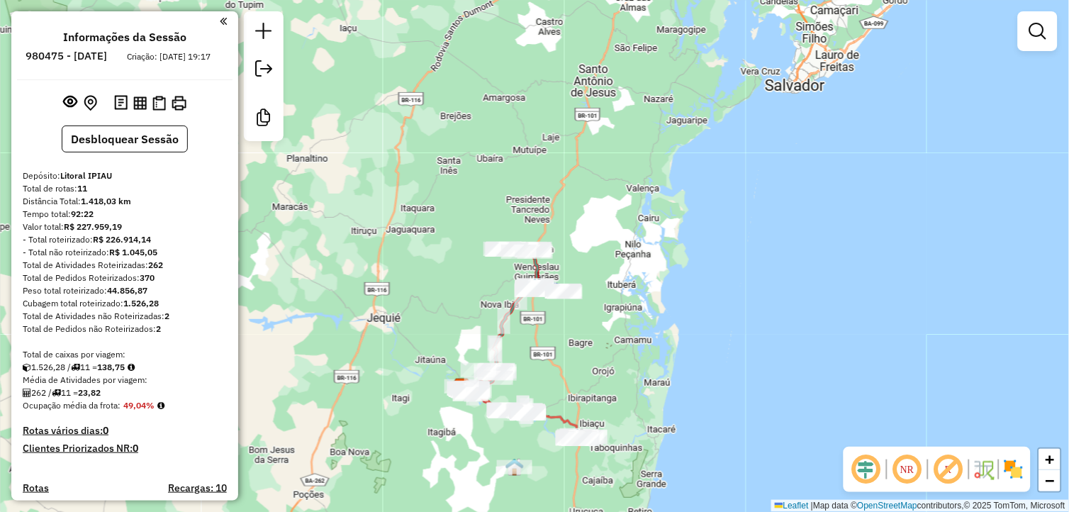
drag, startPoint x: 539, startPoint y: 298, endPoint x: 528, endPoint y: 325, distance: 29.2
click at [528, 325] on div "Janela de atendimento Grade de atendimento Capacidade Transportadoras Veículos …" at bounding box center [534, 256] width 1069 height 512
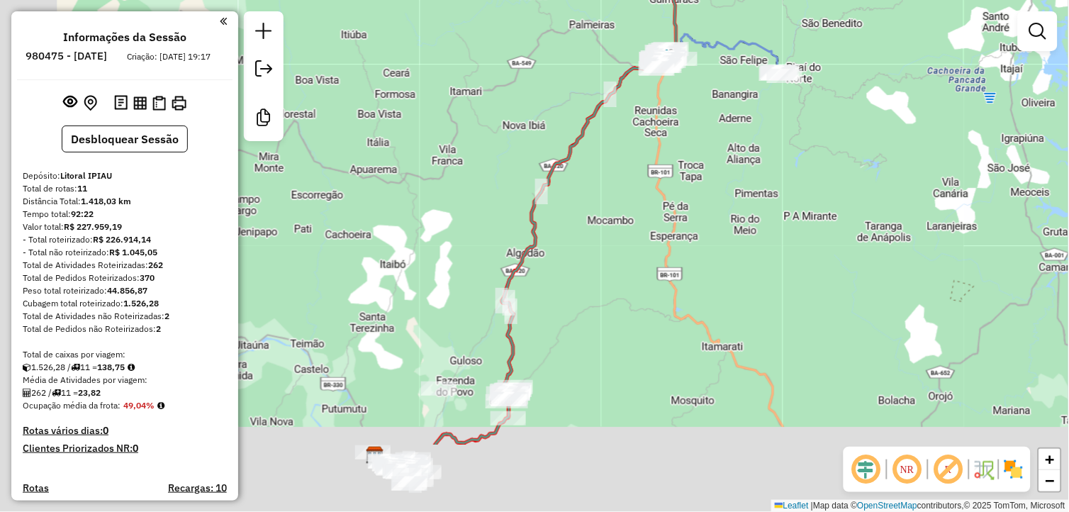
drag, startPoint x: 403, startPoint y: 303, endPoint x: 505, endPoint y: 260, distance: 110.6
click at [499, 211] on div "Janela de atendimento Grade de atendimento Capacidade Transportadoras Veículos …" at bounding box center [534, 256] width 1069 height 512
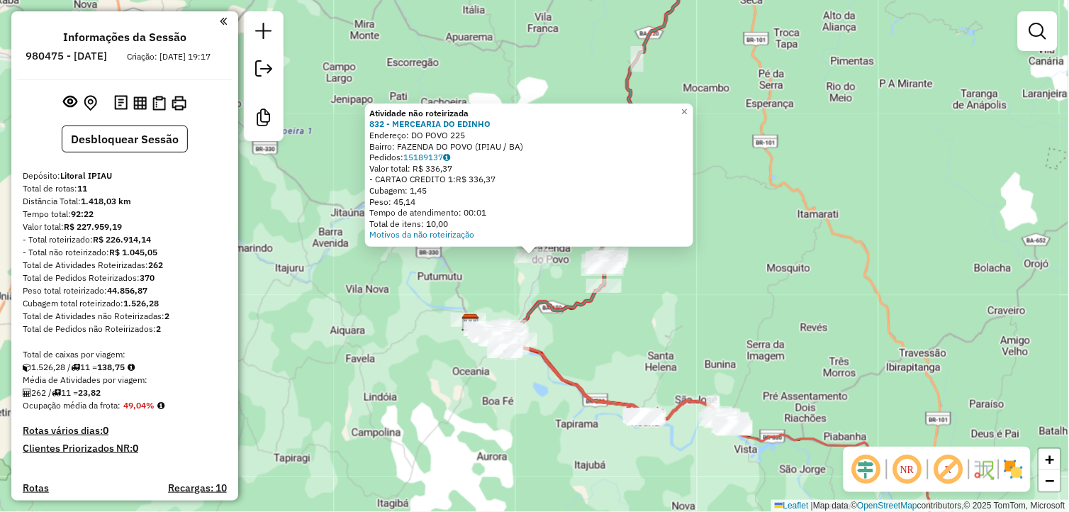
click at [775, 336] on div "Atividade não roteirizada 832 - MERCEARIA DO EDINHO Endereço: DO POVO 225 Bairr…" at bounding box center [534, 256] width 1069 height 512
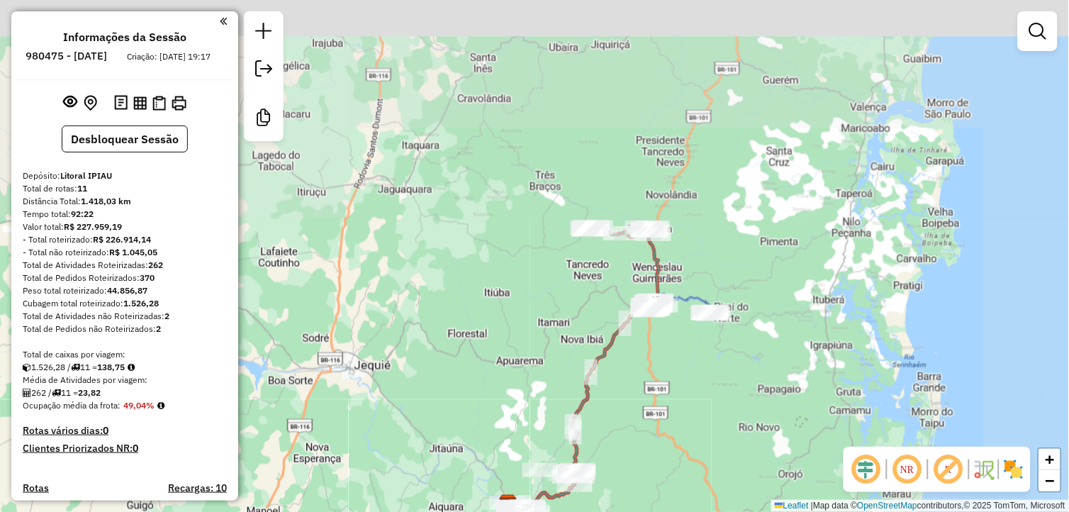
drag, startPoint x: 786, startPoint y: 164, endPoint x: 677, endPoint y: 357, distance: 221.3
click at [653, 377] on div "Janela de atendimento Grade de atendimento Capacidade Transportadoras Veículos …" at bounding box center [534, 256] width 1069 height 512
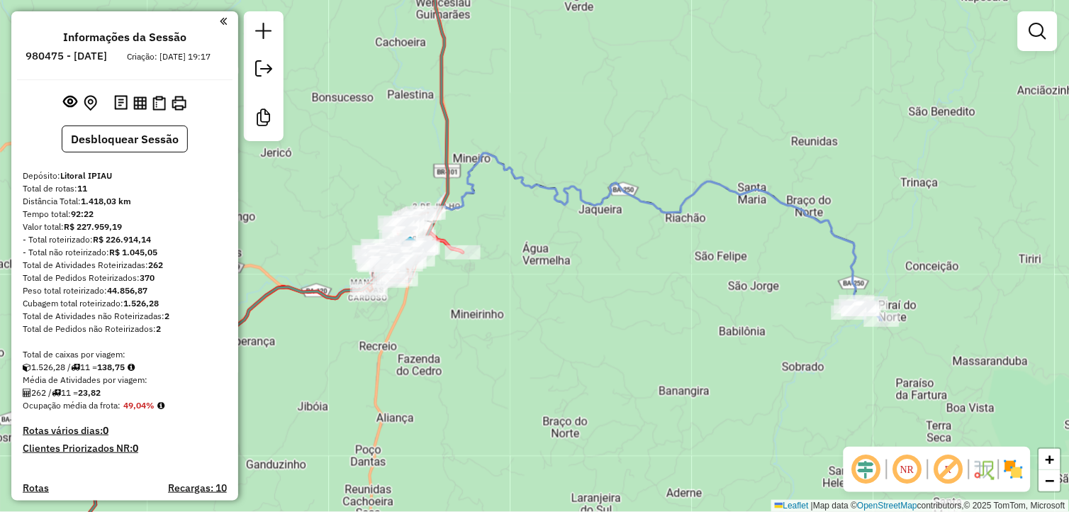
drag, startPoint x: 466, startPoint y: 367, endPoint x: 508, endPoint y: 423, distance: 69.9
click at [508, 420] on div "Janela de atendimento Grade de atendimento Capacidade Transportadoras Veículos …" at bounding box center [534, 256] width 1069 height 512
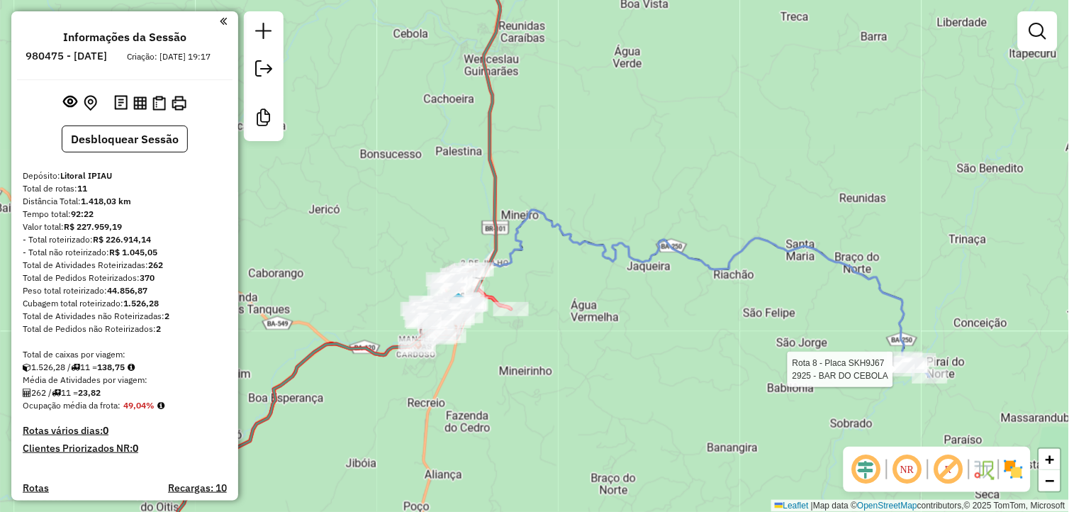
select select "**********"
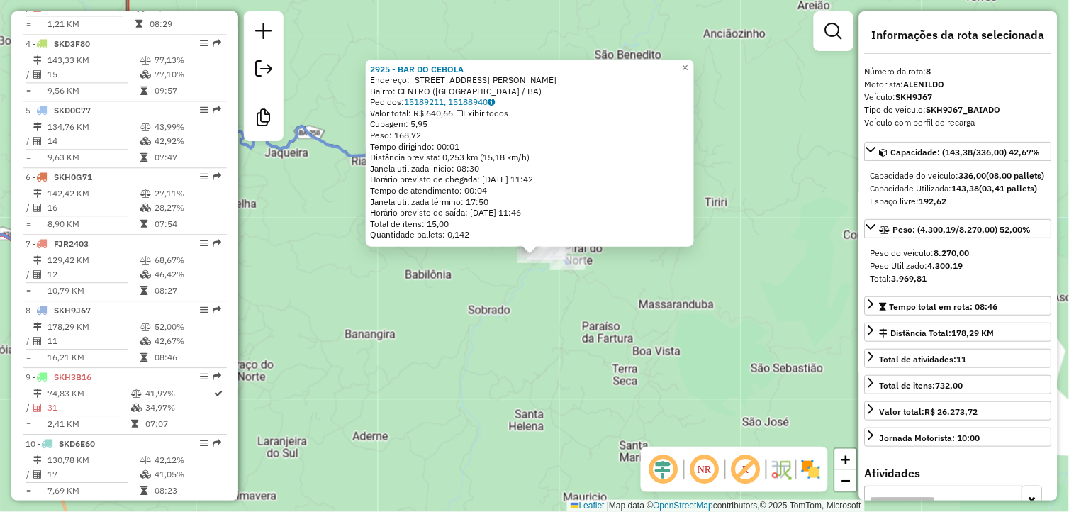
scroll to position [1007, 0]
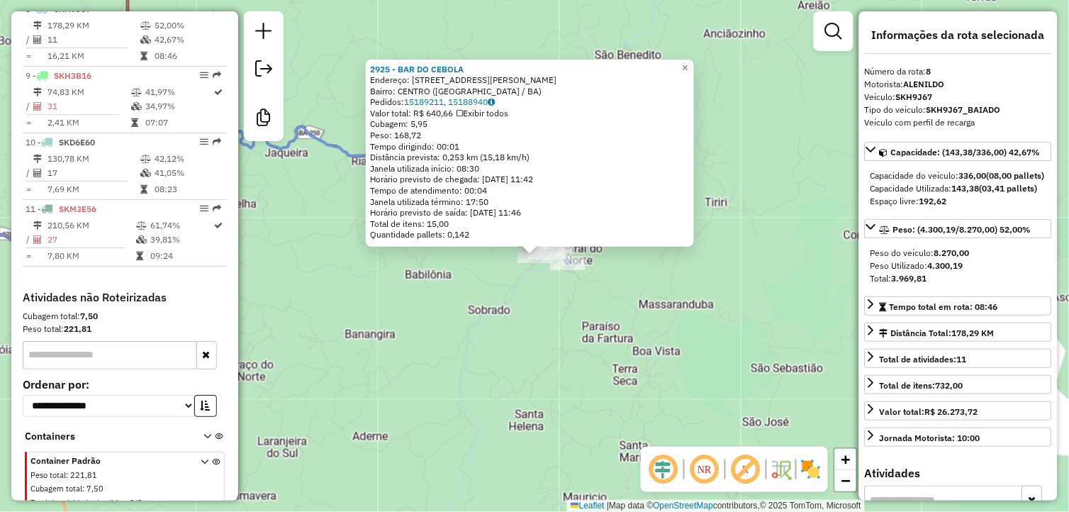
click at [620, 374] on div "2925 - BAR DO CEBOLA Endereço: Rua Joao Damasceno 9990 Bairro: CENTRO (PIRAI DO…" at bounding box center [534, 256] width 1069 height 512
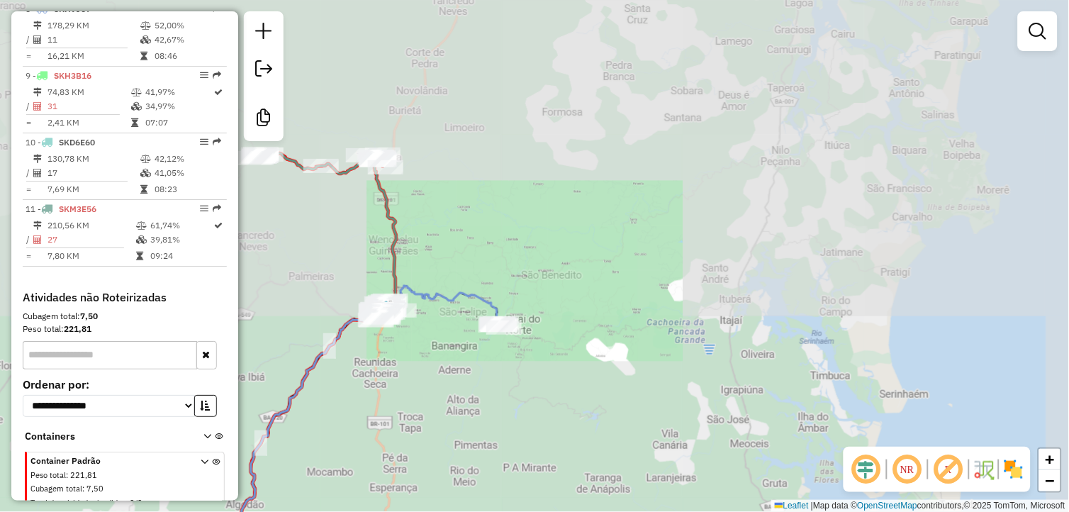
drag, startPoint x: 377, startPoint y: 345, endPoint x: 555, endPoint y: 471, distance: 217.8
click at [555, 481] on div "Janela de atendimento Grade de atendimento Capacidade Transportadoras Veículos …" at bounding box center [534, 256] width 1069 height 512
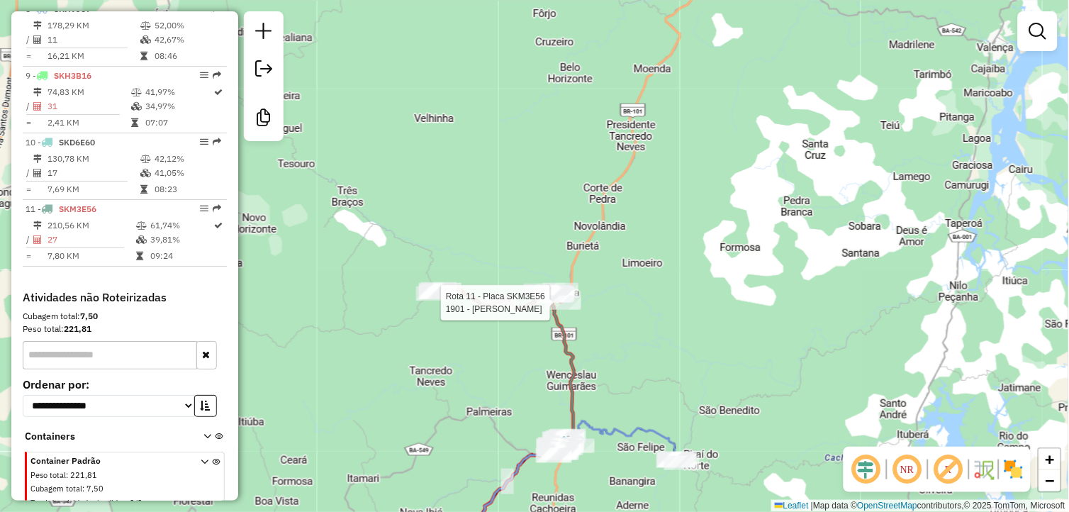
select select "**********"
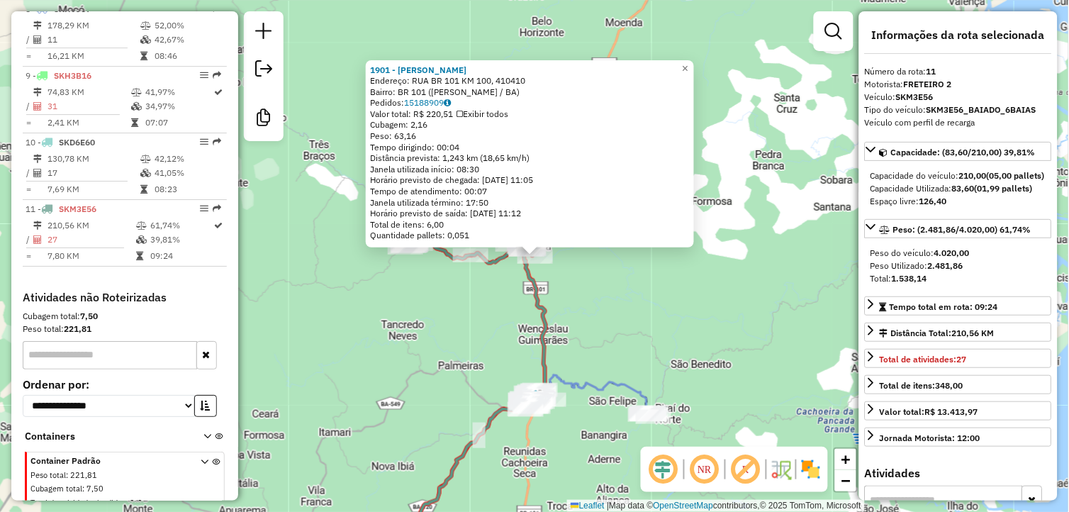
scroll to position [1032, 0]
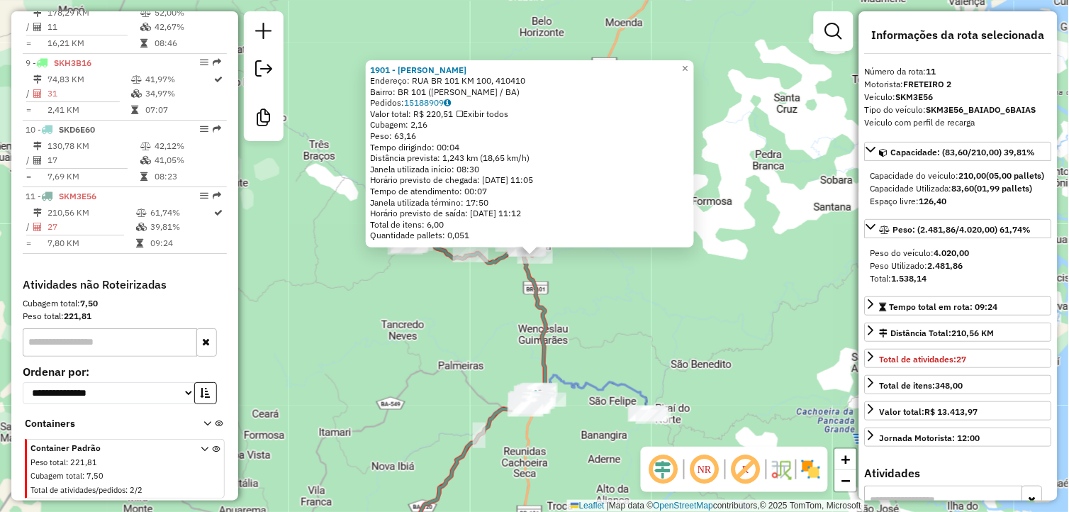
click at [587, 342] on div "1901 - BAR MERC DUARTE Endereço: RUA BR 101 KM 100, 410410 Bairro: BR 101 (WENC…" at bounding box center [534, 256] width 1069 height 512
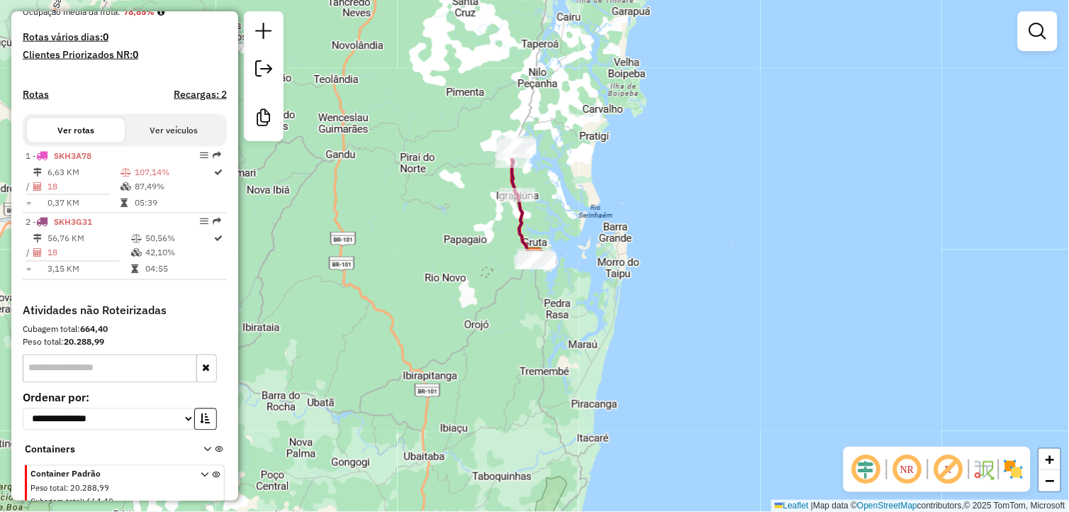
scroll to position [431, 0]
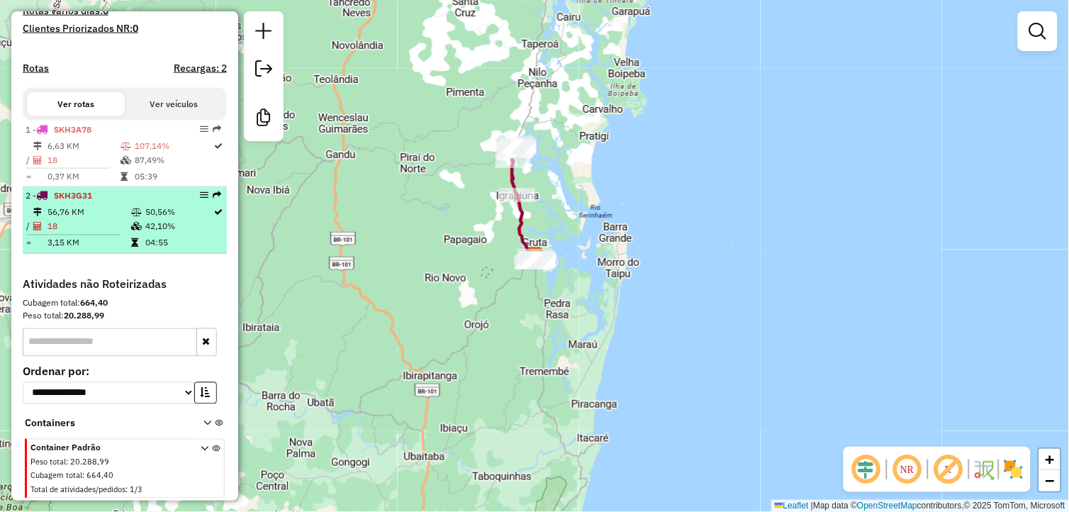
click at [145, 216] on td "50,56%" at bounding box center [179, 213] width 69 height 14
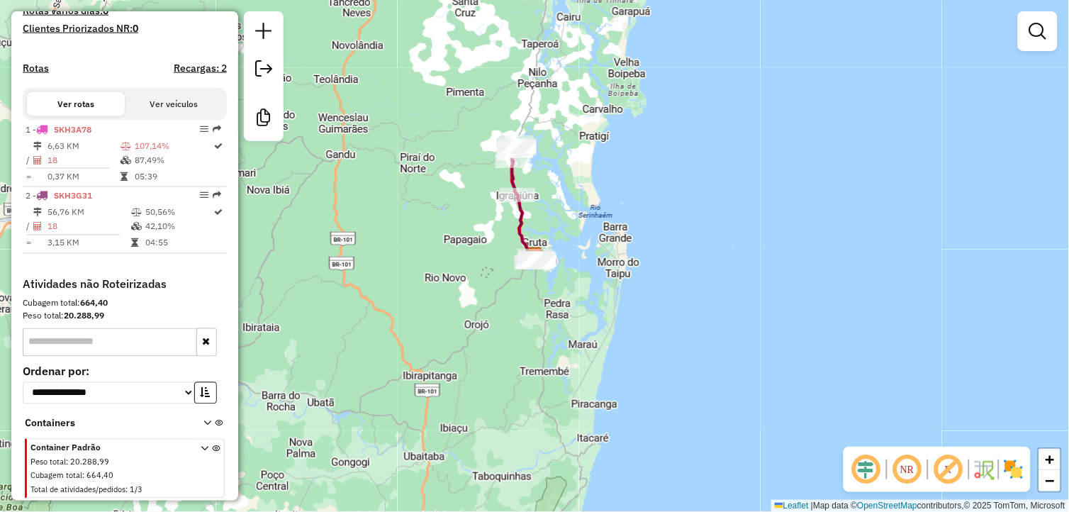
select select "**********"
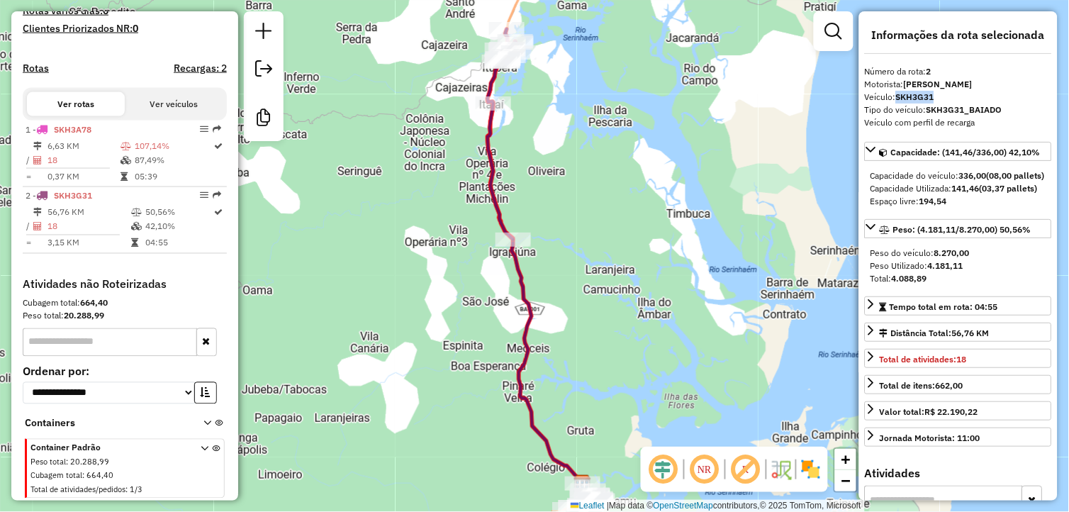
drag, startPoint x: 935, startPoint y: 96, endPoint x: 901, endPoint y: 97, distance: 34.0
click at [901, 97] on strong "SKH3G31" at bounding box center [915, 96] width 38 height 11
copy strong "SKH3G31"
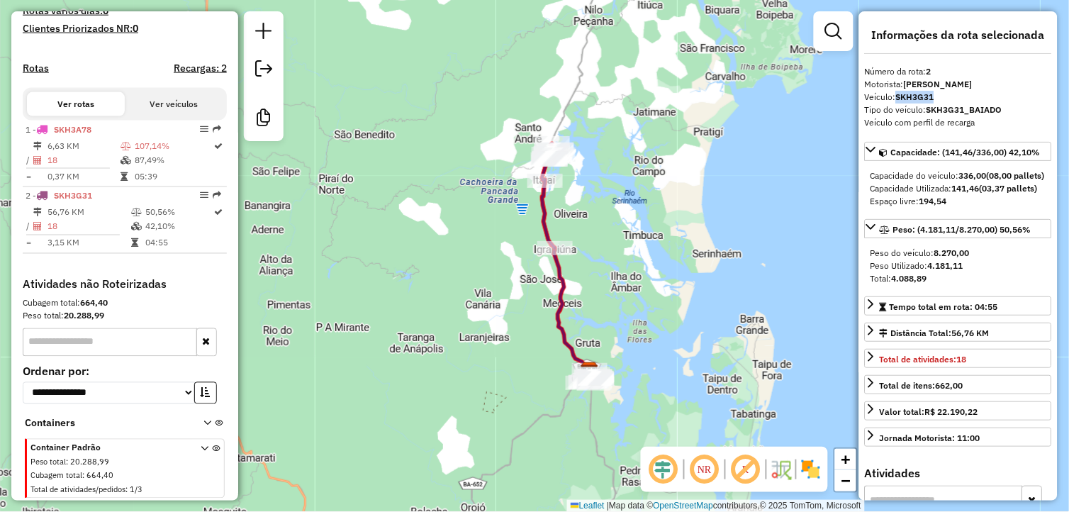
drag, startPoint x: 681, startPoint y: 335, endPoint x: 662, endPoint y: 263, distance: 74.1
click at [662, 263] on div "Janela de atendimento Grade de atendimento Capacidade Transportadoras Veículos …" at bounding box center [534, 256] width 1069 height 512
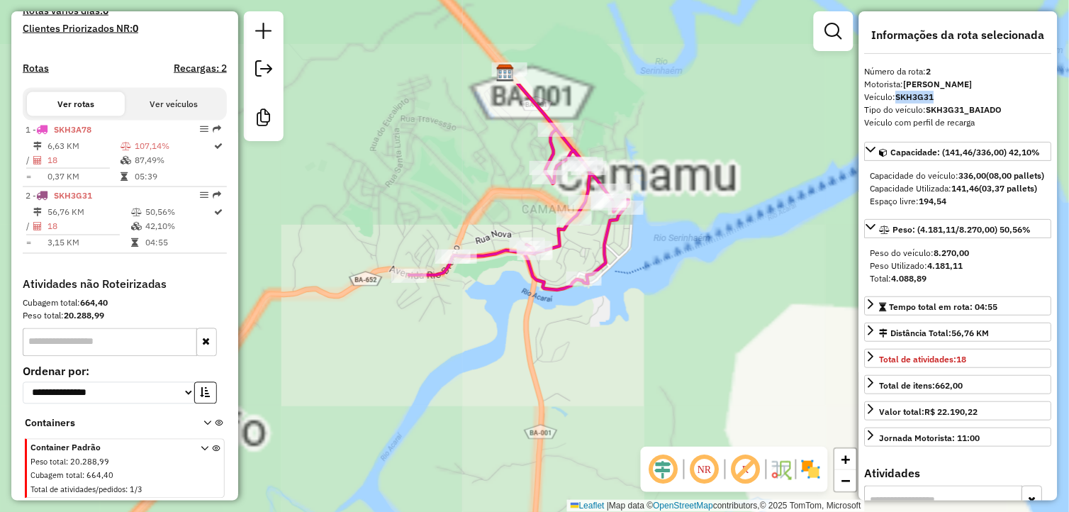
drag, startPoint x: 579, startPoint y: 342, endPoint x: 557, endPoint y: 408, distance: 69.5
click at [557, 405] on div "Janela de atendimento Grade de atendimento Capacidade Transportadoras Veículos …" at bounding box center [534, 256] width 1069 height 512
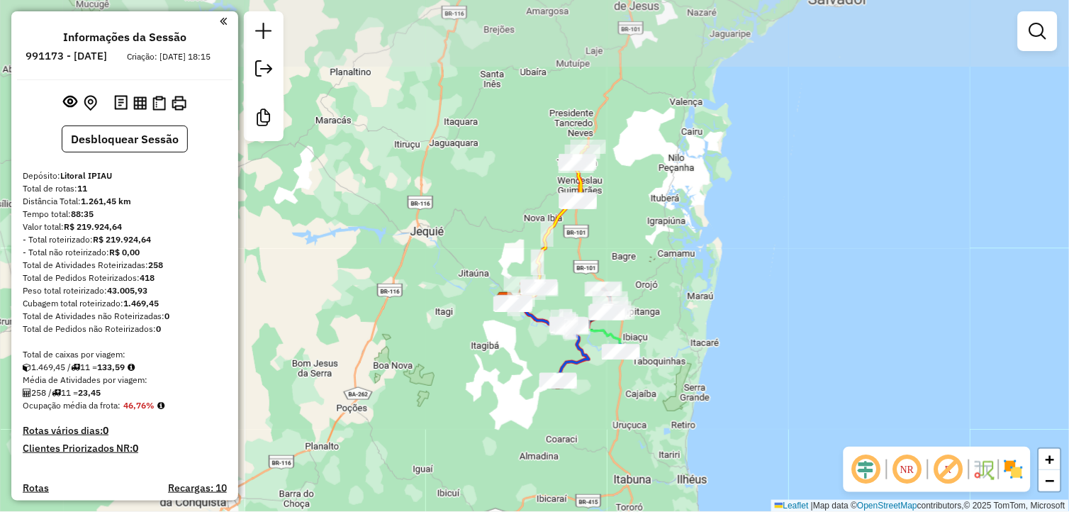
drag, startPoint x: 669, startPoint y: 102, endPoint x: 631, endPoint y: 215, distance: 119.1
click at [631, 215] on div "Janela de atendimento Grade de atendimento Capacidade Transportadoras Veículos …" at bounding box center [534, 256] width 1069 height 512
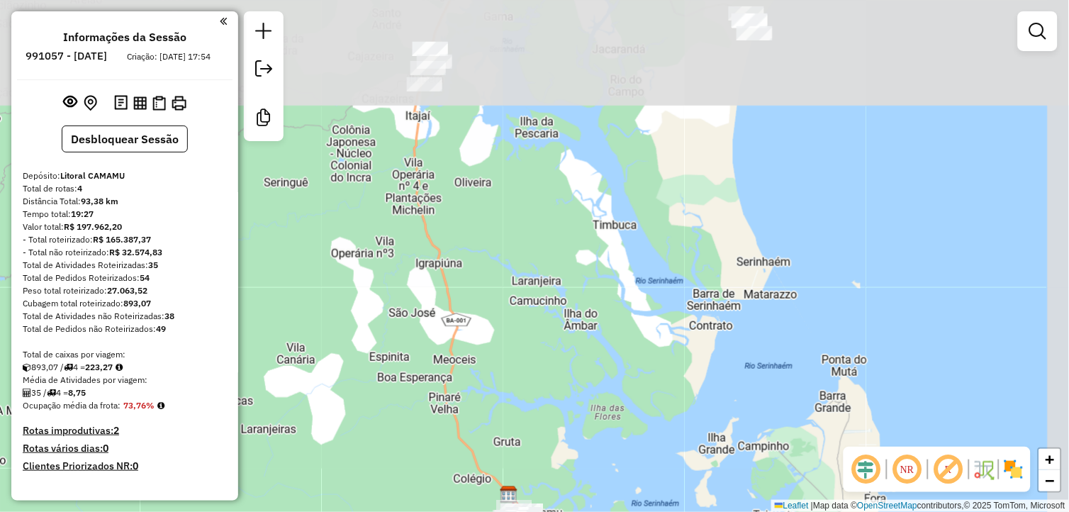
drag, startPoint x: 478, startPoint y: 309, endPoint x: 467, endPoint y: 414, distance: 105.6
click at [467, 413] on div "Janela de atendimento Grade de atendimento Capacidade Transportadoras Veículos …" at bounding box center [534, 256] width 1069 height 512
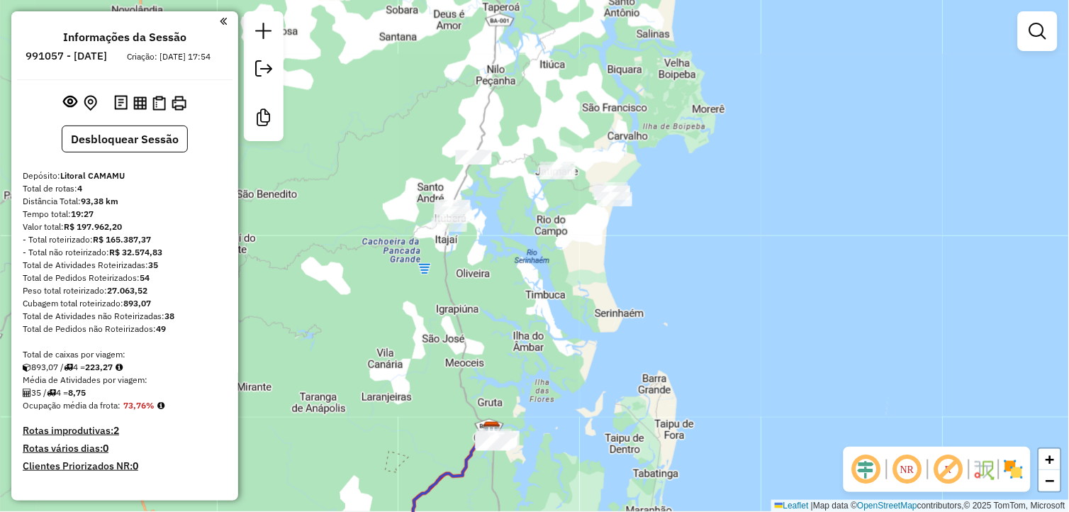
drag, startPoint x: 548, startPoint y: 256, endPoint x: 562, endPoint y: 167, distance: 89.8
click at [562, 167] on div "Janela de atendimento Grade de atendimento Capacidade Transportadoras Veículos …" at bounding box center [534, 256] width 1069 height 512
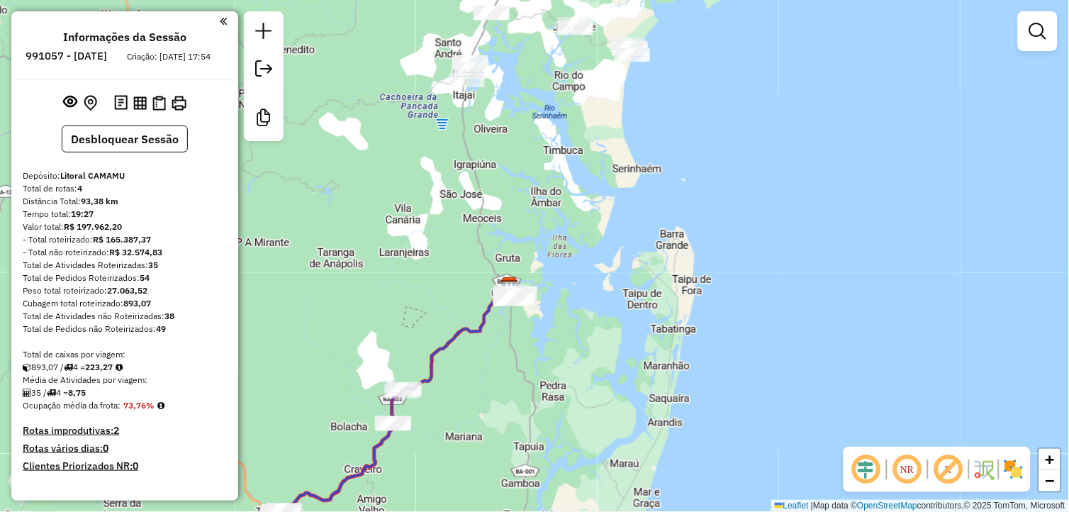
drag, startPoint x: 553, startPoint y: 362, endPoint x: 557, endPoint y: 306, distance: 56.8
click at [557, 306] on div "Janela de atendimento Grade de atendimento Capacidade Transportadoras Veículos …" at bounding box center [534, 256] width 1069 height 512
